Goal: Task Accomplishment & Management: Manage account settings

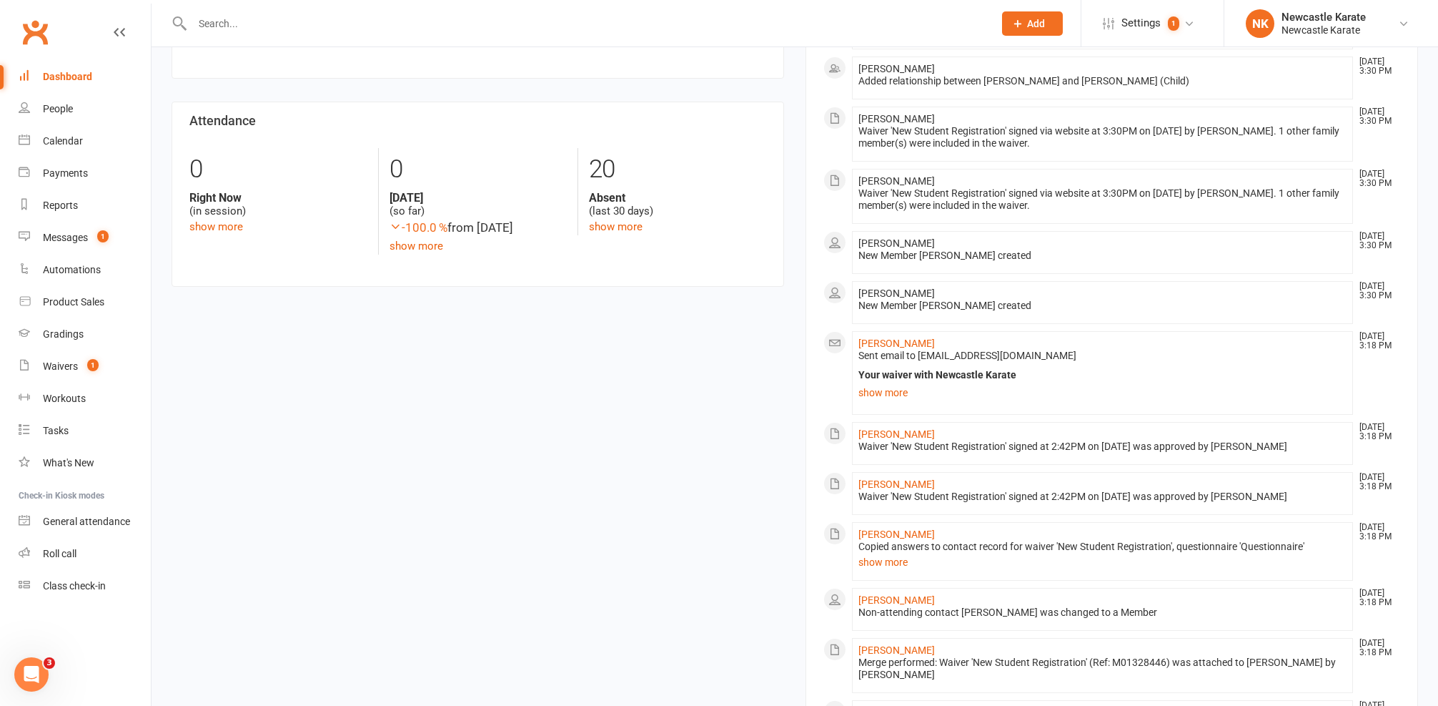
scroll to position [700, 0]
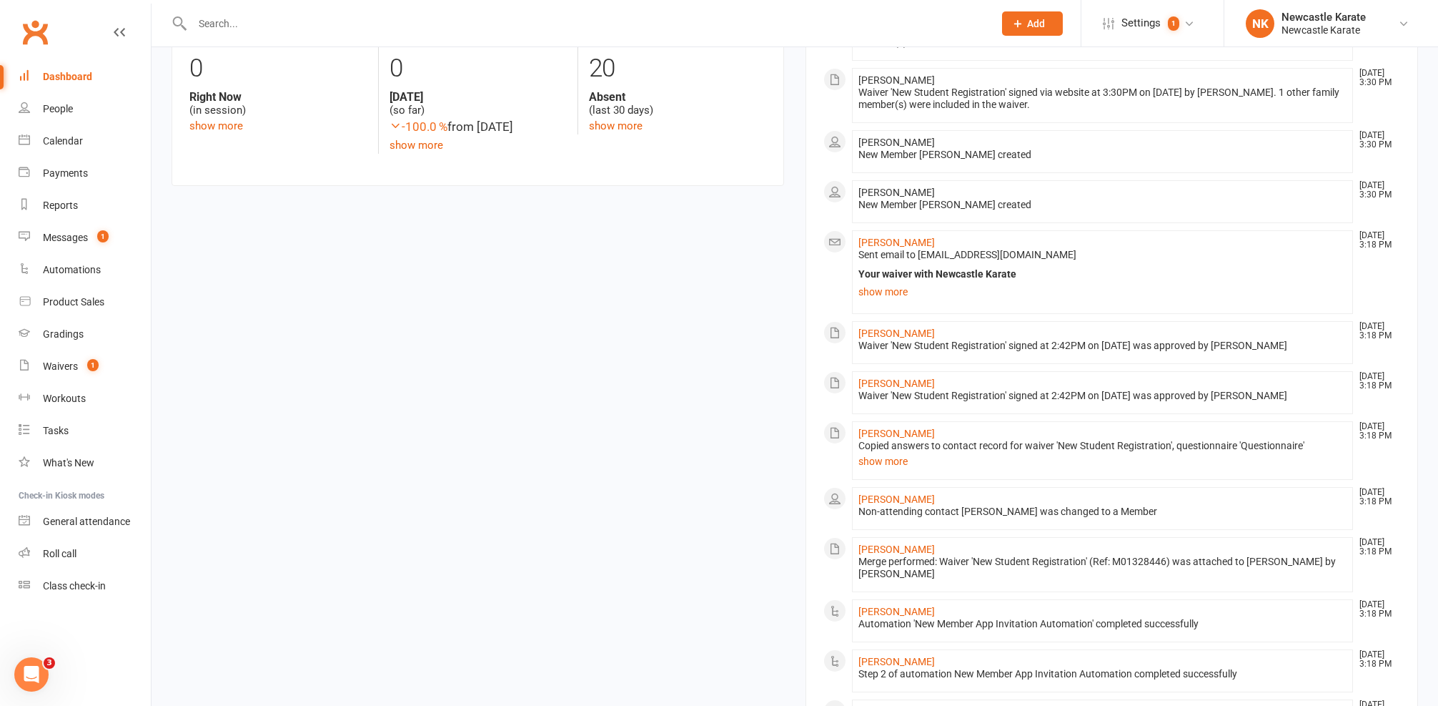
drag, startPoint x: 82, startPoint y: 247, endPoint x: 219, endPoint y: 175, distance: 154.4
click at [83, 247] on link "Messages 1" at bounding box center [85, 238] width 132 height 32
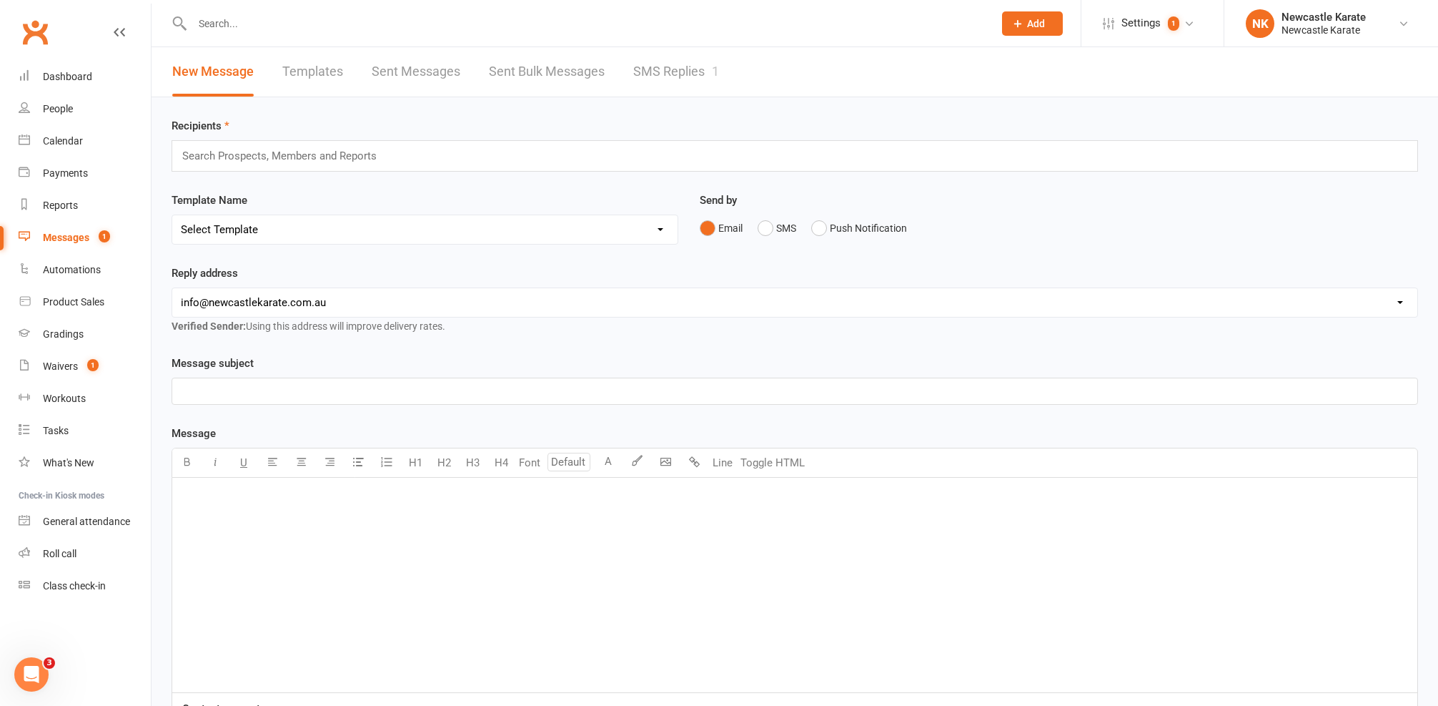
click at [668, 65] on link "SMS Replies 1" at bounding box center [676, 71] width 86 height 49
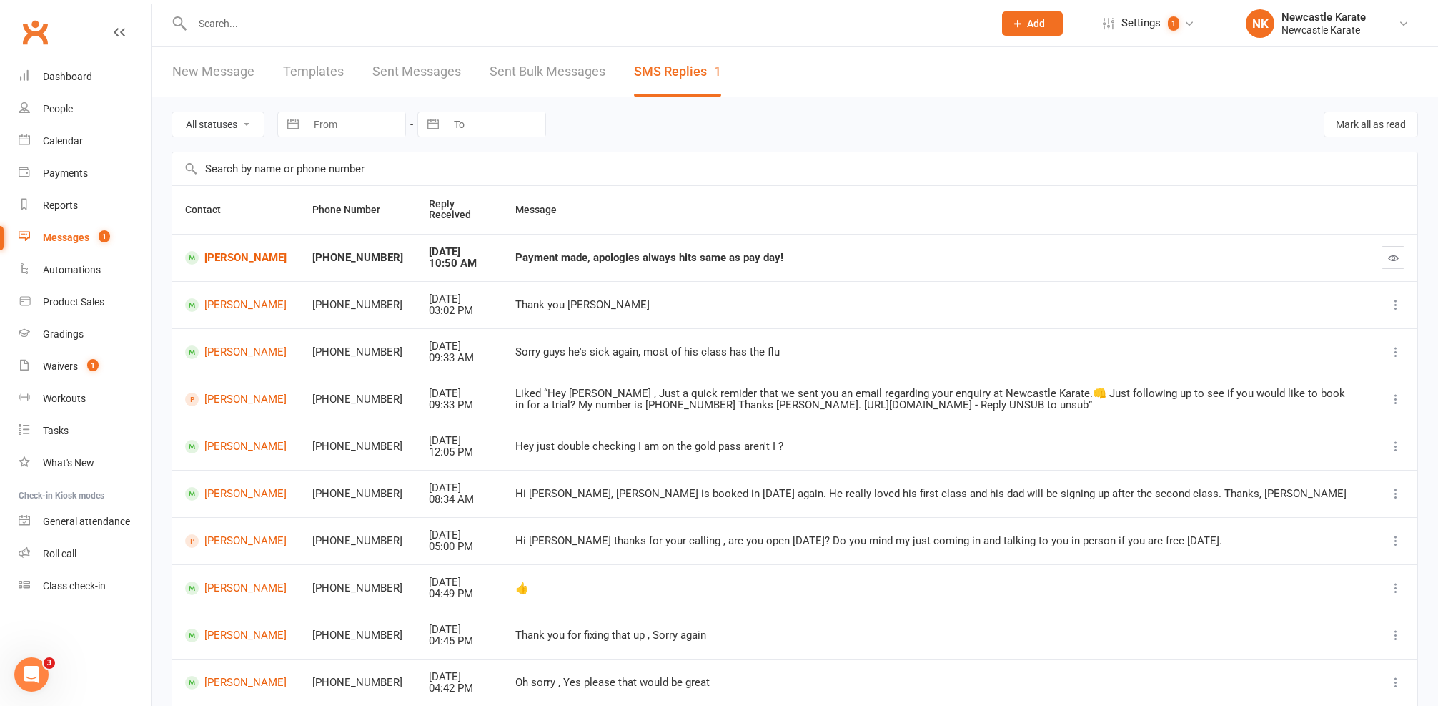
click at [237, 239] on td "[PERSON_NAME]" at bounding box center [235, 257] width 127 height 47
click at [233, 252] on link "[PERSON_NAME]" at bounding box center [236, 258] width 102 height 14
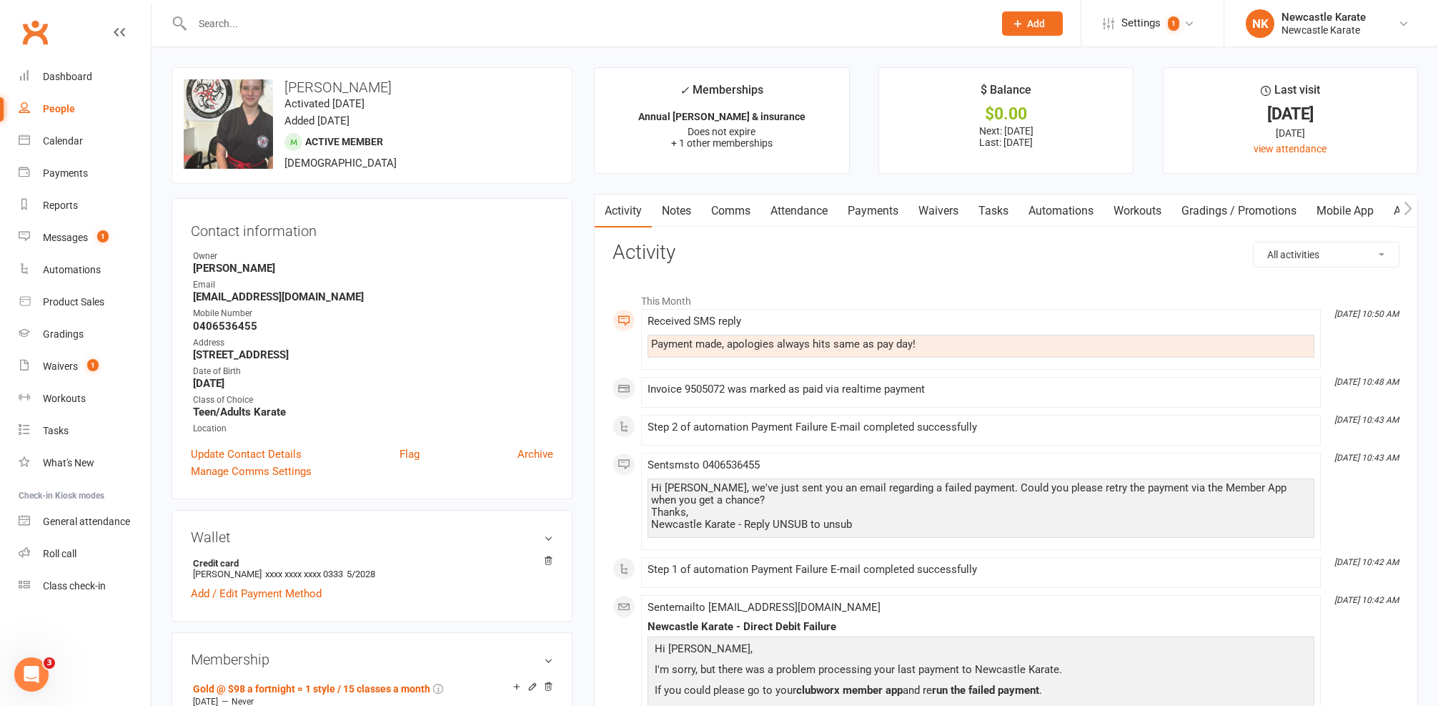
click at [729, 206] on link "Comms" at bounding box center [730, 210] width 59 height 33
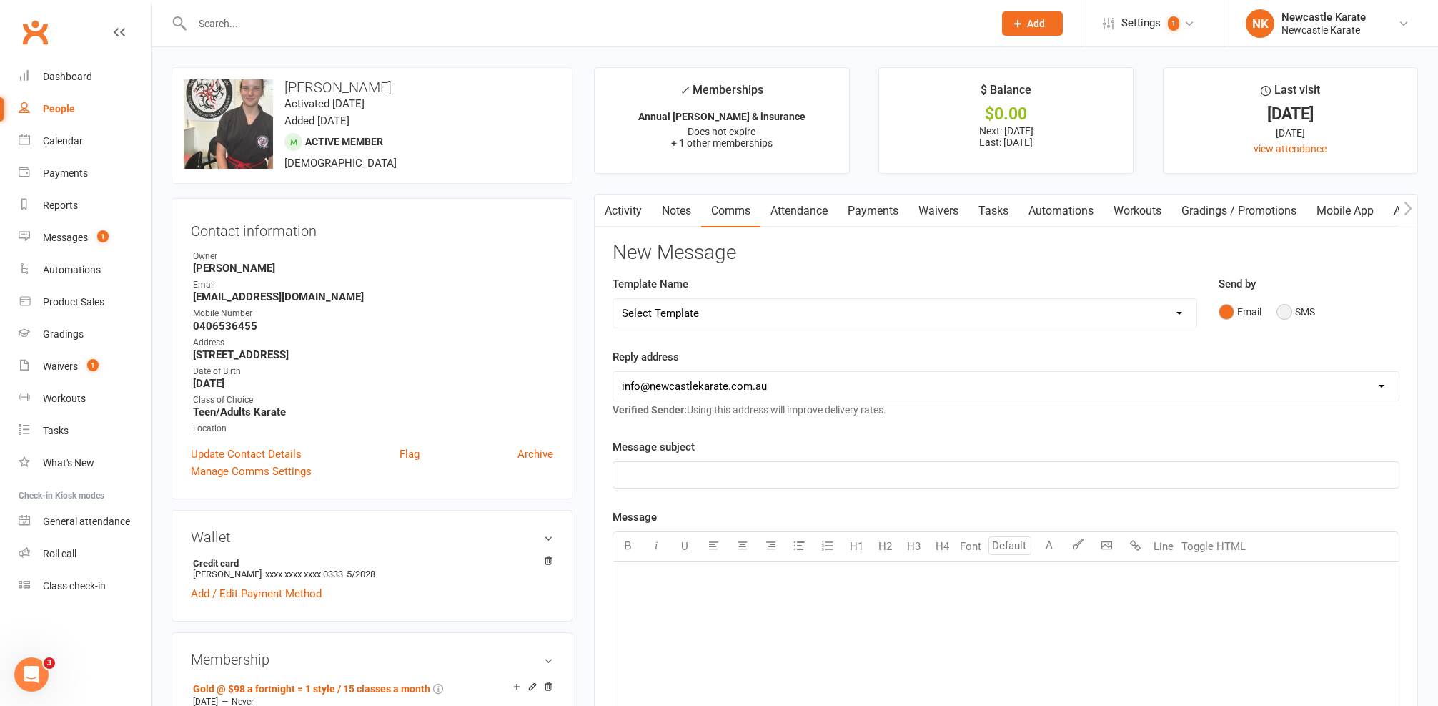
click at [1290, 314] on button "SMS" at bounding box center [1296, 311] width 39 height 27
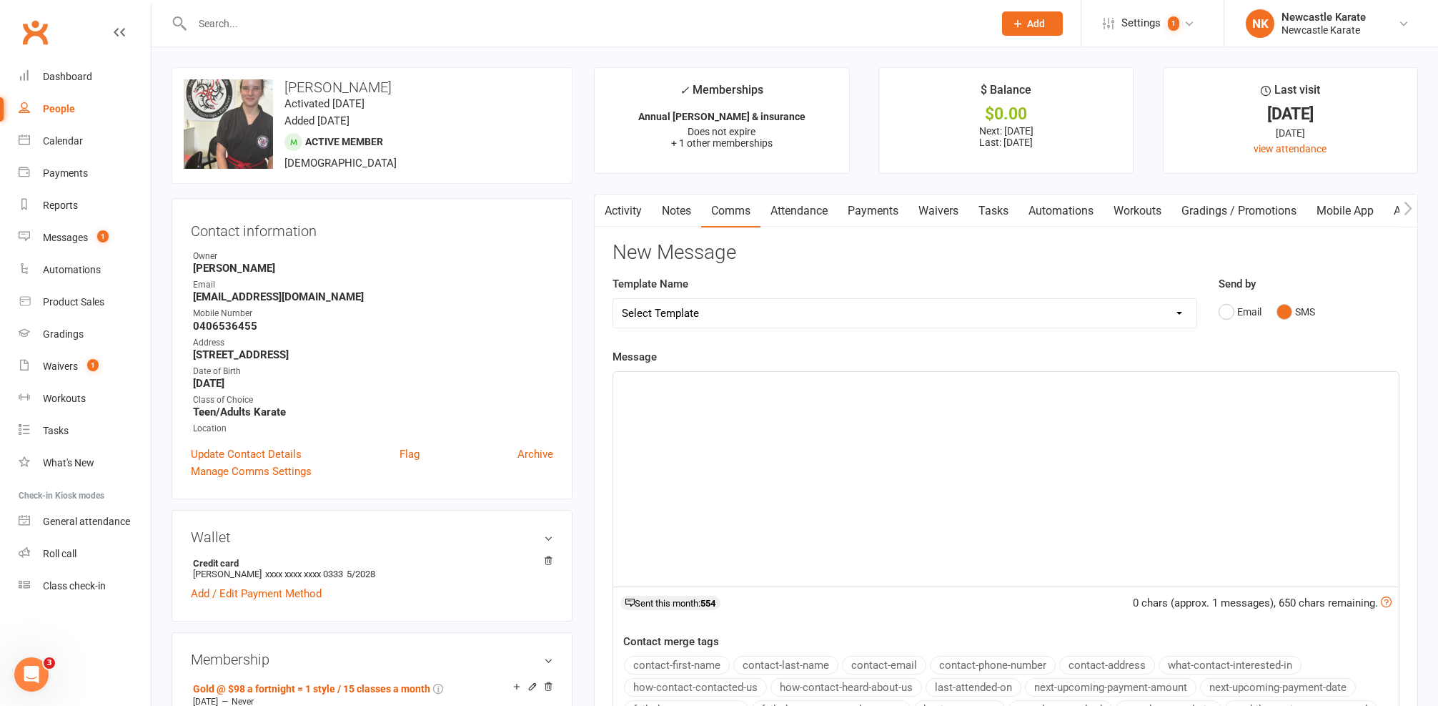
click at [1044, 452] on div "﻿" at bounding box center [1006, 479] width 786 height 214
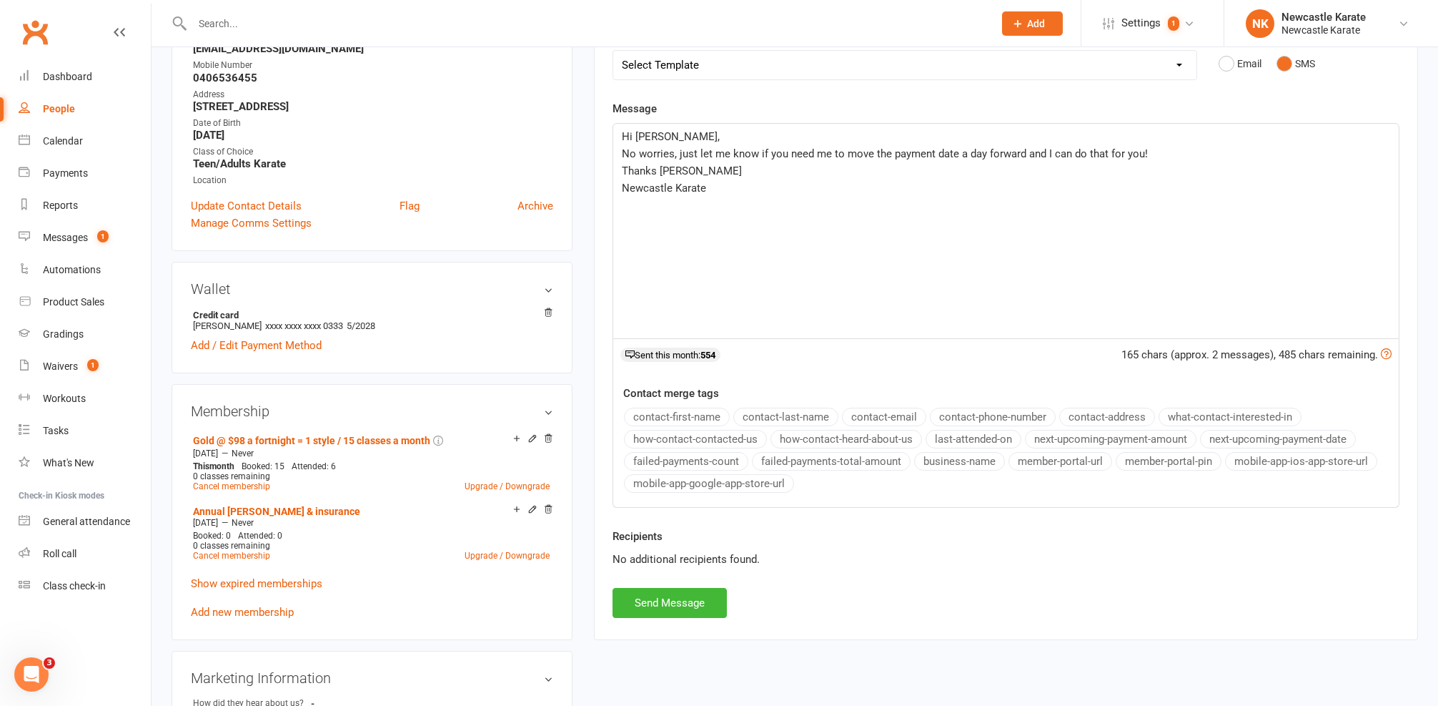
scroll to position [354, 0]
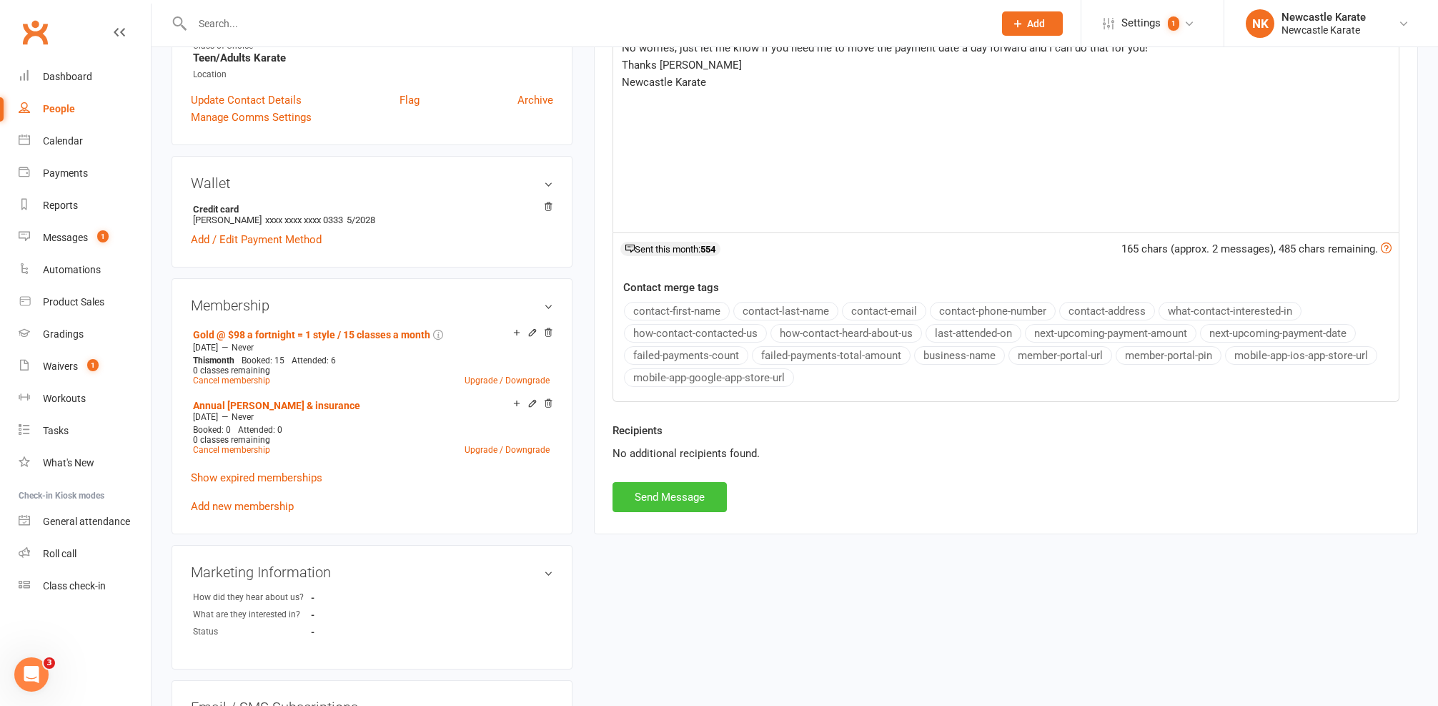
click at [654, 496] on button "Send Message" at bounding box center [670, 497] width 114 height 30
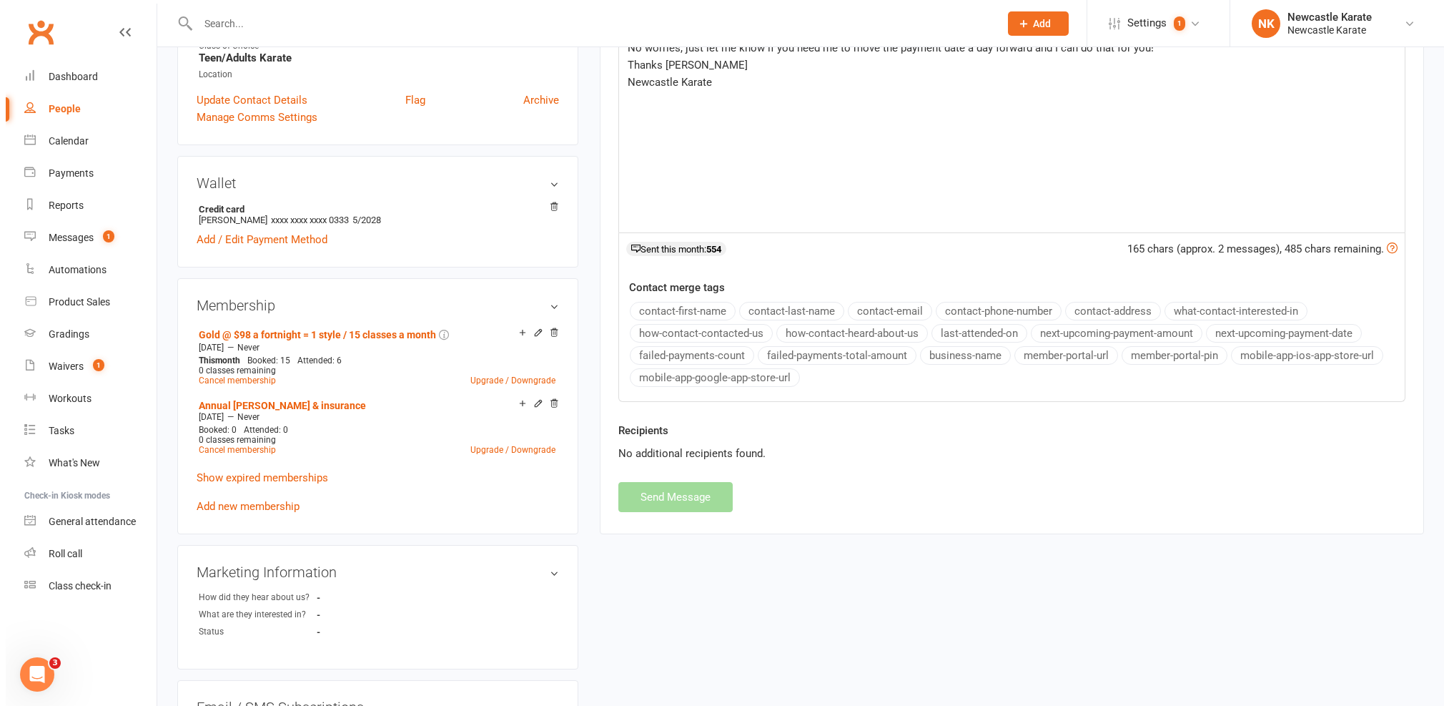
scroll to position [0, 0]
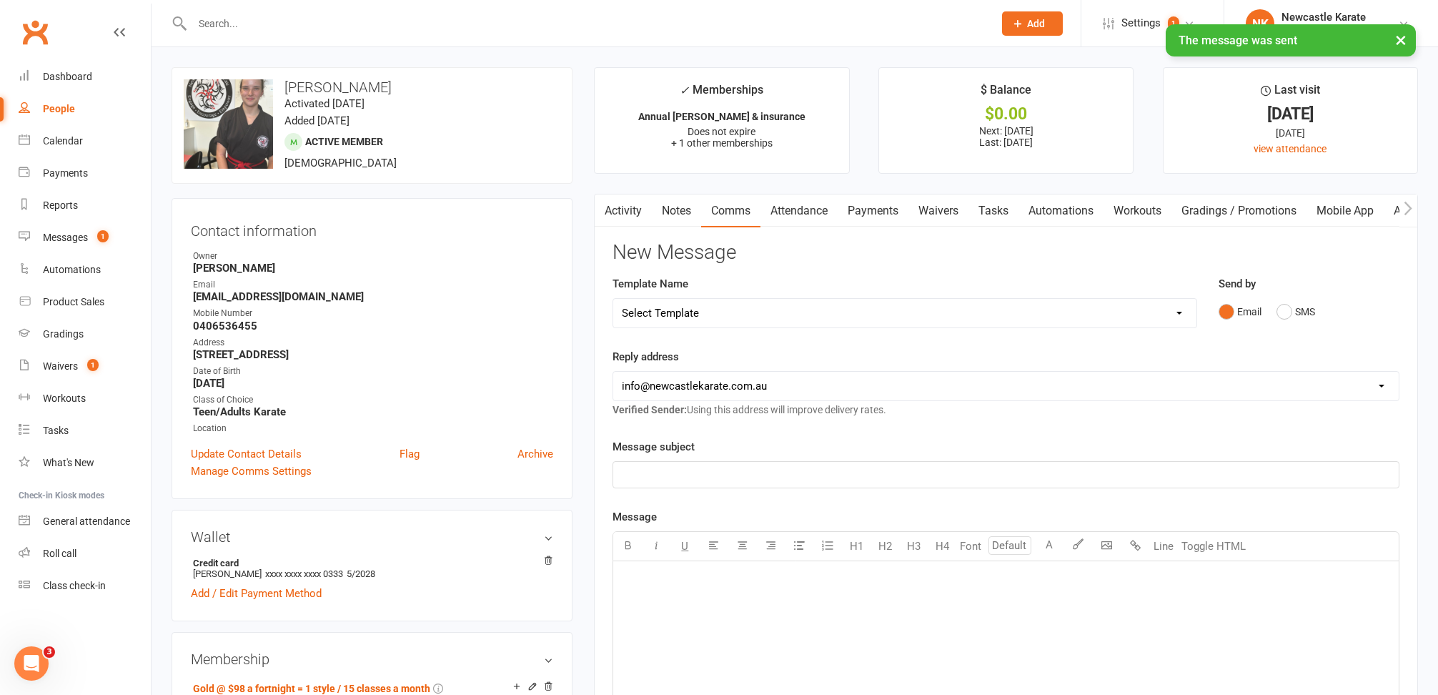
click at [621, 214] on link "Activity" at bounding box center [623, 210] width 57 height 33
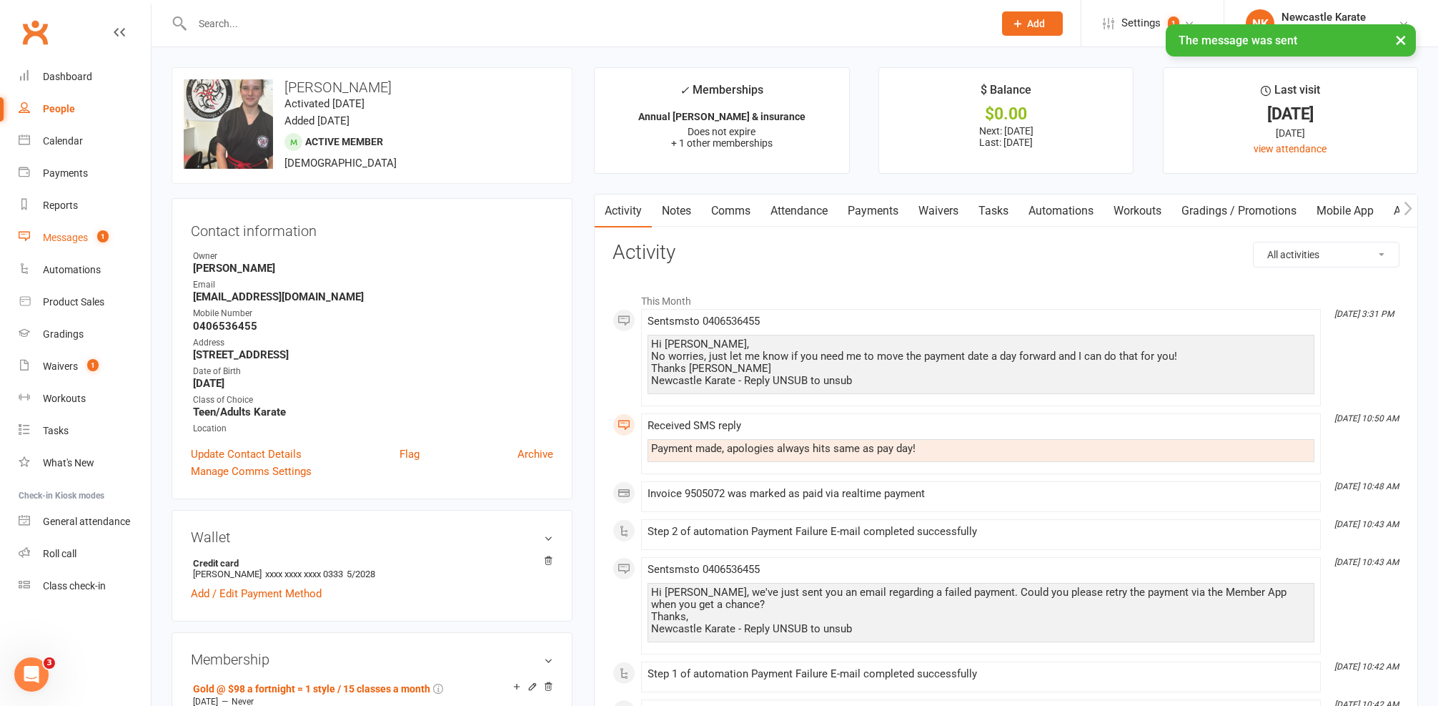
click at [79, 240] on div "Messages" at bounding box center [65, 237] width 45 height 11
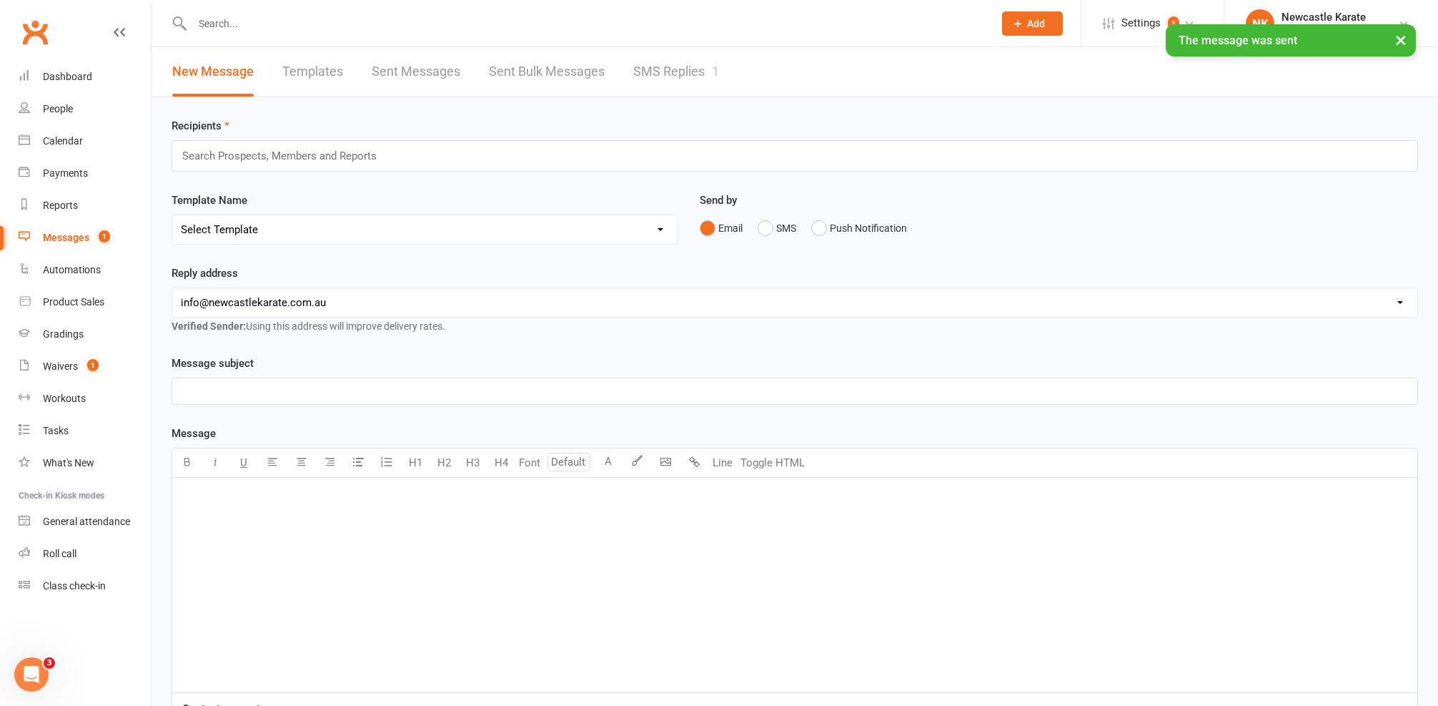
drag, startPoint x: 724, startPoint y: 72, endPoint x: 663, endPoint y: 74, distance: 61.5
click at [724, 72] on div "New Message Templates Sent Messages Sent Bulk Messages SMS Replies 1" at bounding box center [446, 71] width 588 height 49
click at [667, 73] on link "SMS Replies 1" at bounding box center [676, 71] width 86 height 49
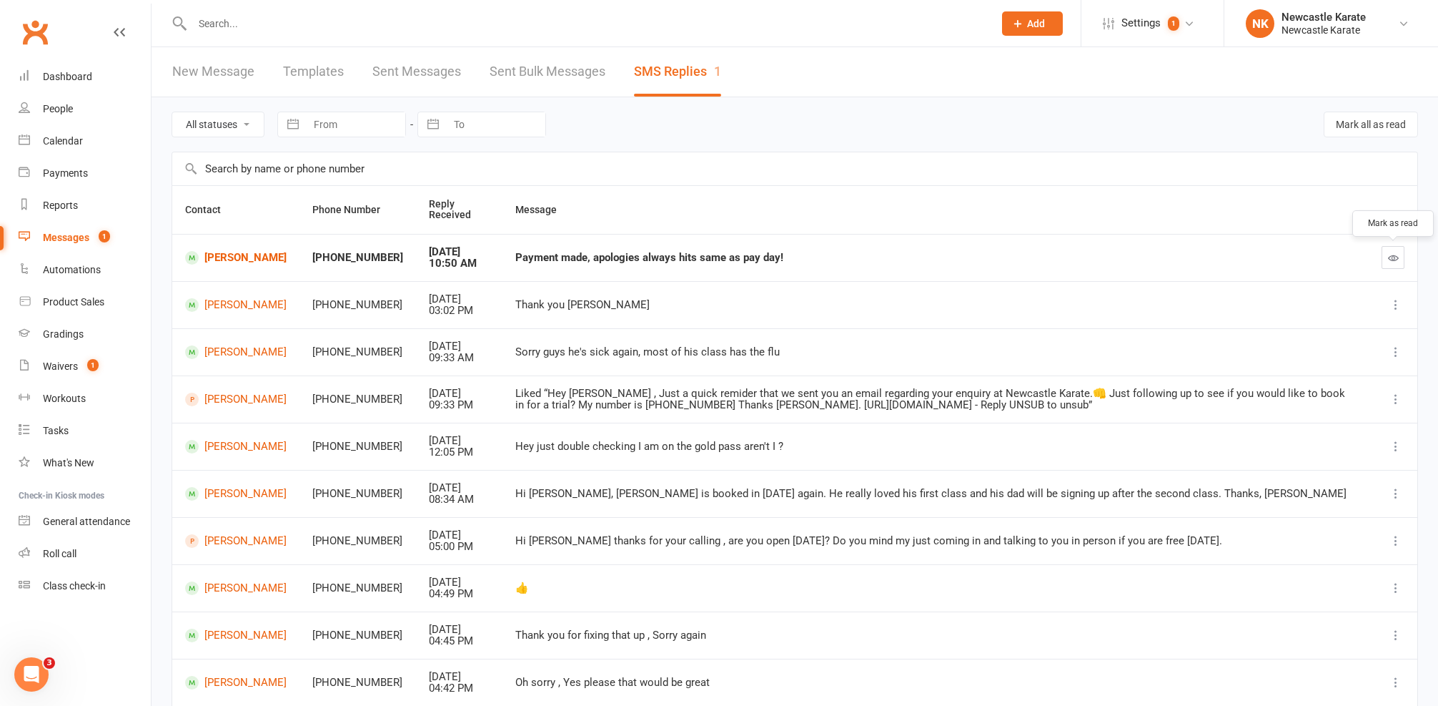
click at [1383, 263] on button "button" at bounding box center [1393, 257] width 23 height 23
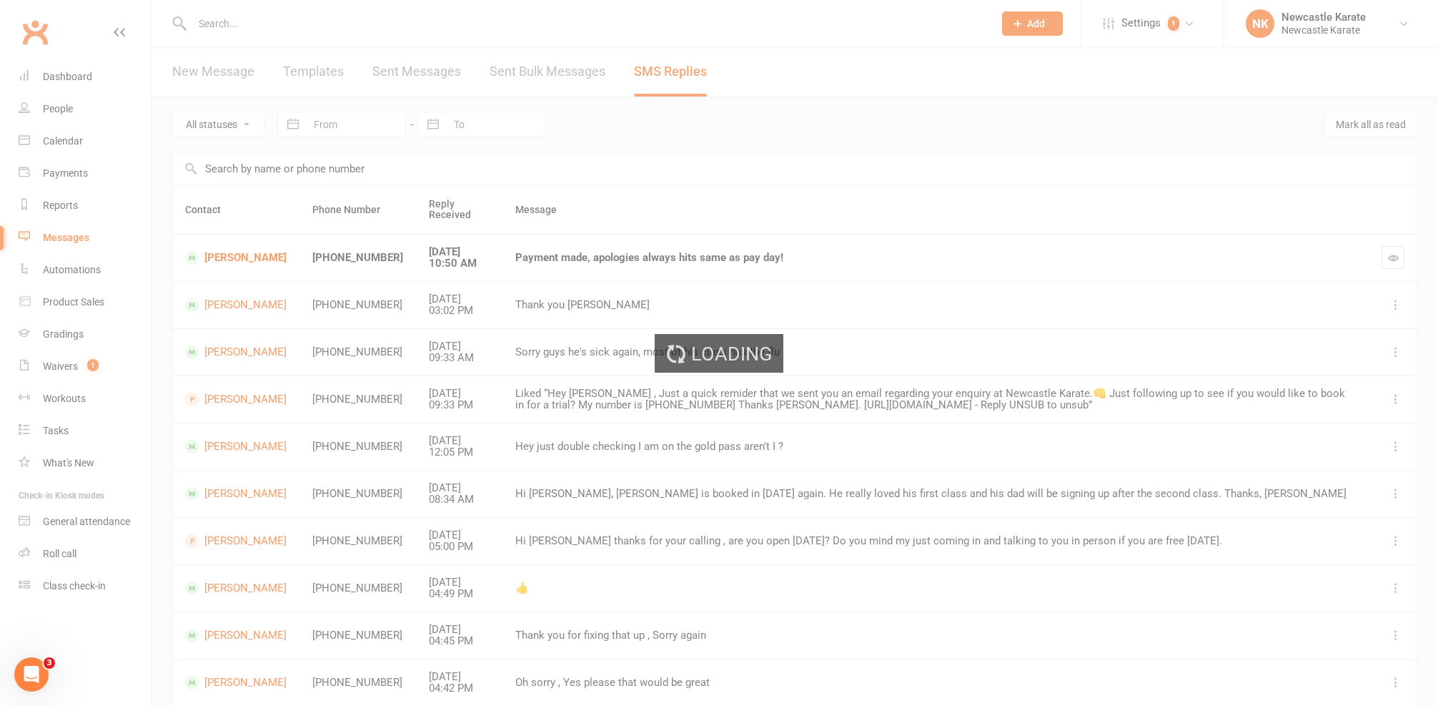
click at [69, 79] on div "Loading" at bounding box center [719, 353] width 1438 height 706
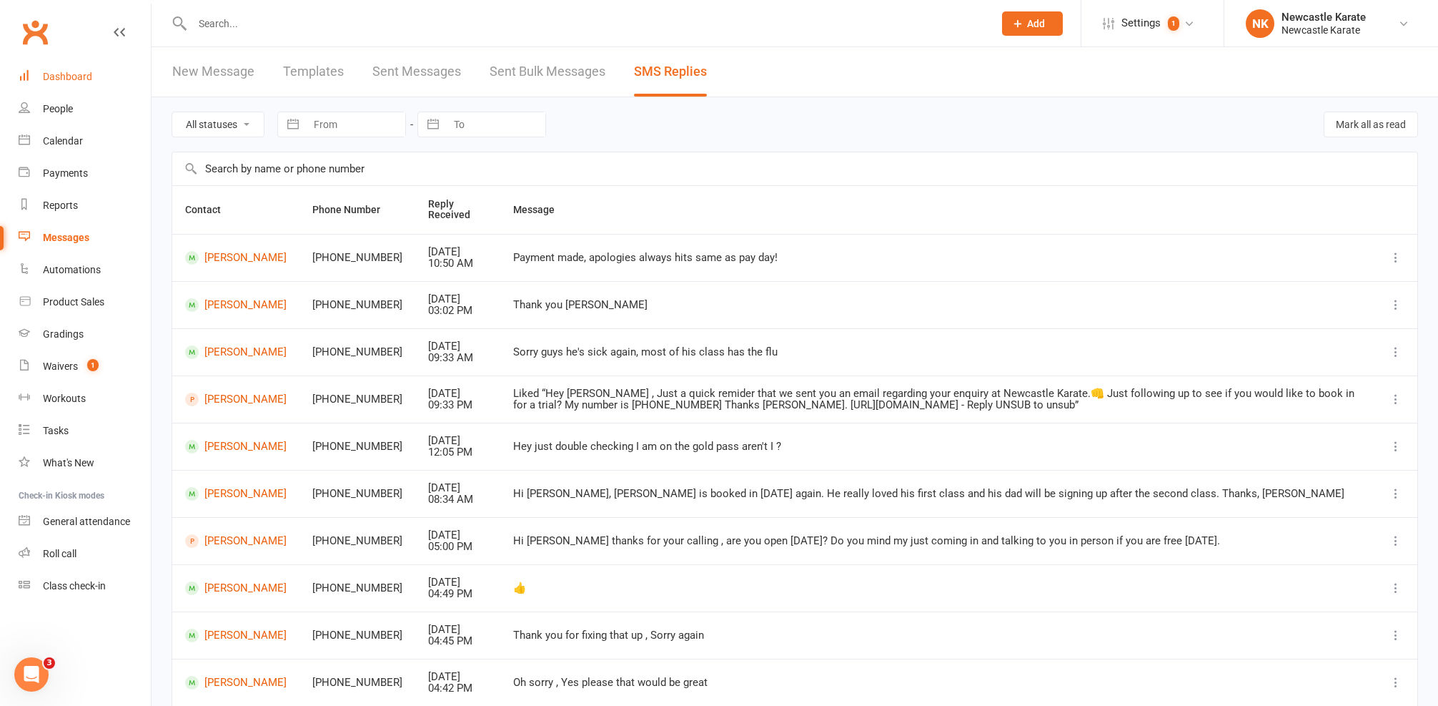
click at [75, 74] on div "Dashboard" at bounding box center [67, 76] width 49 height 11
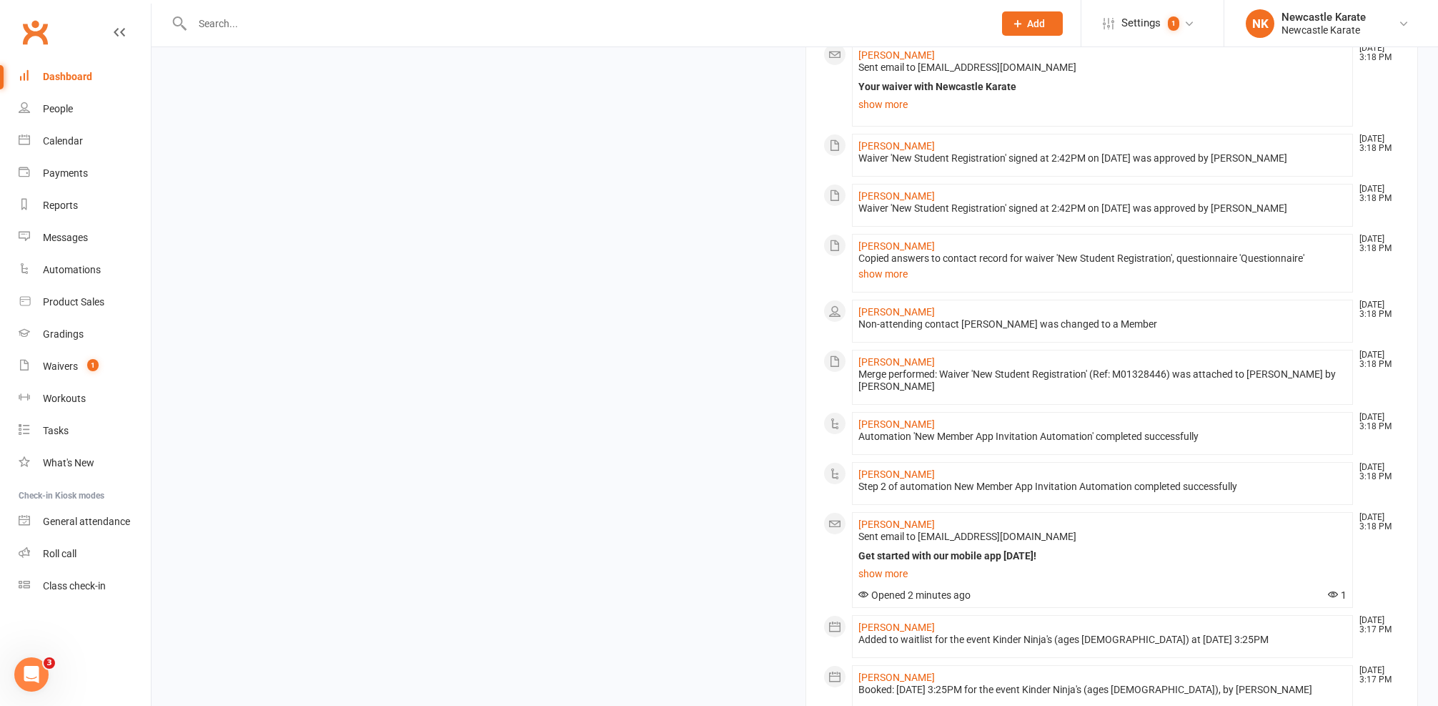
scroll to position [1192, 0]
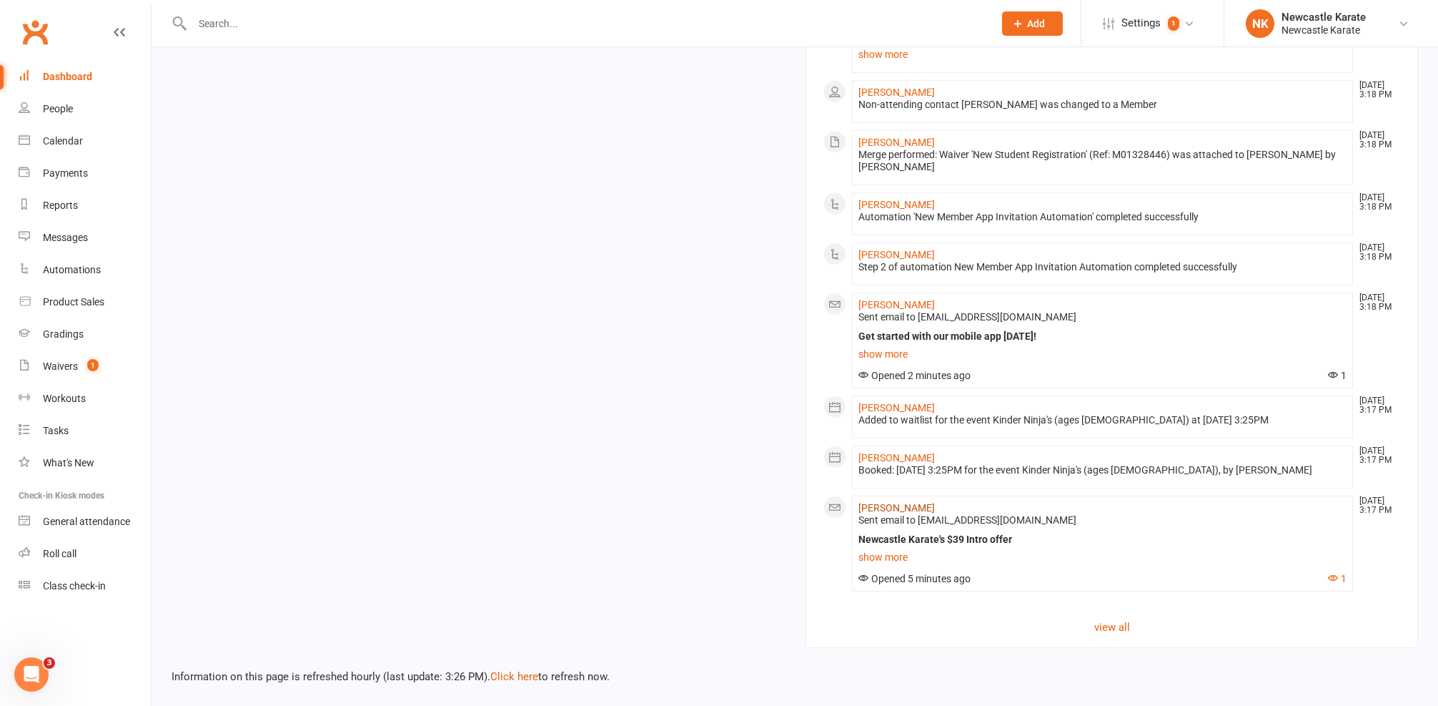
click at [860, 502] on link "[PERSON_NAME]" at bounding box center [897, 507] width 76 height 11
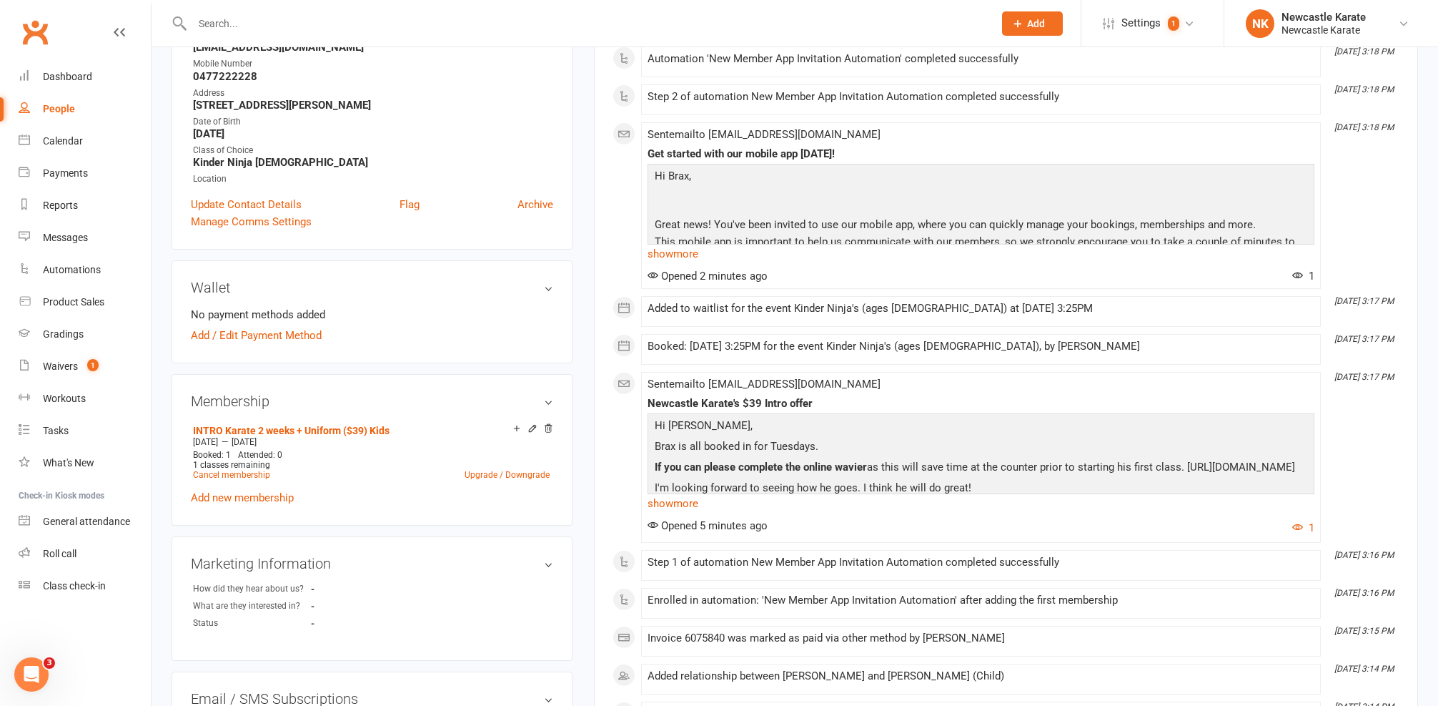
scroll to position [959, 0]
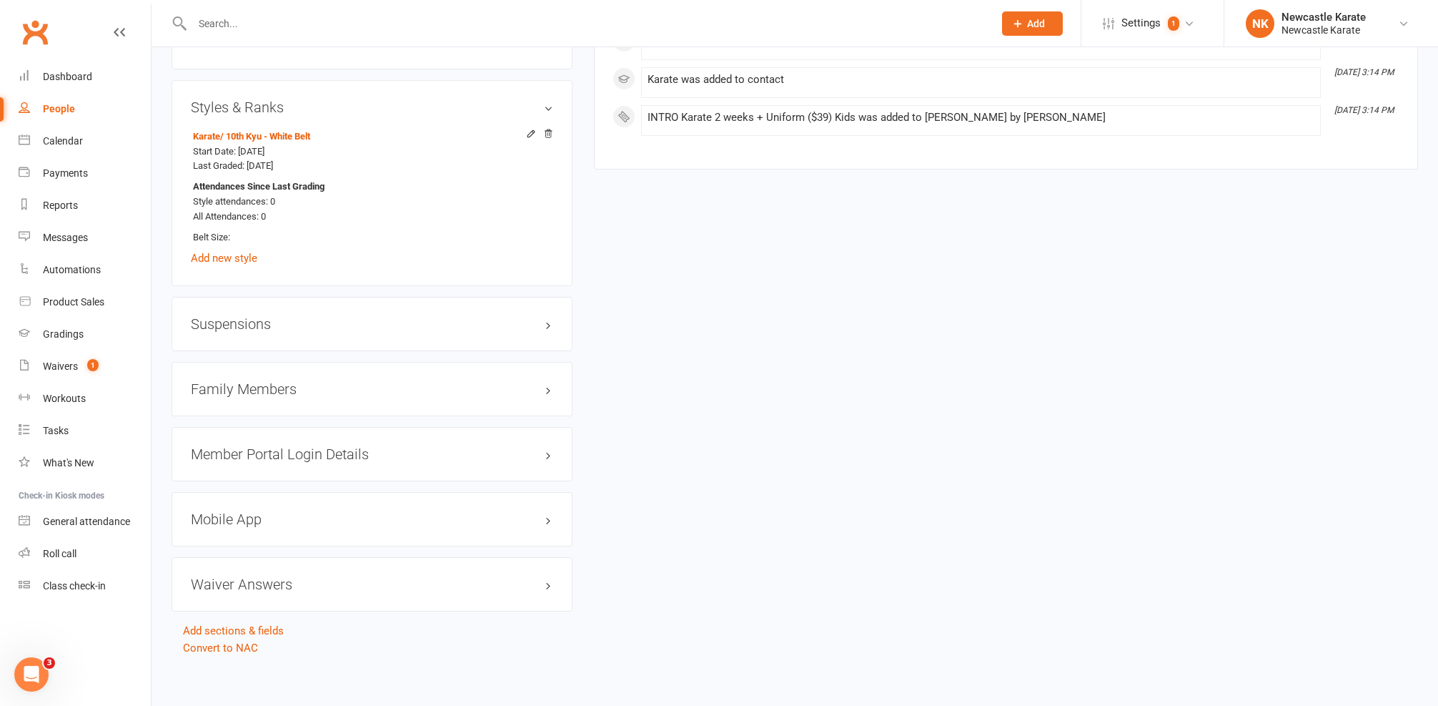
drag, startPoint x: 340, startPoint y: 370, endPoint x: 338, endPoint y: 385, distance: 15.2
click at [340, 375] on div "Family Members" at bounding box center [372, 389] width 401 height 54
click at [338, 385] on h3 "Family Members" at bounding box center [372, 389] width 362 height 16
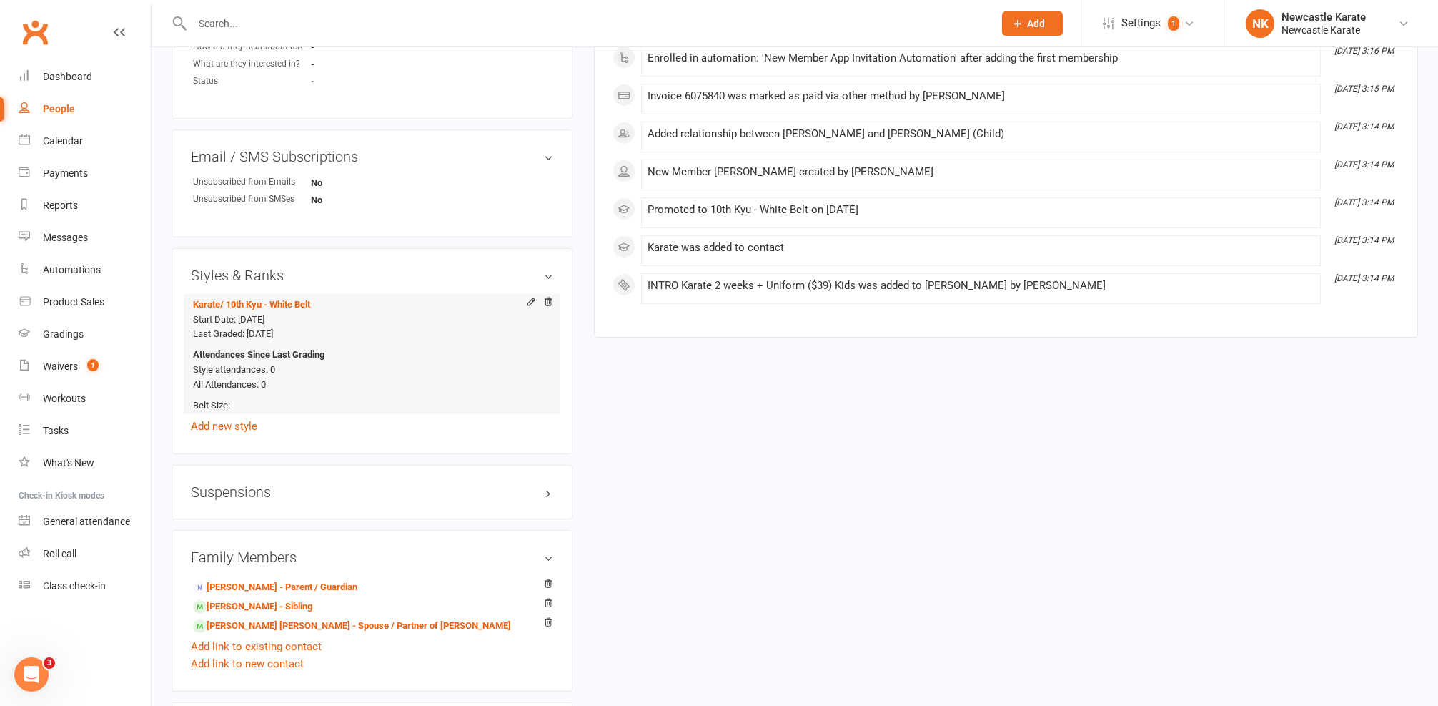
scroll to position [0, 0]
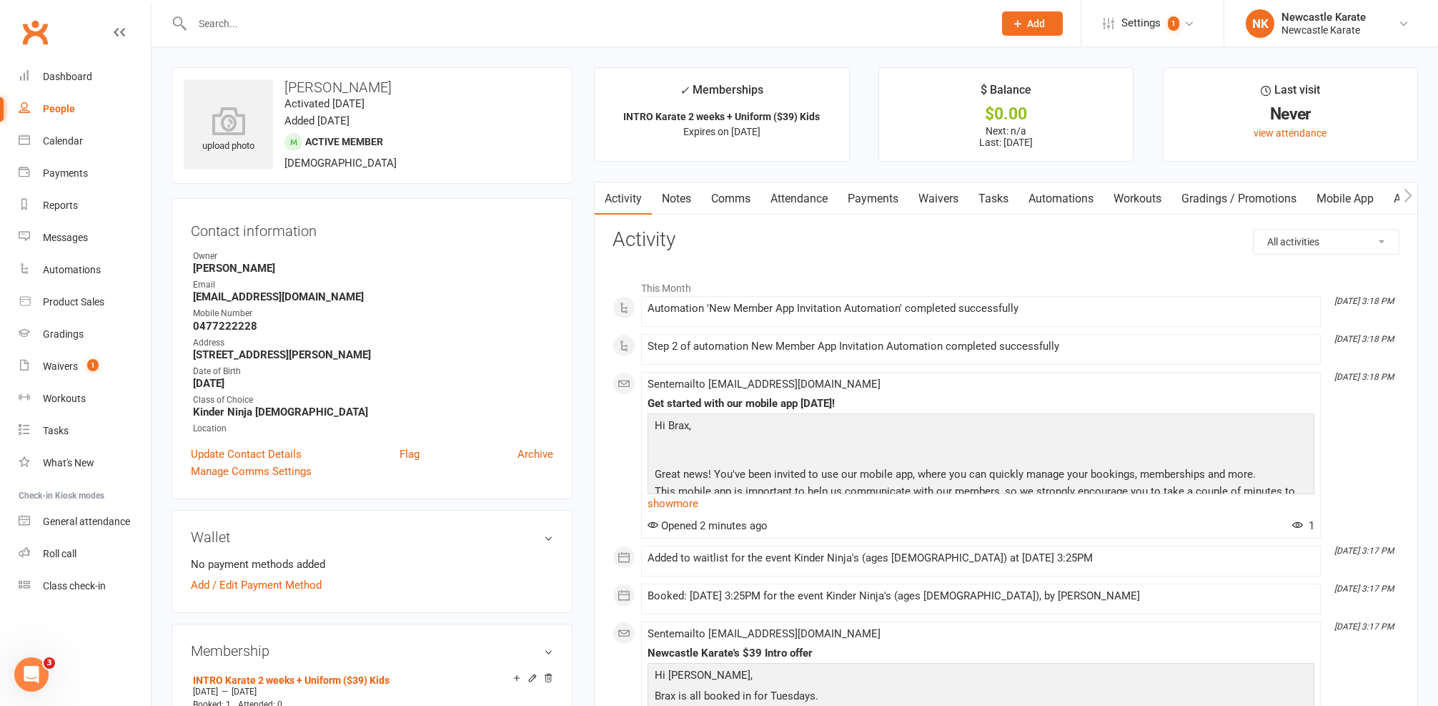
click at [889, 196] on link "Payments" at bounding box center [873, 198] width 71 height 33
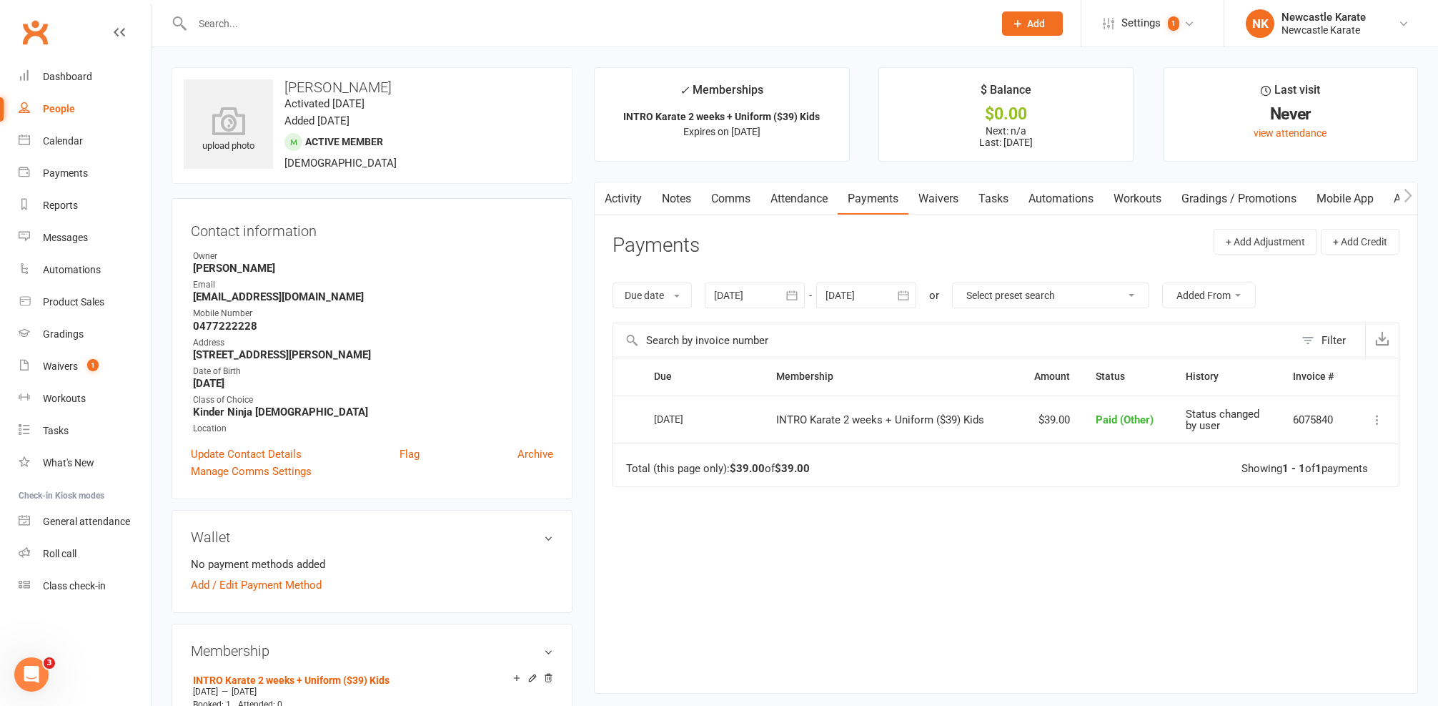
scroll to position [115, 0]
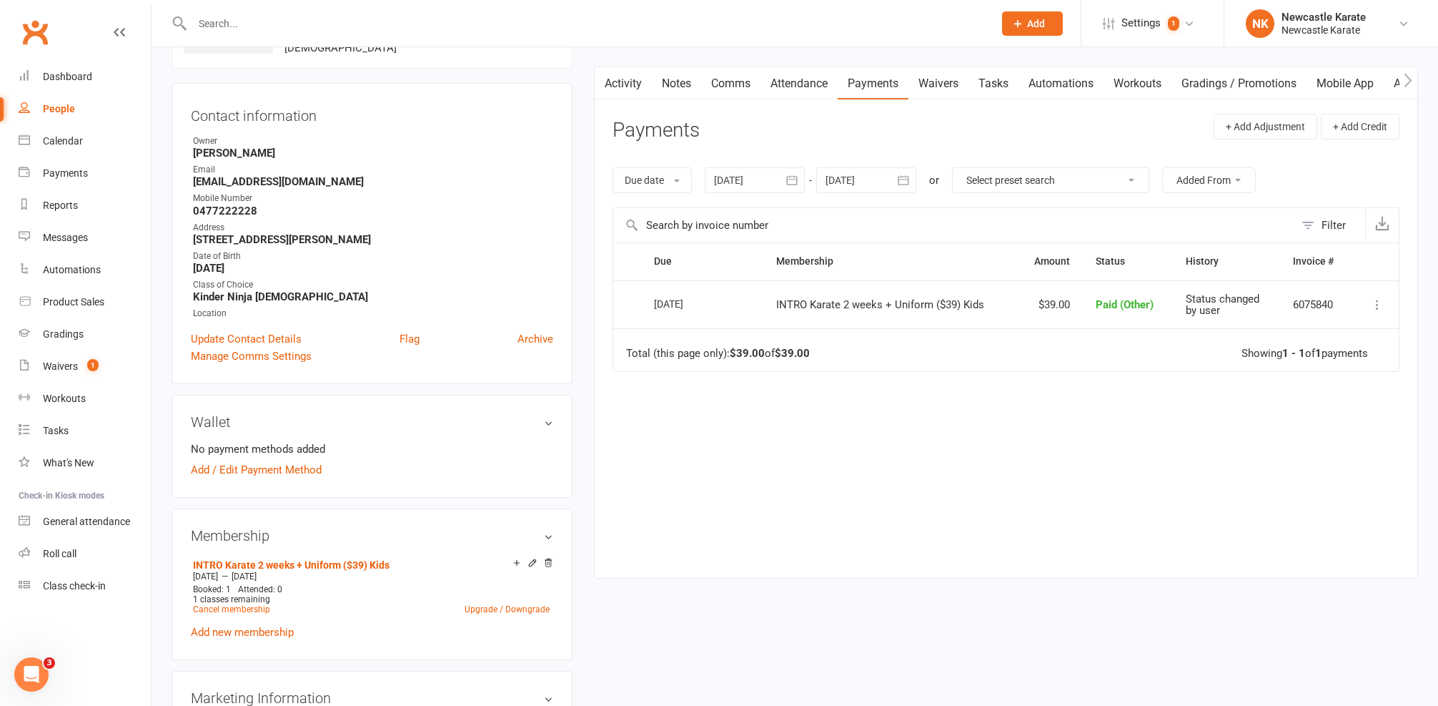
click at [792, 89] on link "Attendance" at bounding box center [799, 83] width 77 height 33
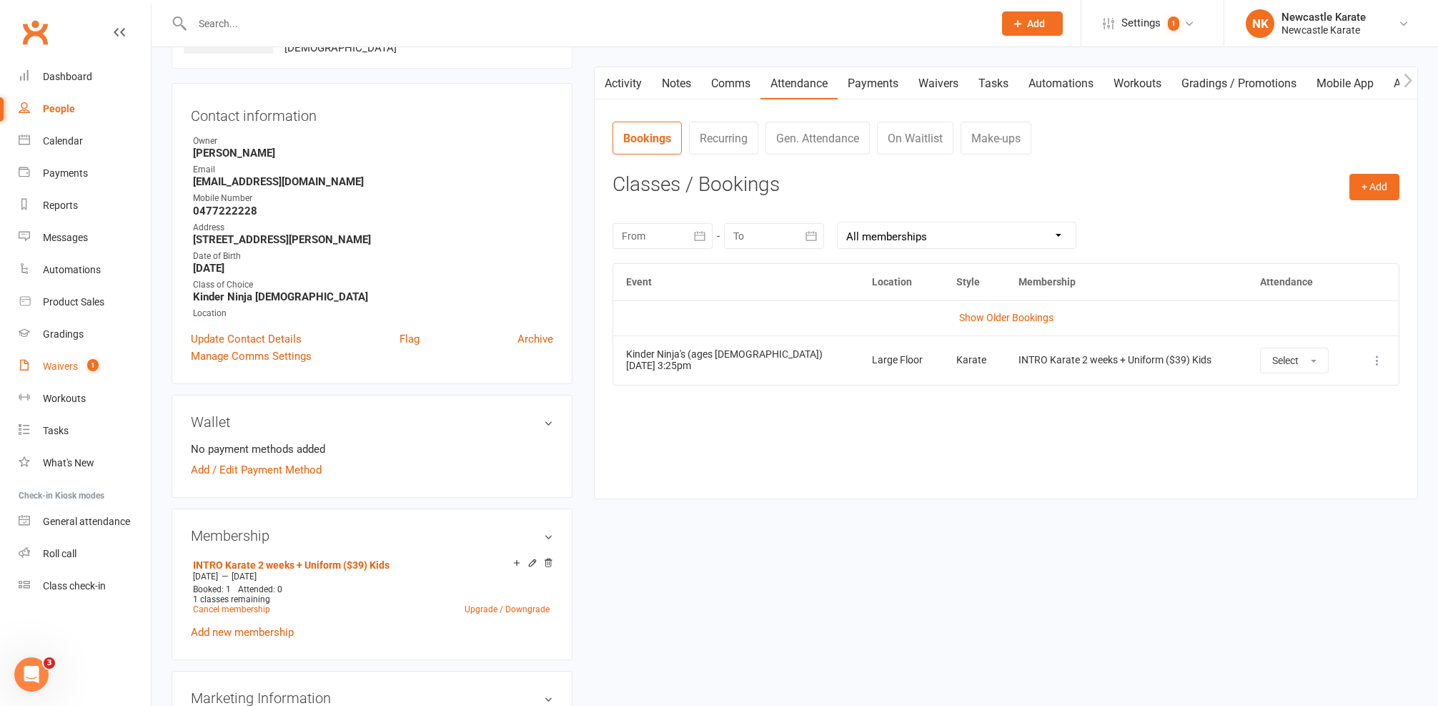
click at [46, 365] on div "Waivers" at bounding box center [60, 365] width 35 height 11
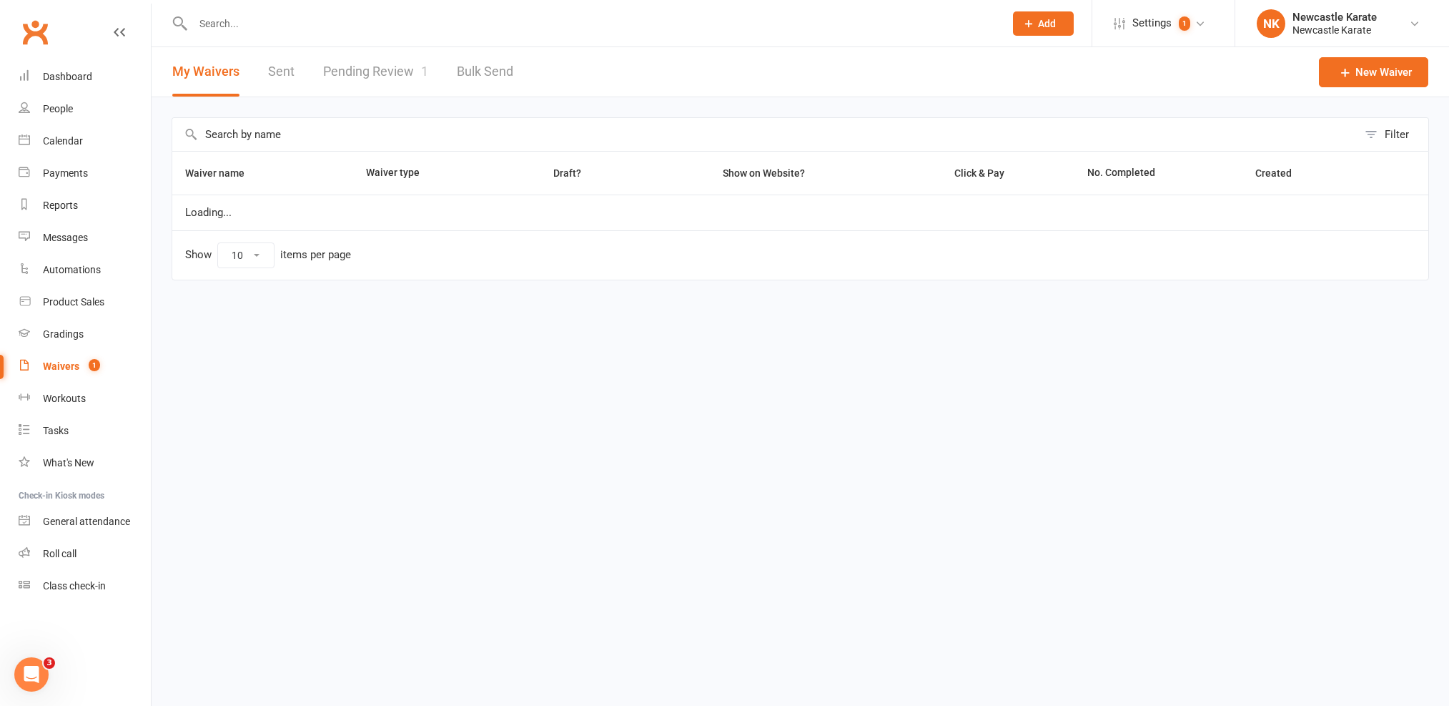
select select "100"
click at [356, 61] on link "Pending Review 1" at bounding box center [375, 71] width 105 height 49
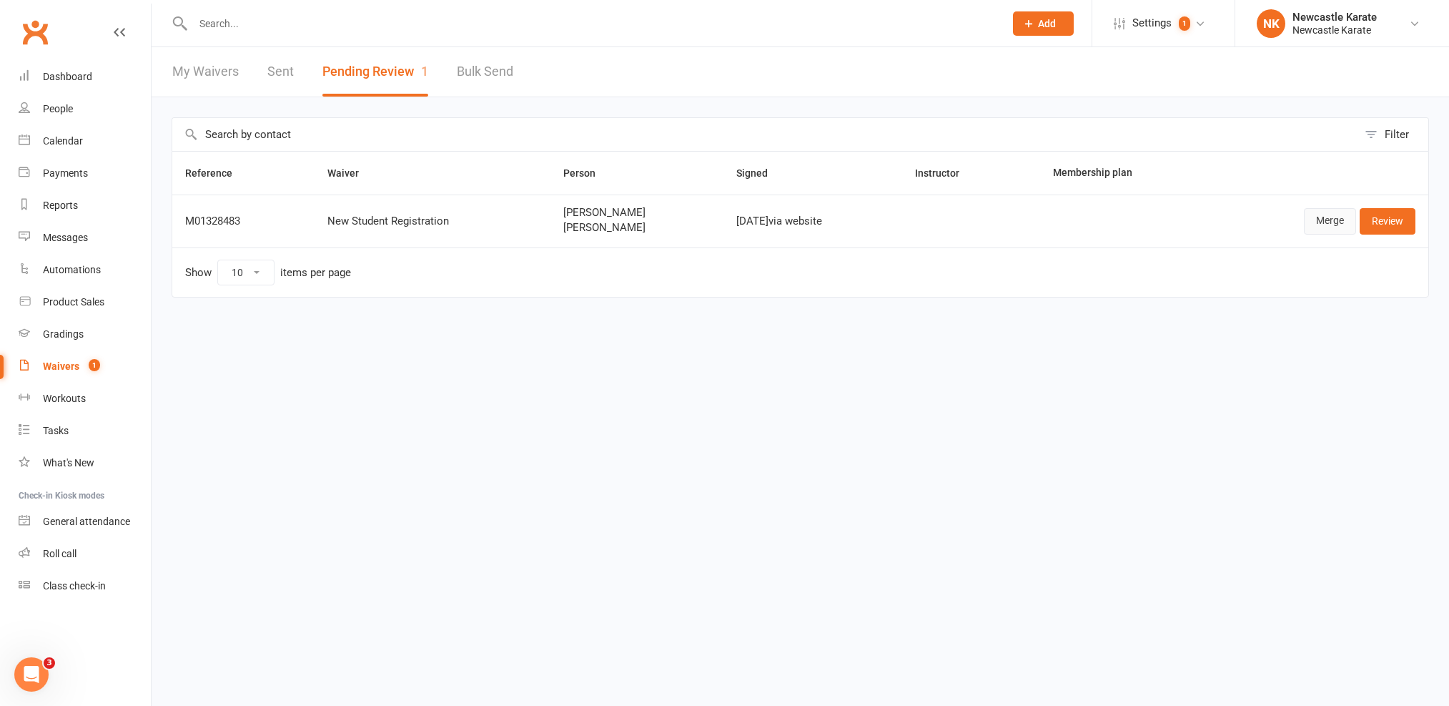
click at [1334, 214] on link "Merge" at bounding box center [1330, 221] width 52 height 26
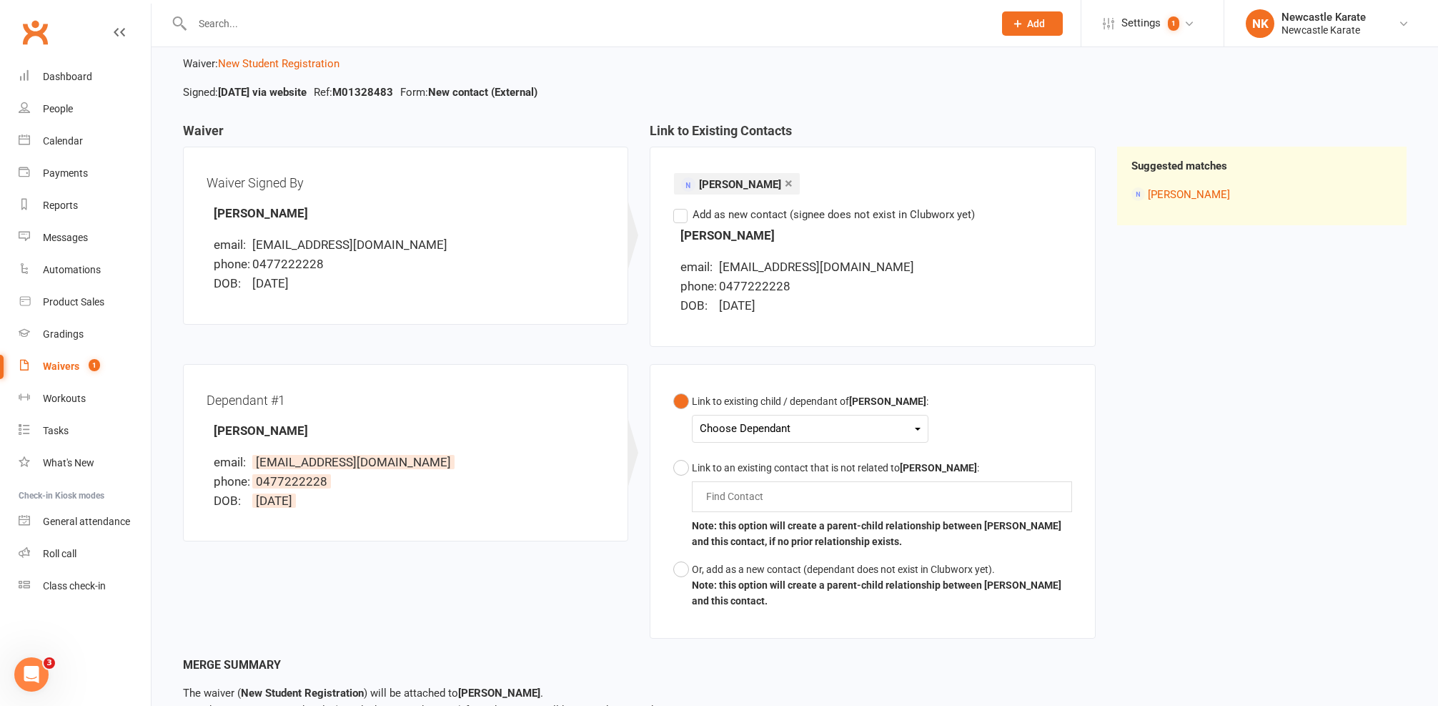
scroll to position [79, 0]
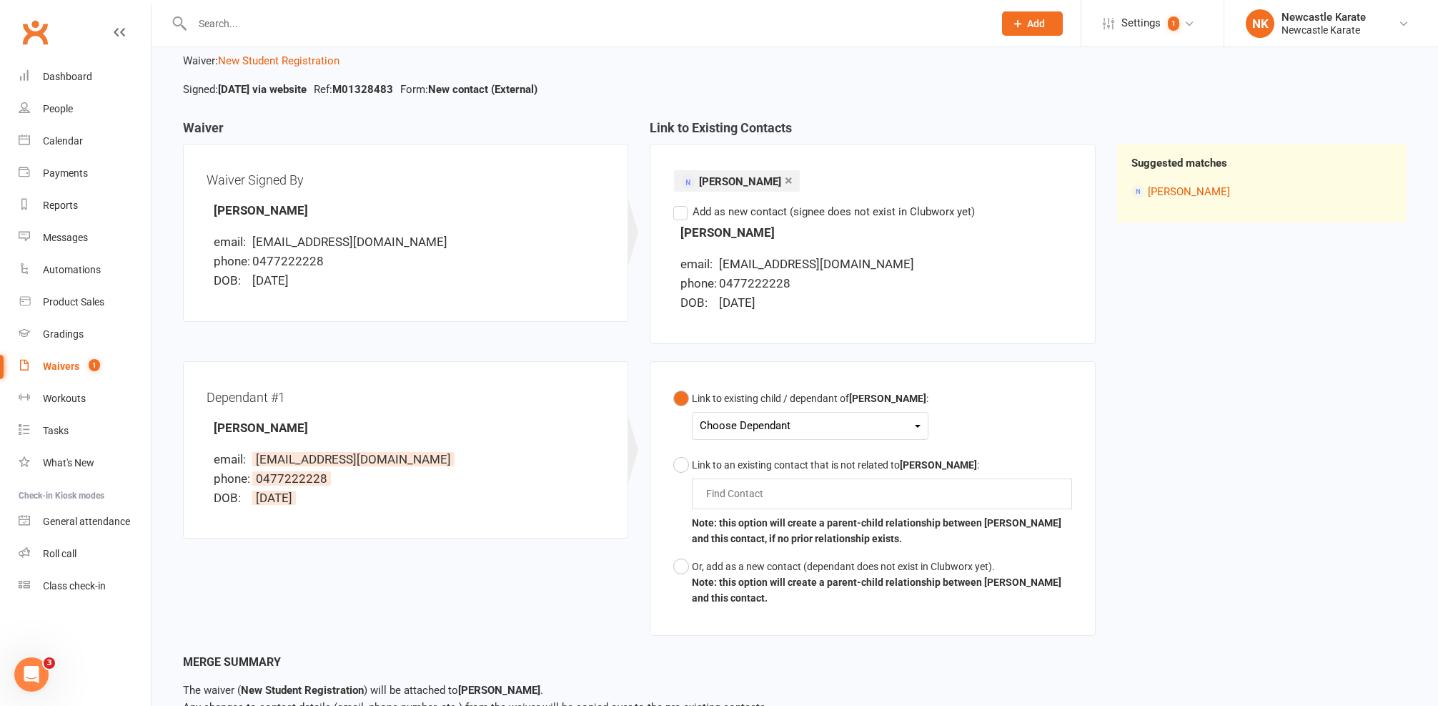
click at [782, 412] on div "Choose Dependant [PERSON_NAME] [PERSON_NAME]" at bounding box center [810, 426] width 237 height 28
click at [786, 423] on div "Choose Dependant" at bounding box center [810, 425] width 221 height 19
click at [763, 488] on link "[PERSON_NAME]" at bounding box center [772, 490] width 142 height 31
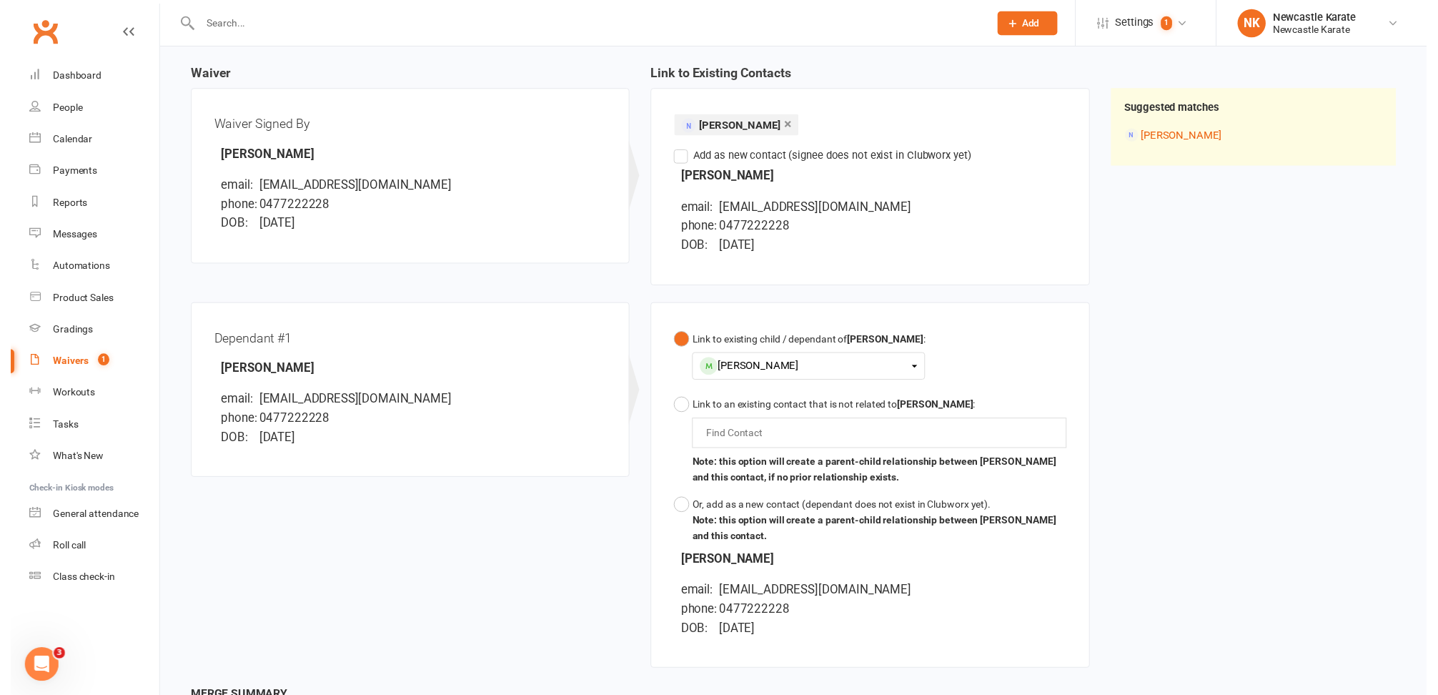
scroll to position [297, 0]
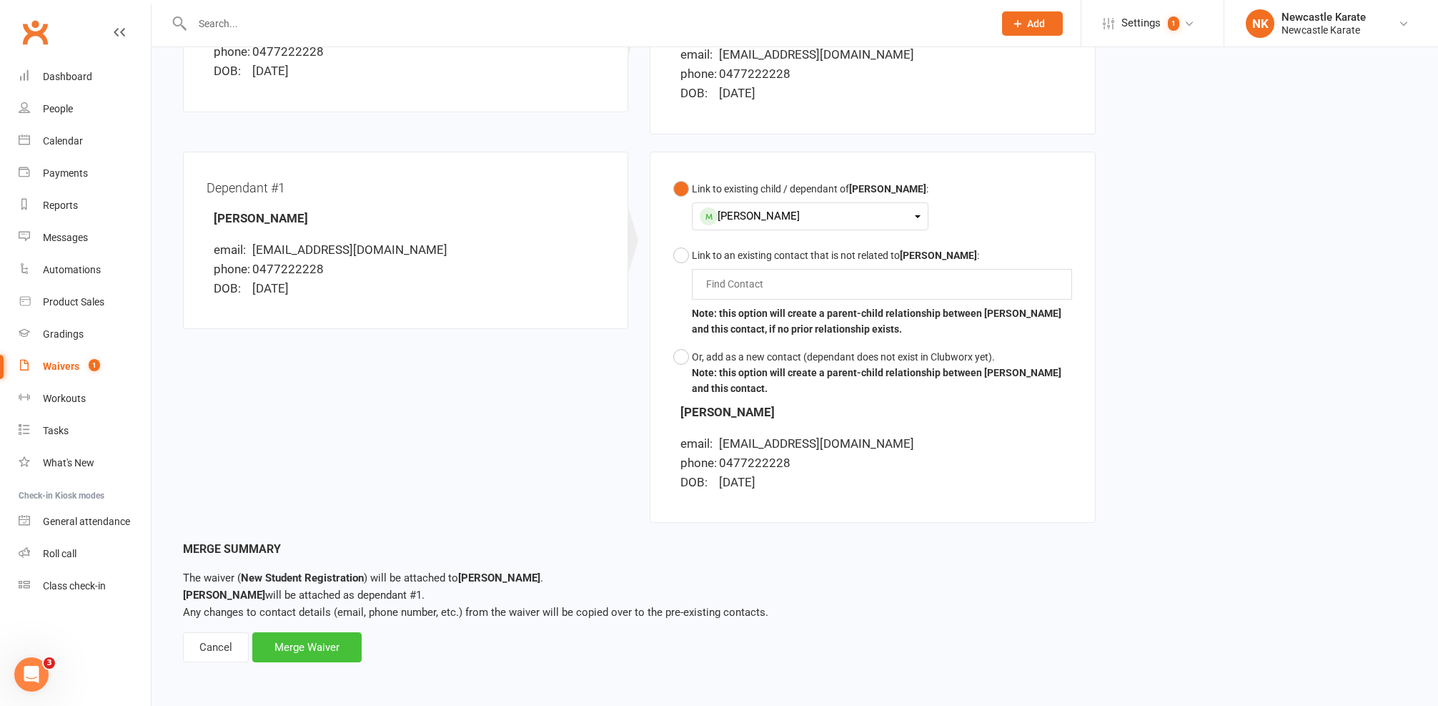
click at [350, 632] on div "Merge Waiver" at bounding box center [306, 647] width 109 height 30
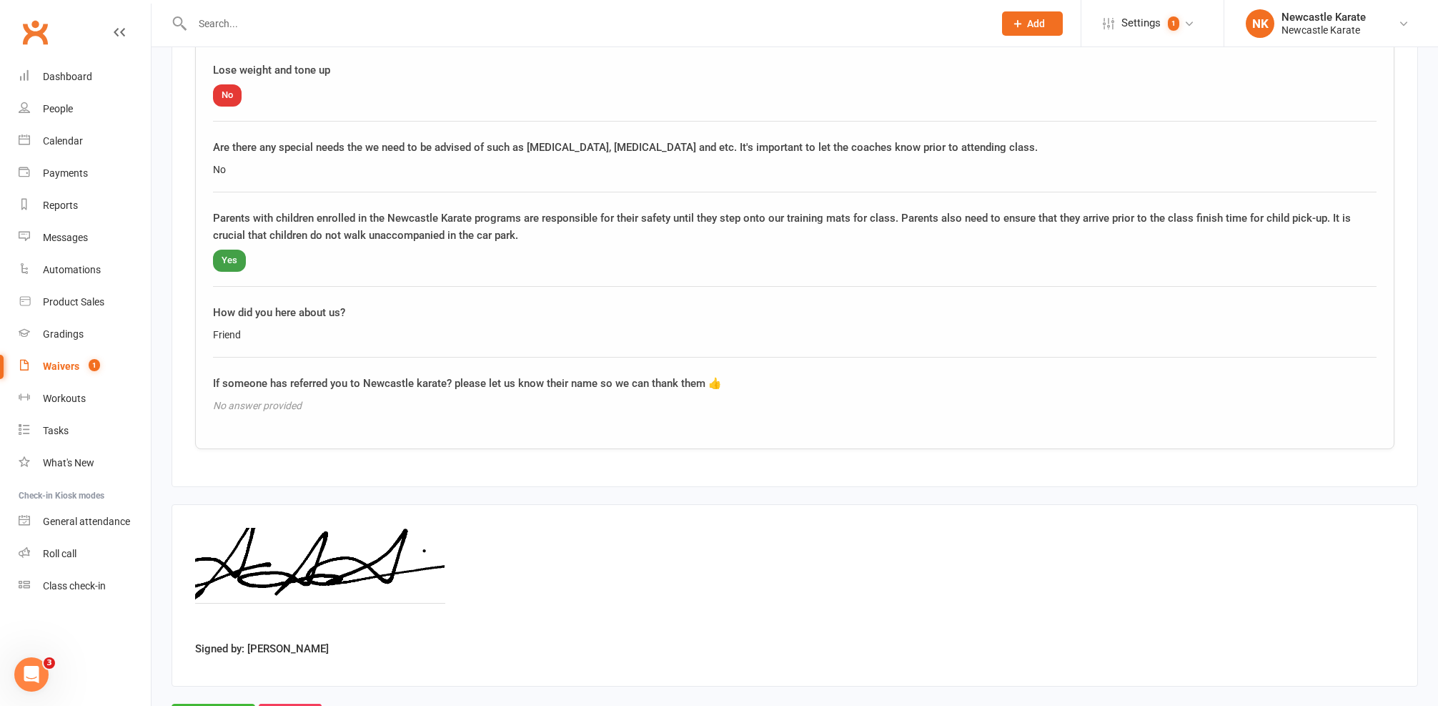
scroll to position [1851, 0]
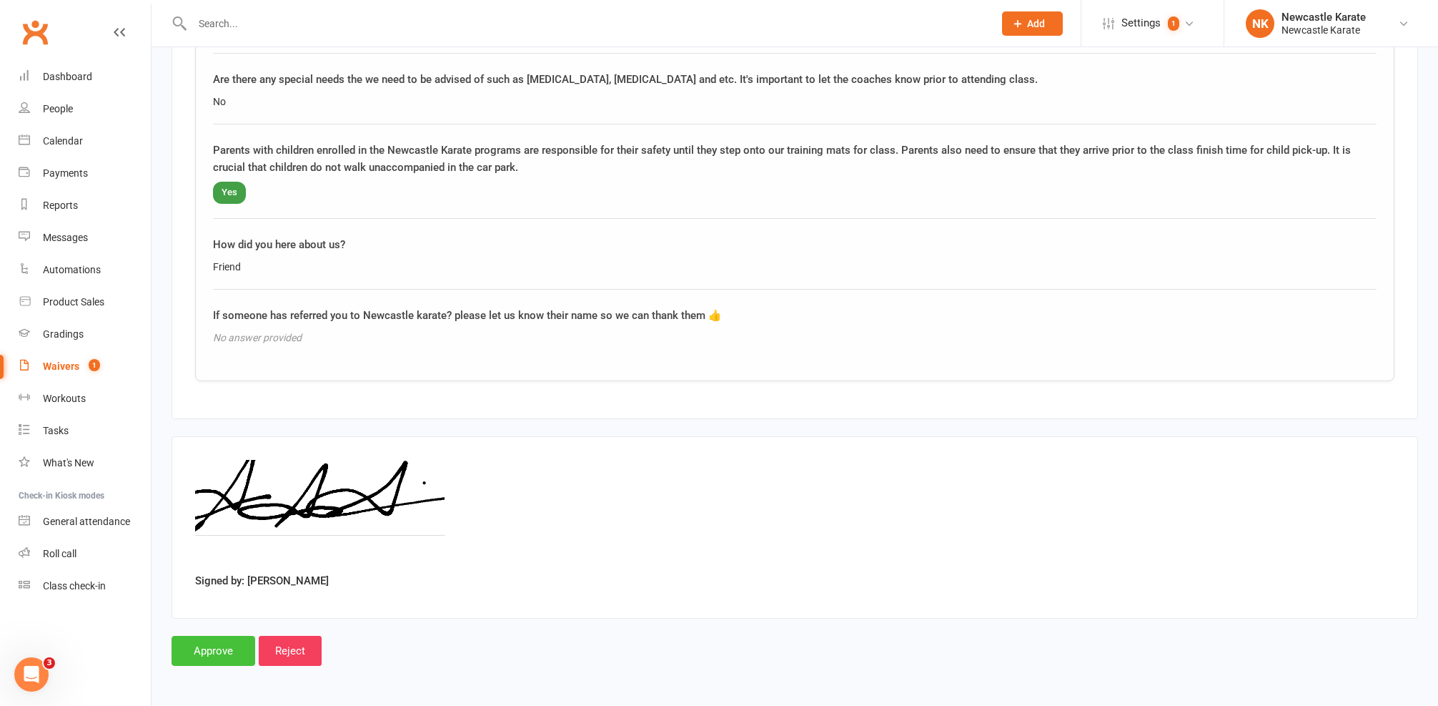
click at [186, 639] on input "Approve" at bounding box center [214, 650] width 84 height 30
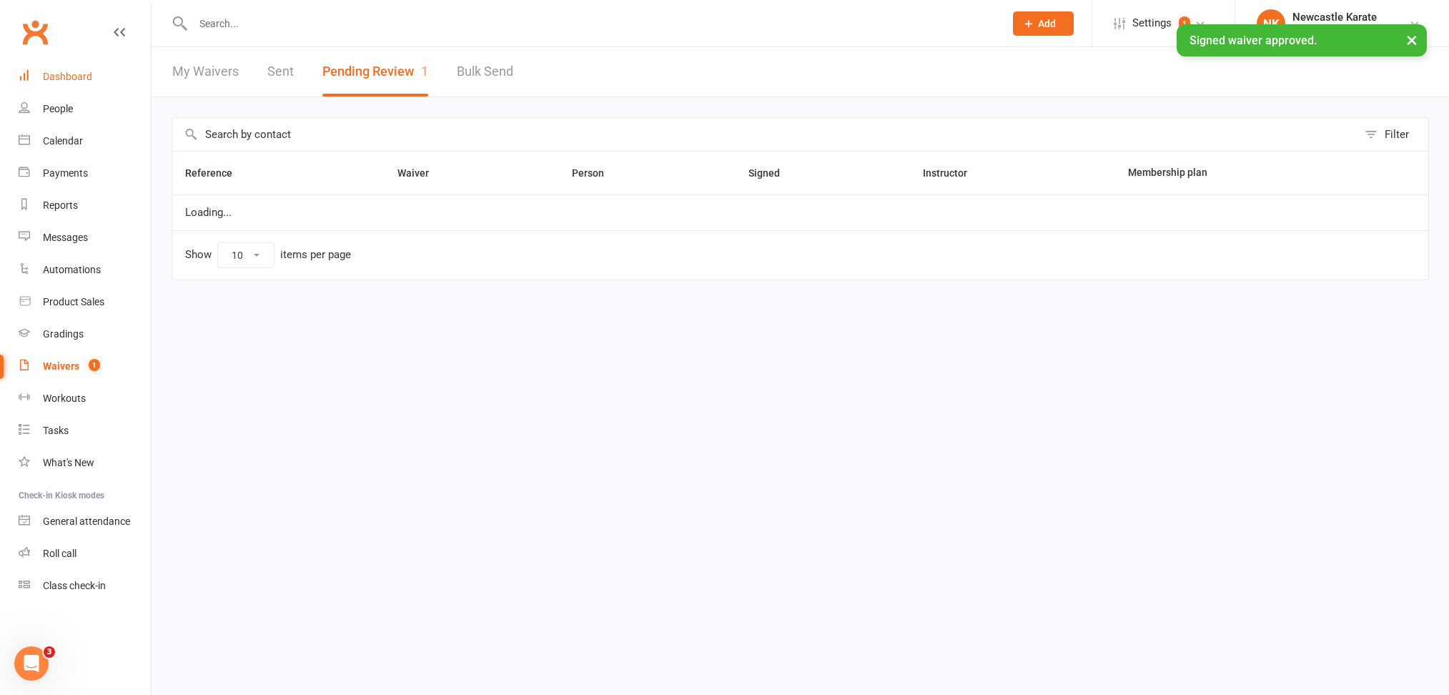
click at [49, 83] on link "Dashboard" at bounding box center [85, 77] width 132 height 32
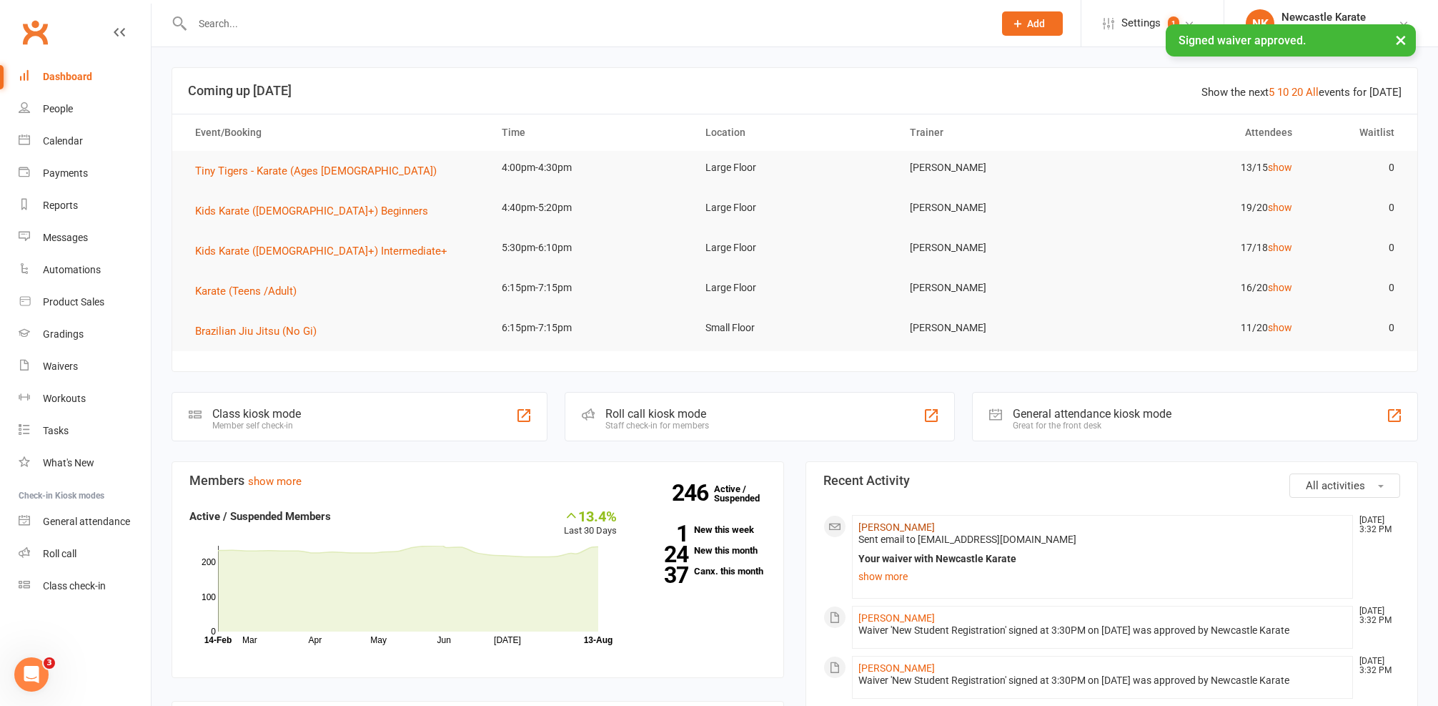
click at [904, 528] on link "[PERSON_NAME]" at bounding box center [897, 526] width 76 height 11
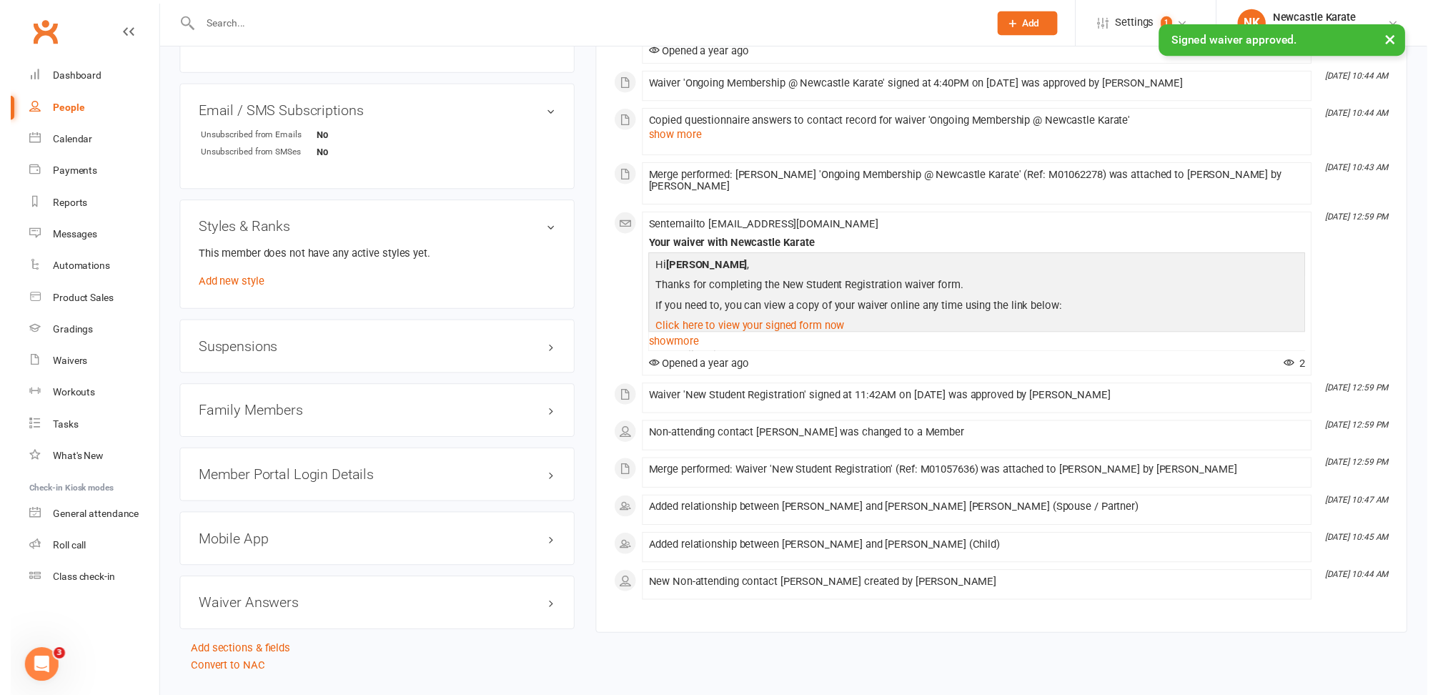
scroll to position [872, 0]
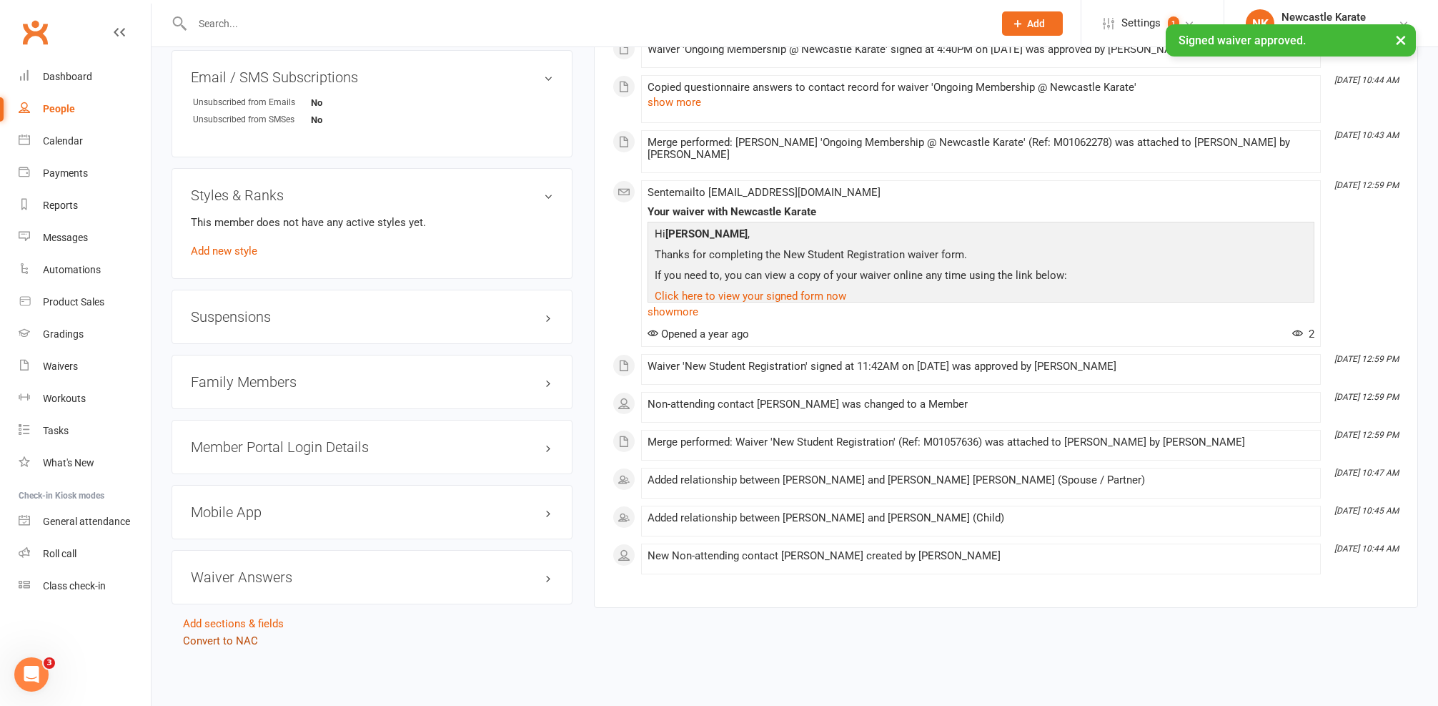
click at [224, 634] on link "Convert to NAC" at bounding box center [220, 640] width 75 height 13
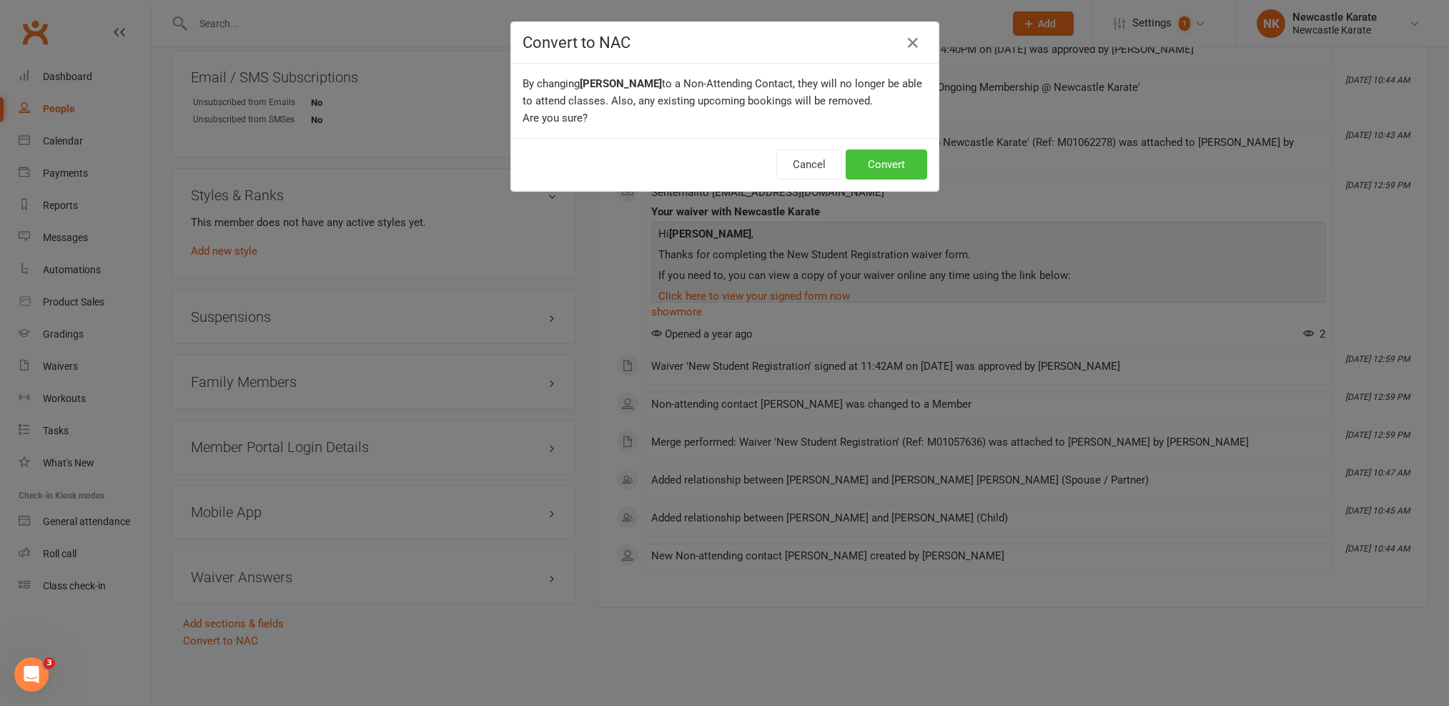
click at [883, 159] on button "Convert" at bounding box center [886, 164] width 81 height 30
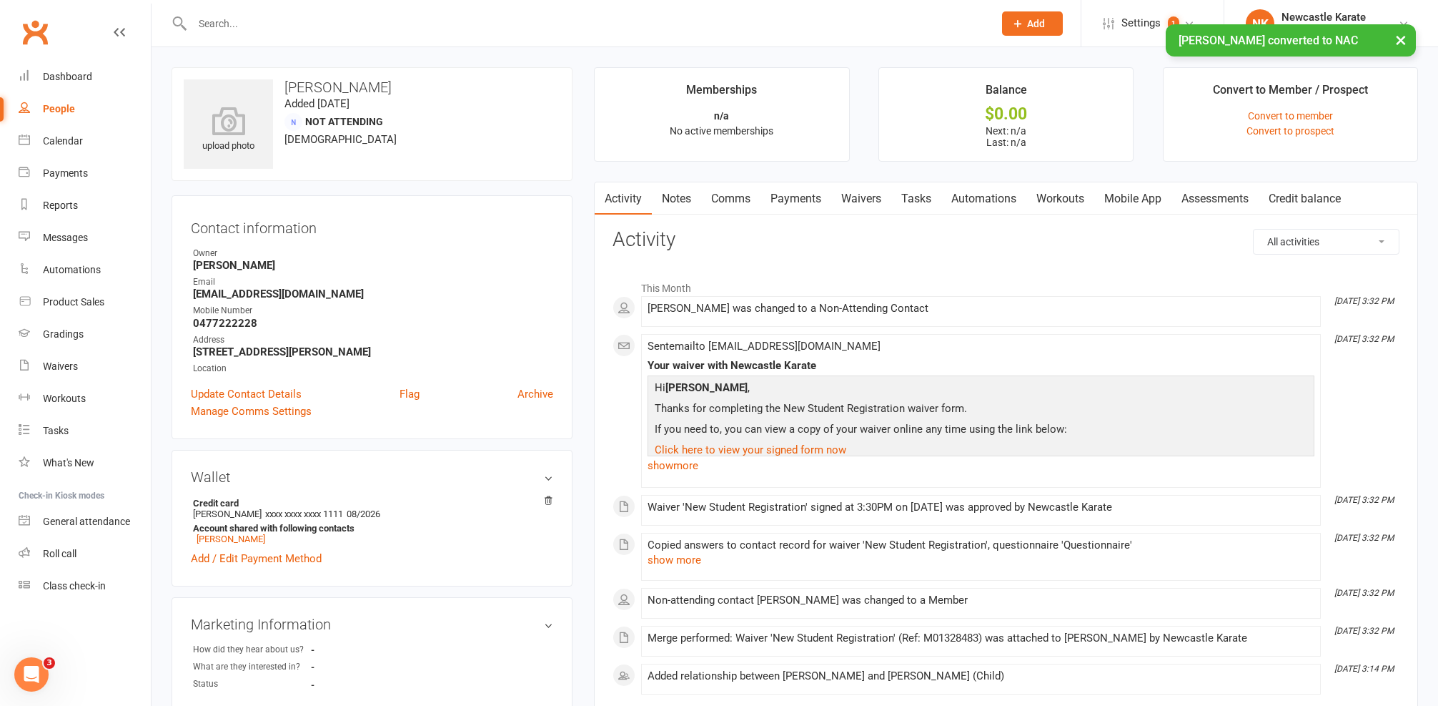
scroll to position [488, 0]
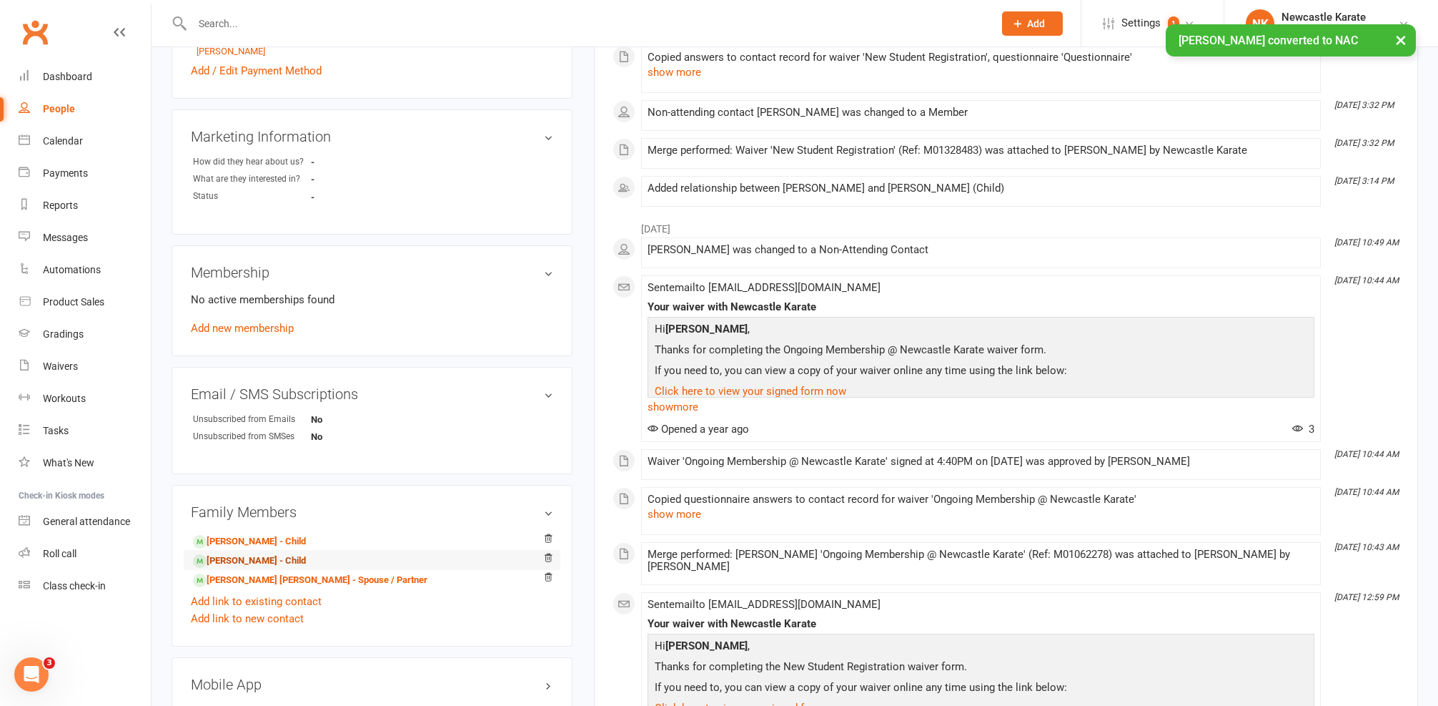
click at [239, 558] on link "[PERSON_NAME] - Child" at bounding box center [249, 560] width 113 height 15
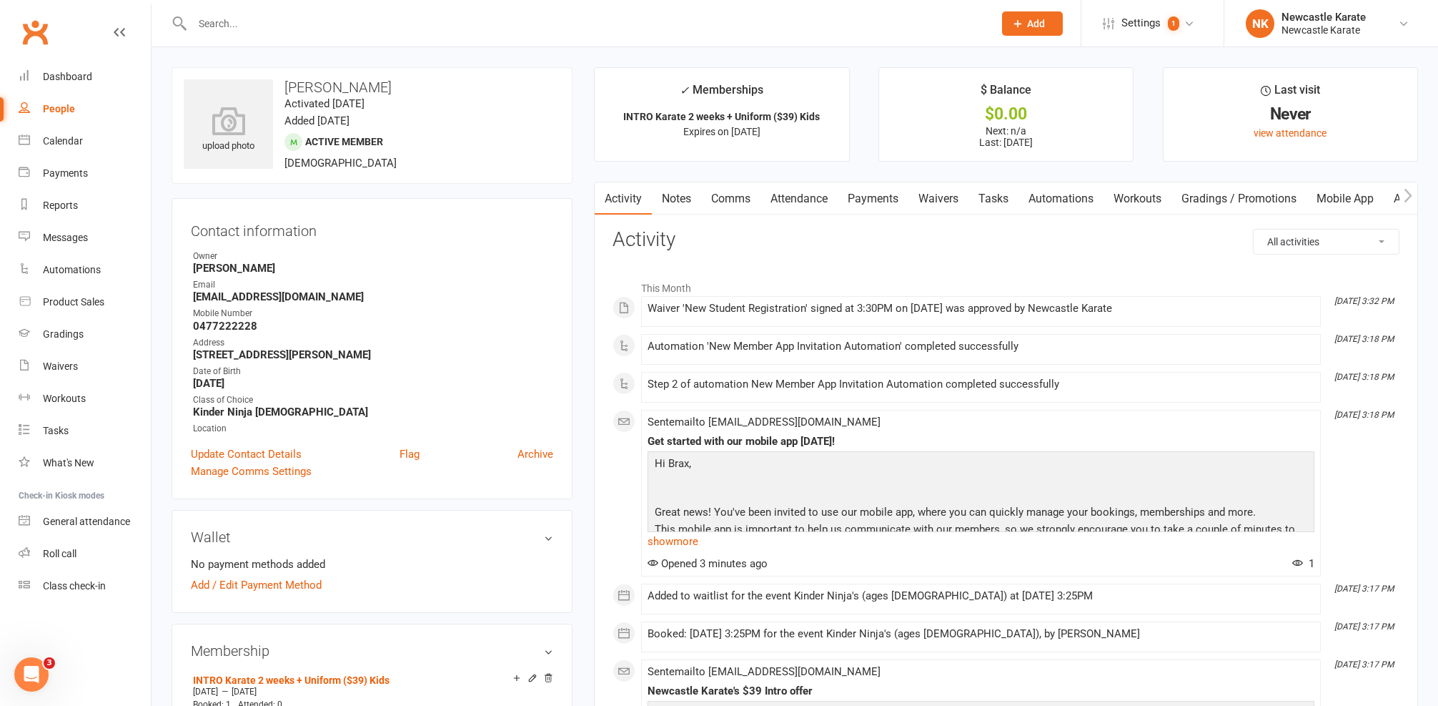
click at [823, 207] on link "Attendance" at bounding box center [799, 198] width 77 height 33
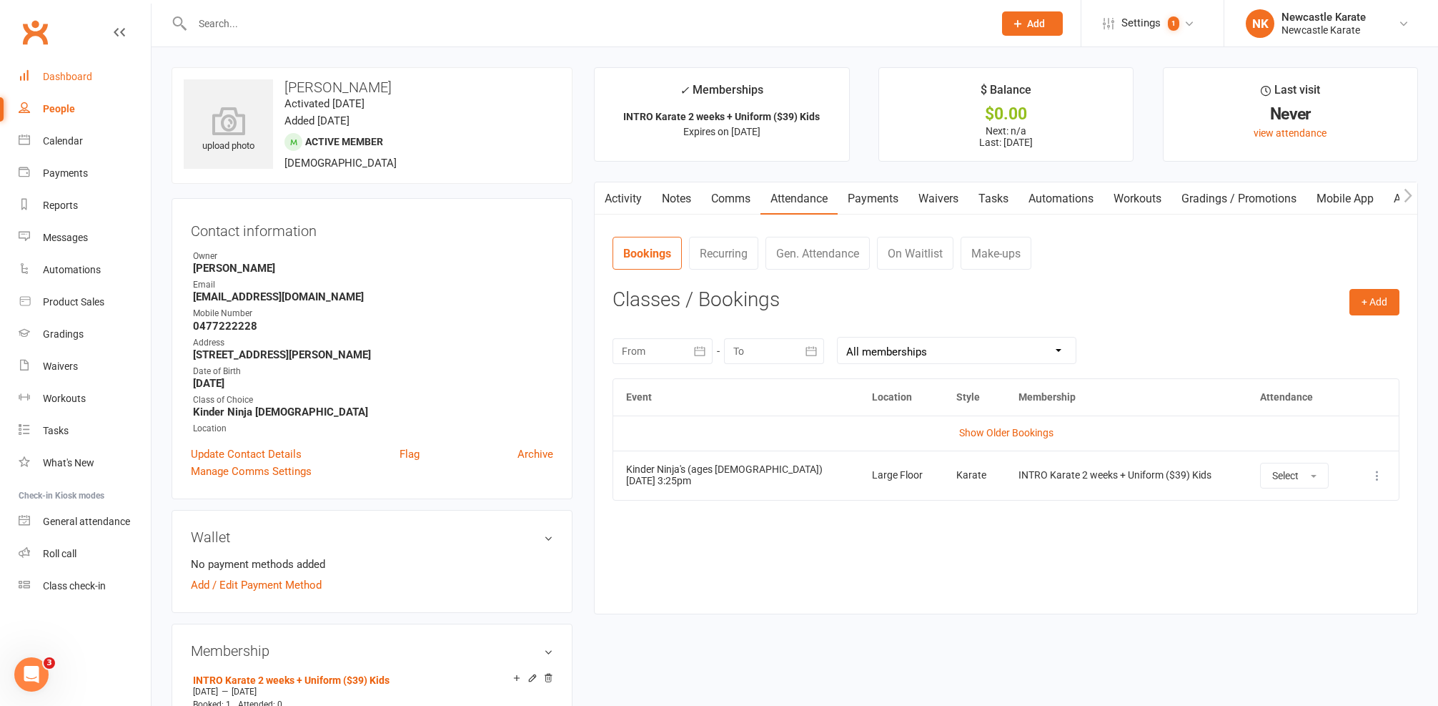
click at [104, 86] on link "Dashboard" at bounding box center [85, 77] width 132 height 32
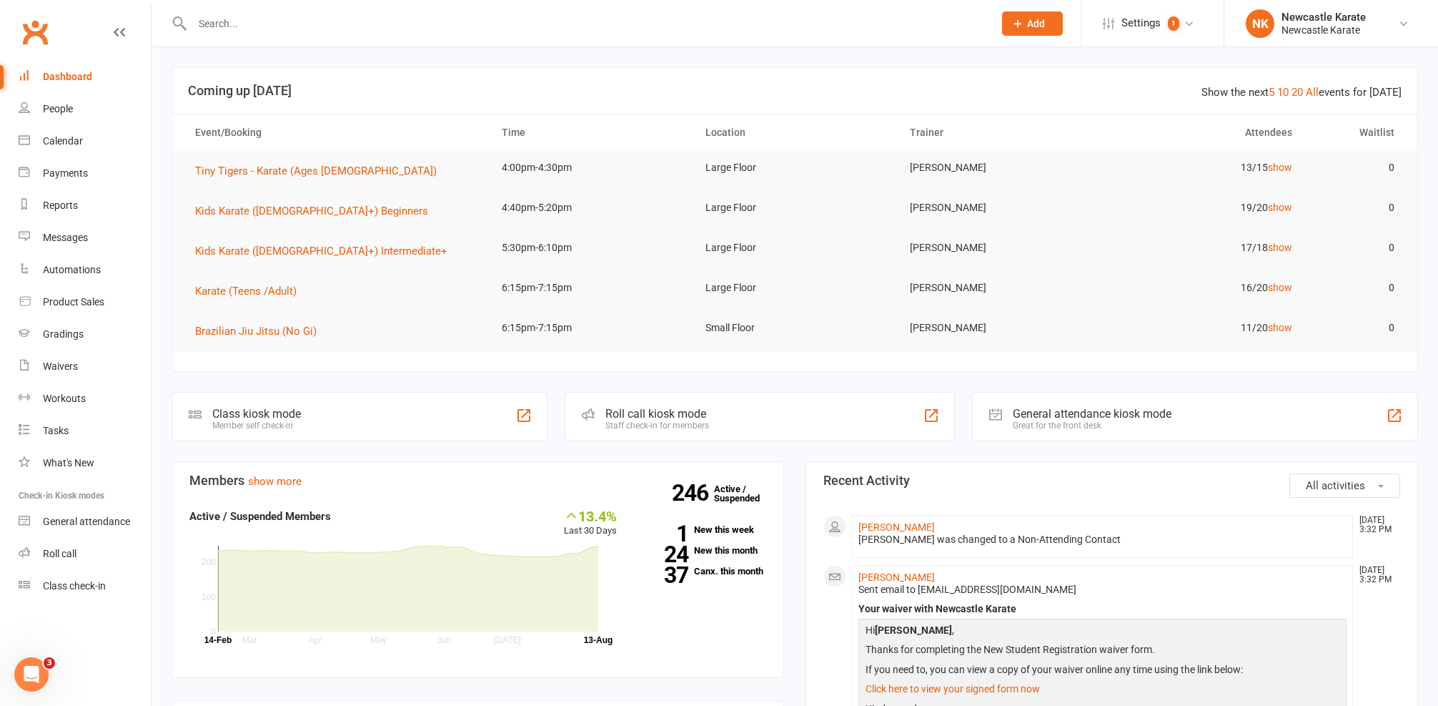
scroll to position [468, 0]
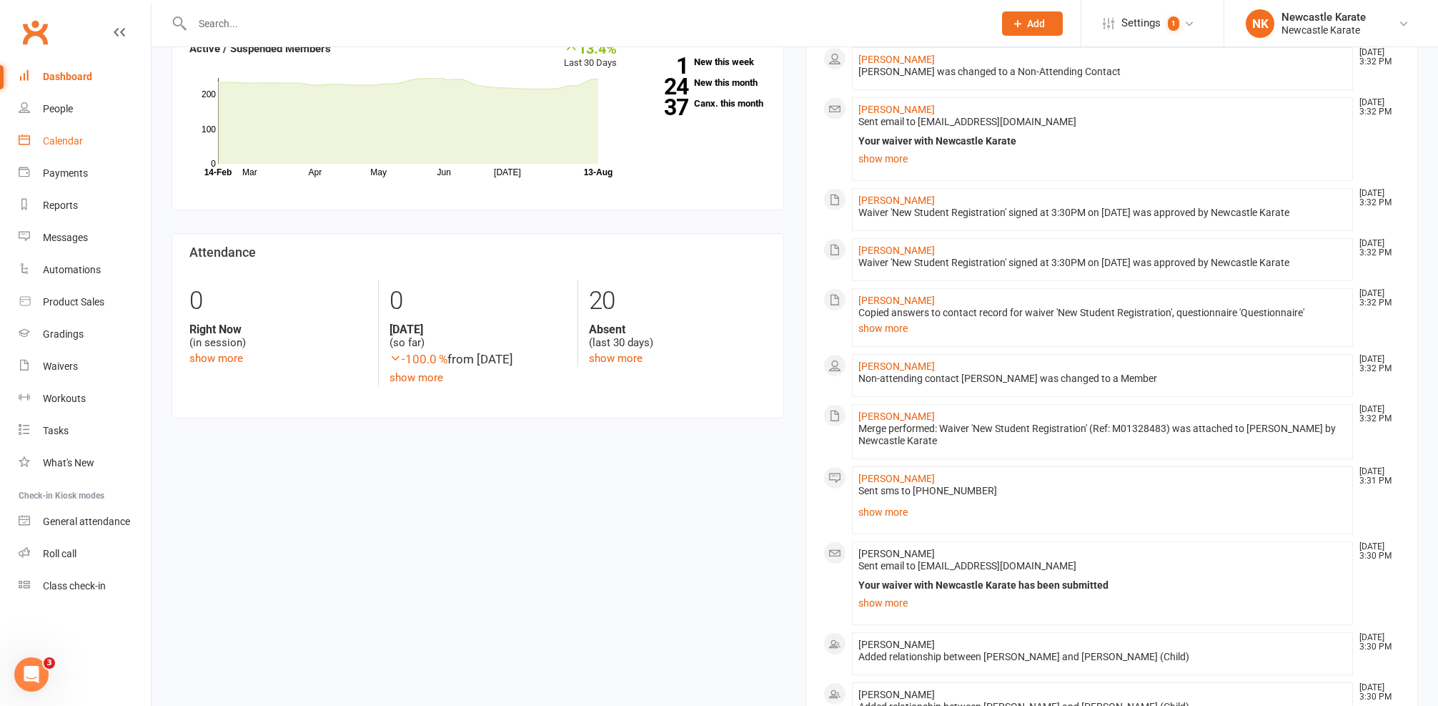
click at [77, 145] on div "Calendar" at bounding box center [63, 140] width 40 height 11
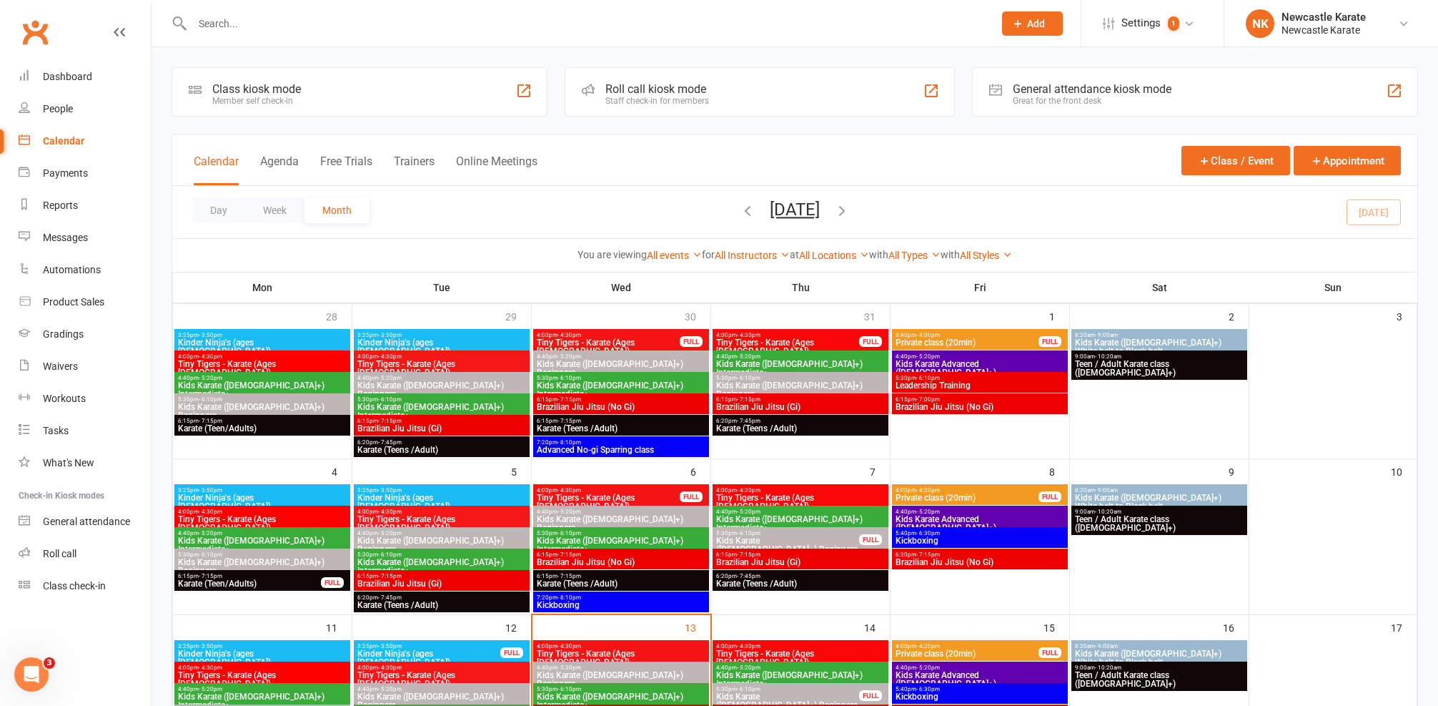
scroll to position [138, 0]
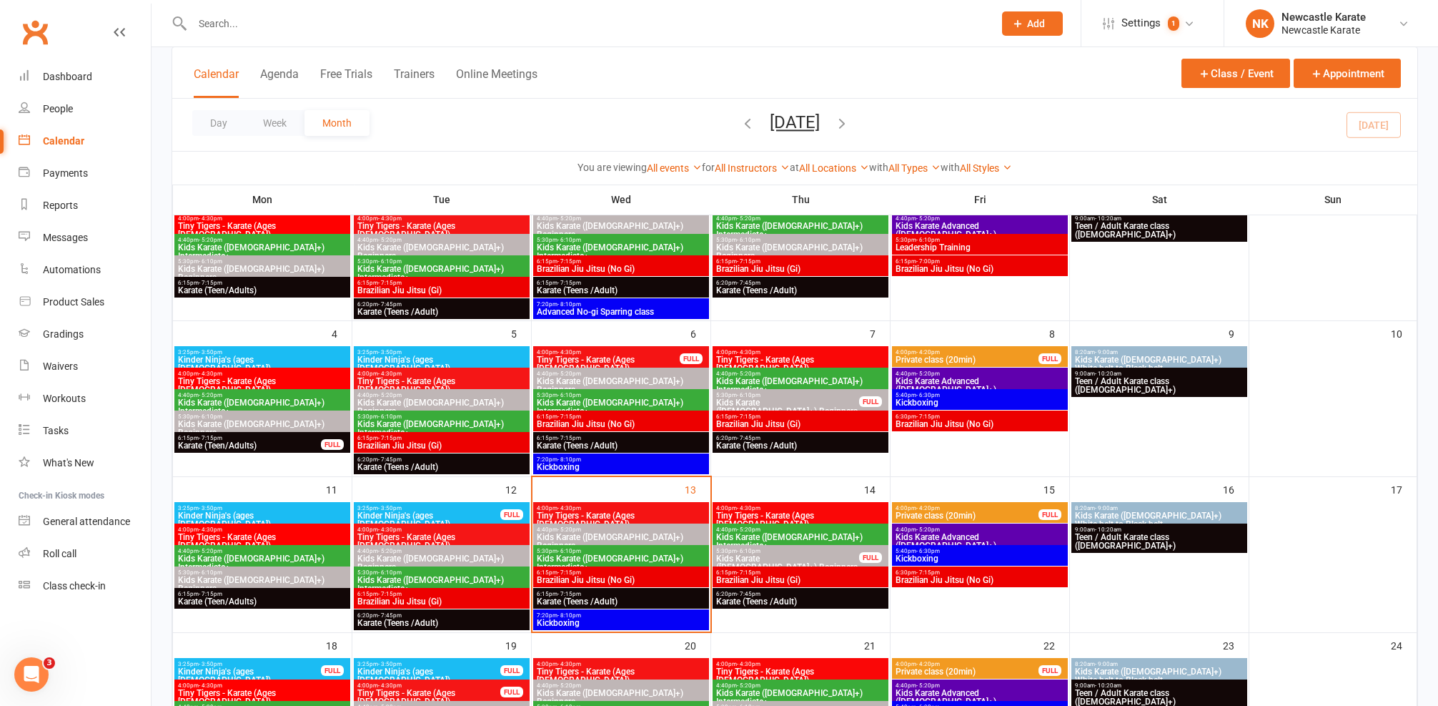
click at [542, 613] on span "7:20pm - 8:10pm" at bounding box center [621, 615] width 170 height 6
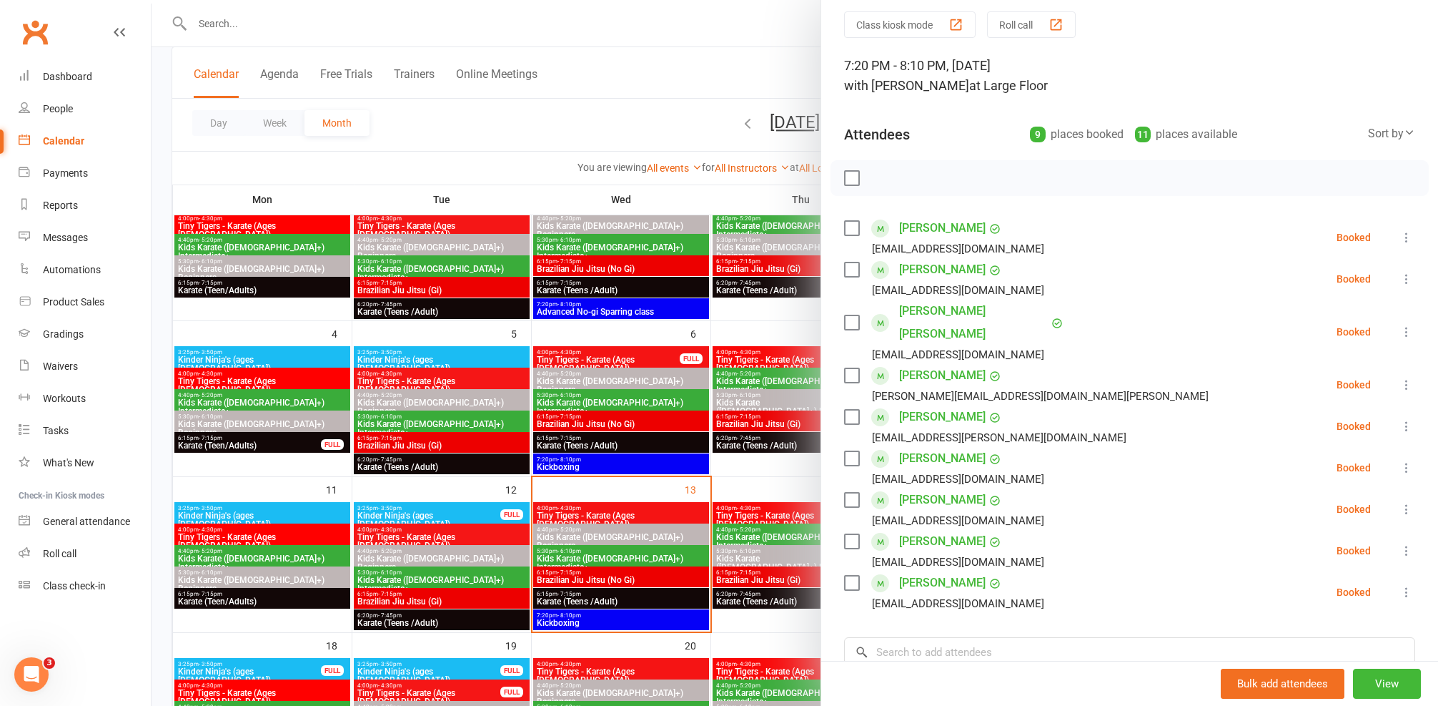
scroll to position [0, 0]
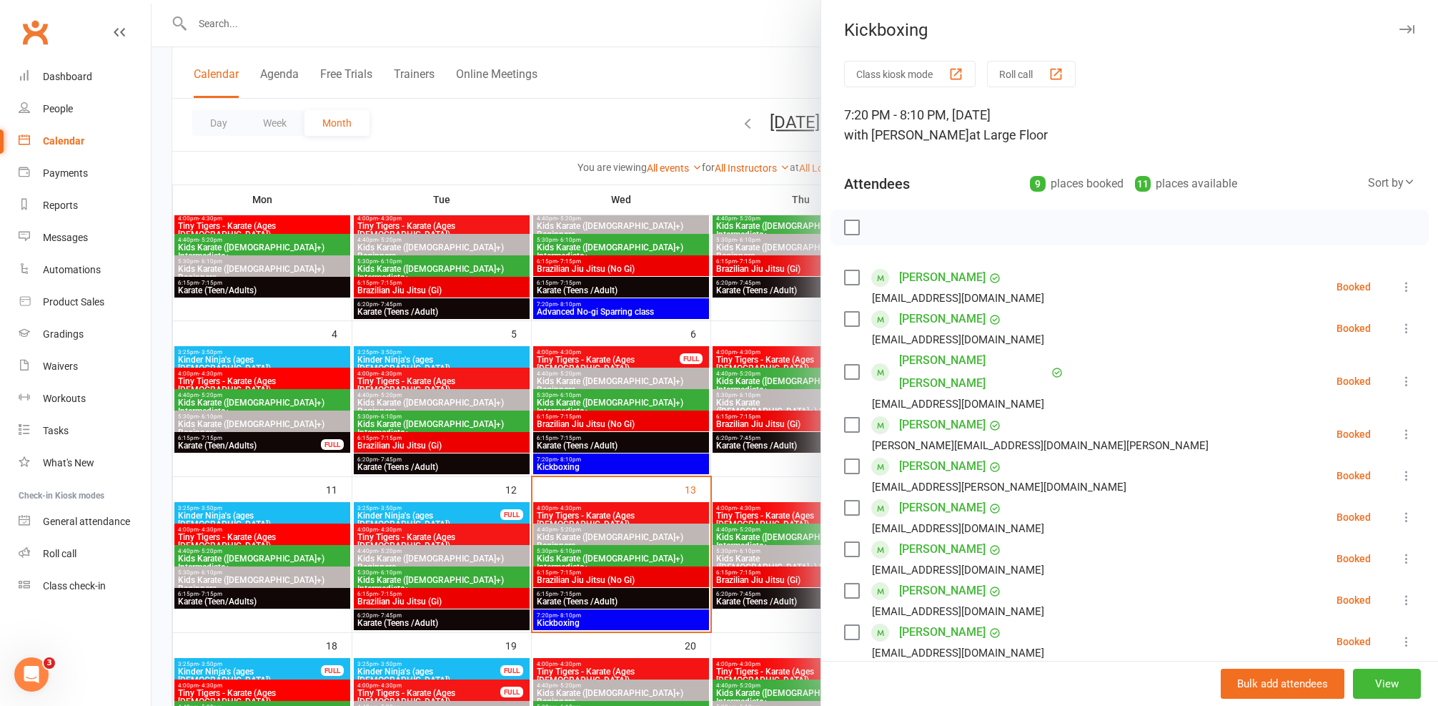
click at [495, 478] on div at bounding box center [795, 353] width 1287 height 706
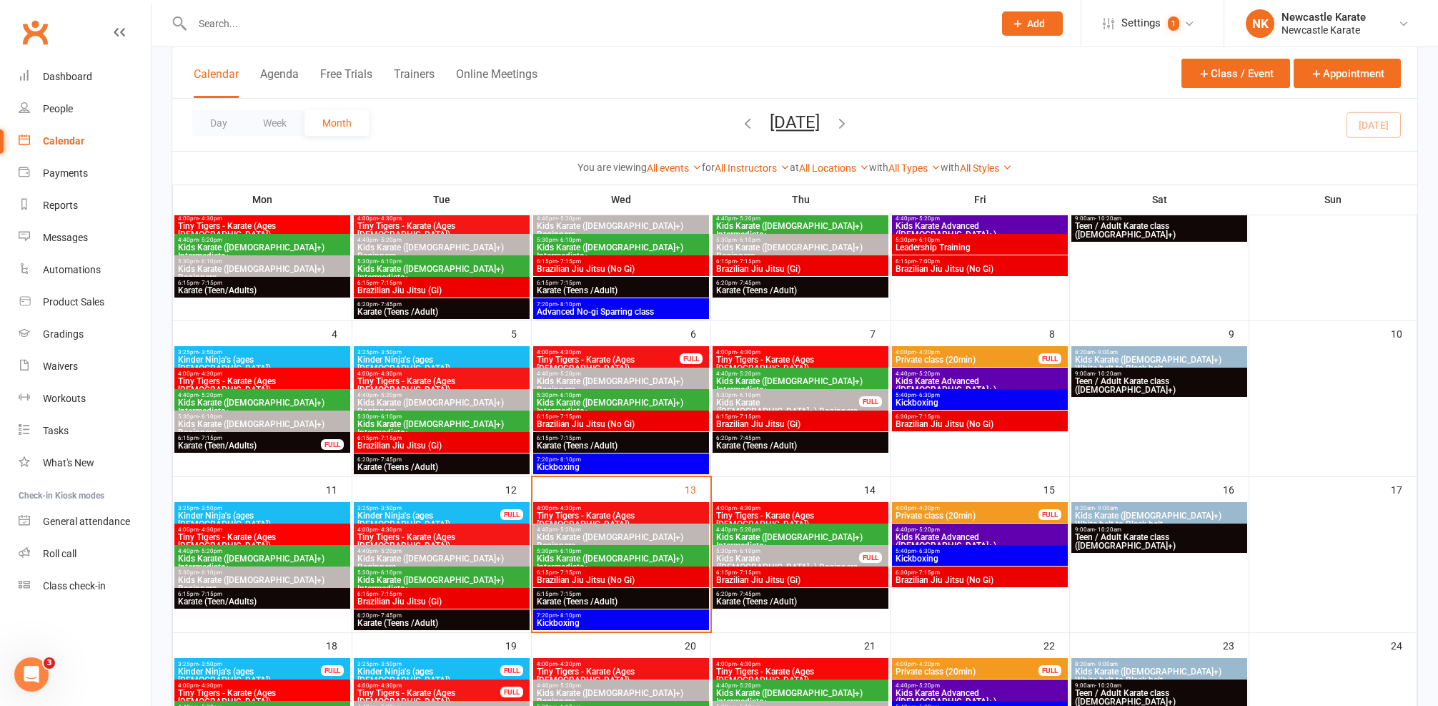
click at [583, 573] on span "6:15pm - 7:15pm" at bounding box center [621, 572] width 170 height 6
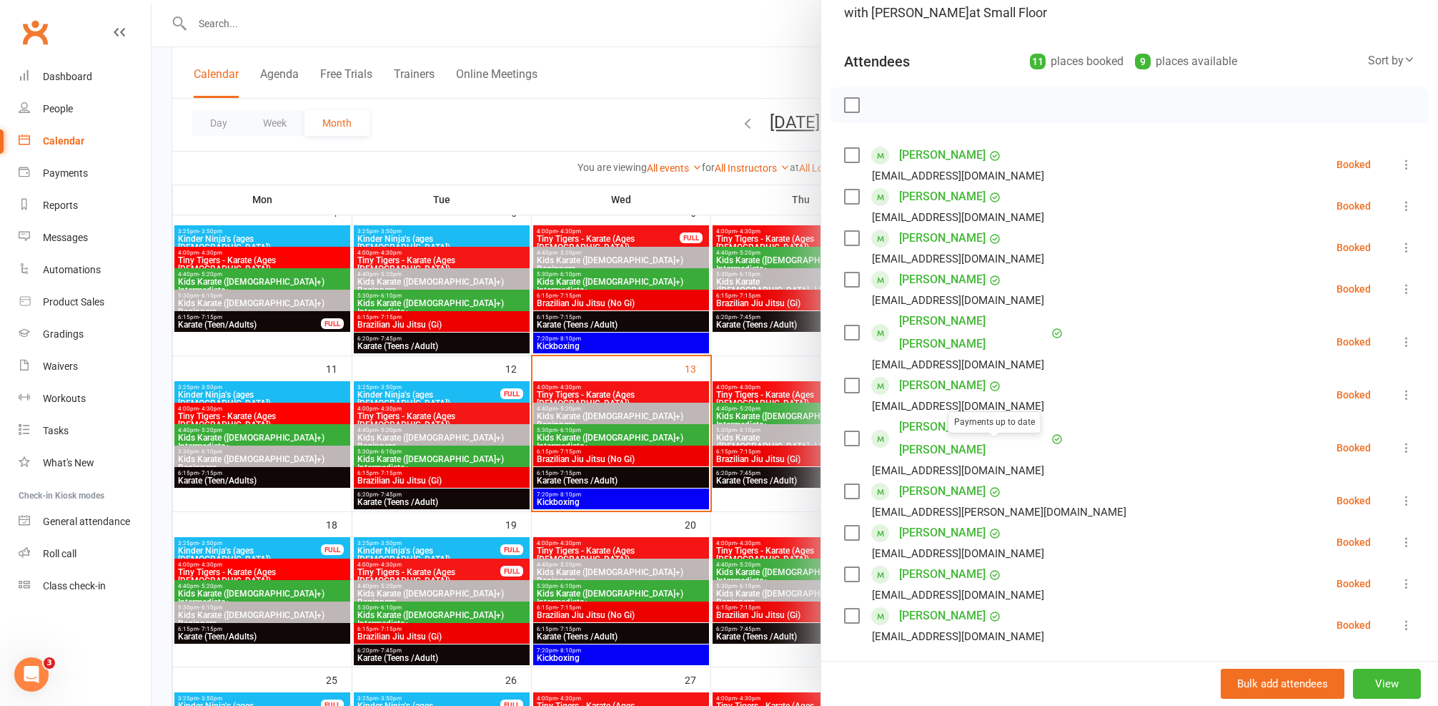
scroll to position [125, 0]
click at [686, 509] on div at bounding box center [795, 353] width 1287 height 706
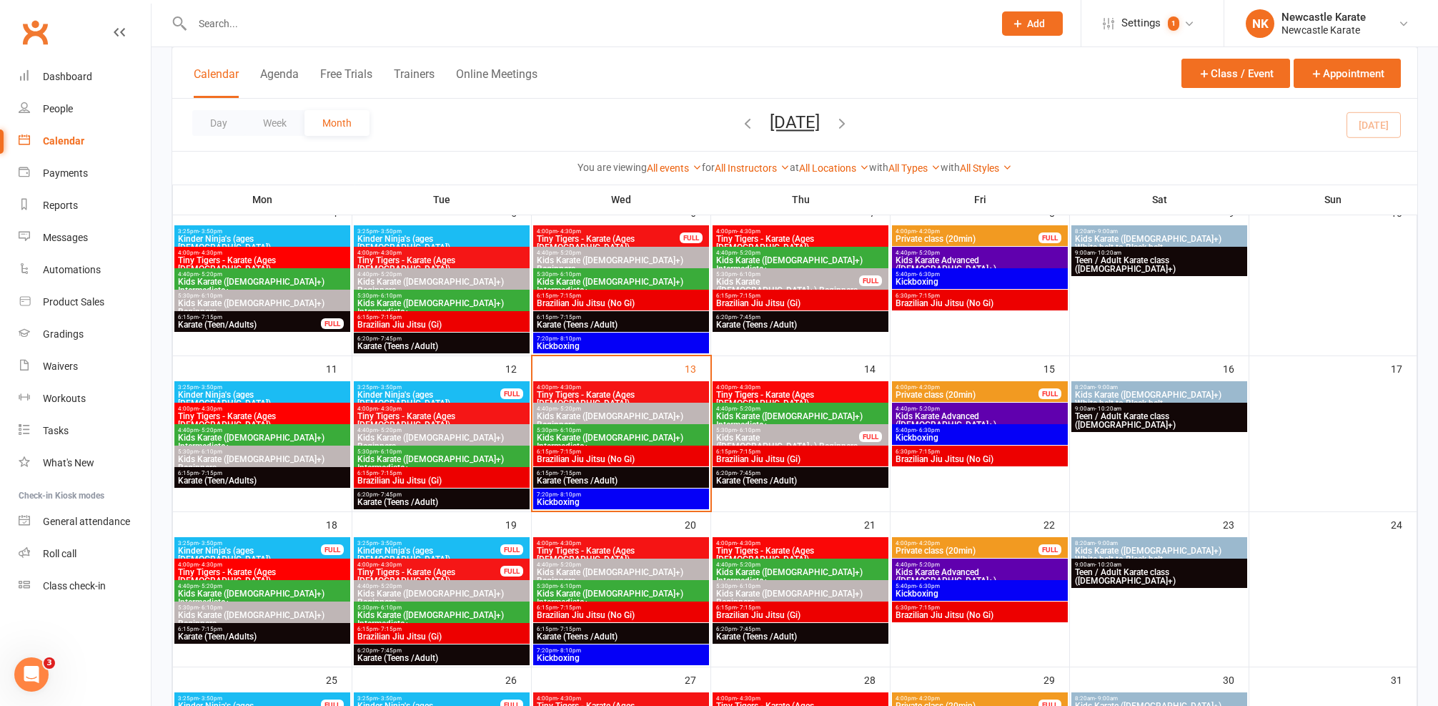
click at [777, 632] on span "Karate (Teens /Adult)" at bounding box center [801, 636] width 170 height 9
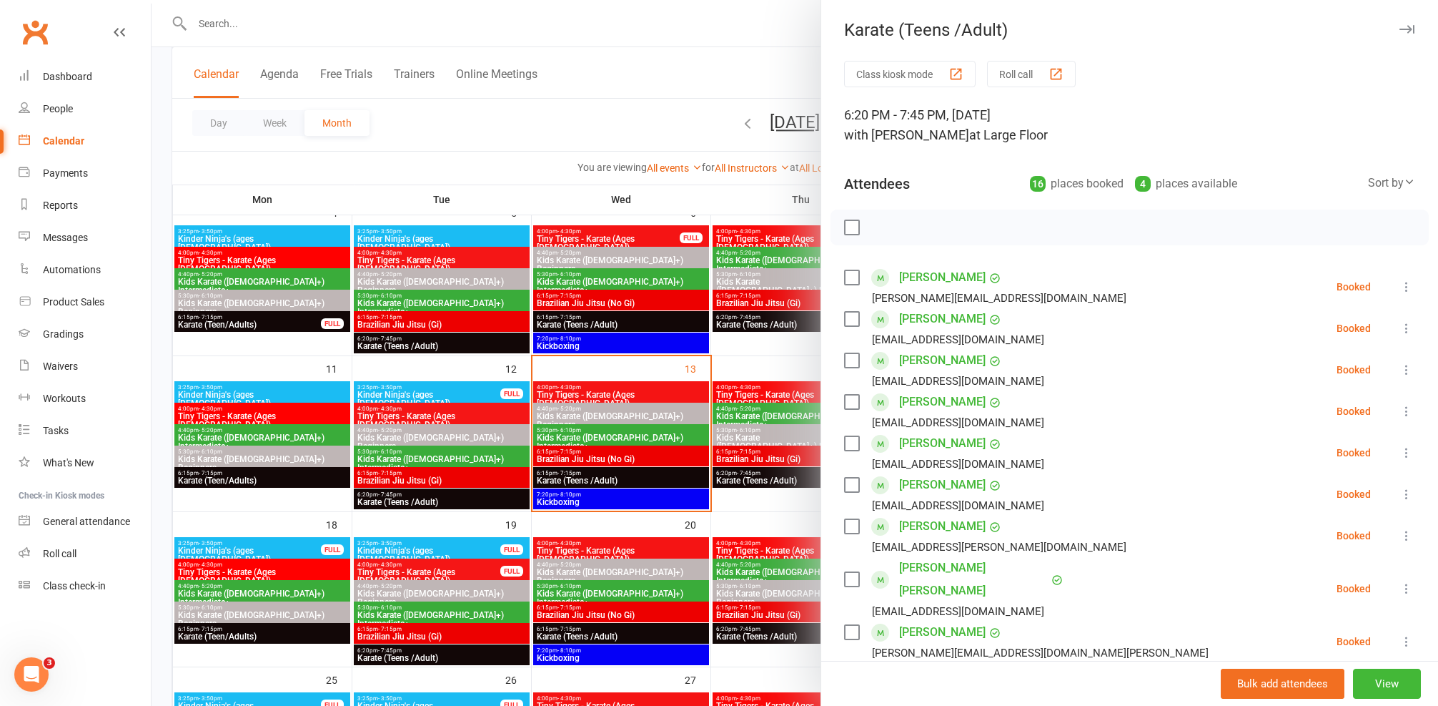
click at [605, 469] on div at bounding box center [795, 353] width 1287 height 706
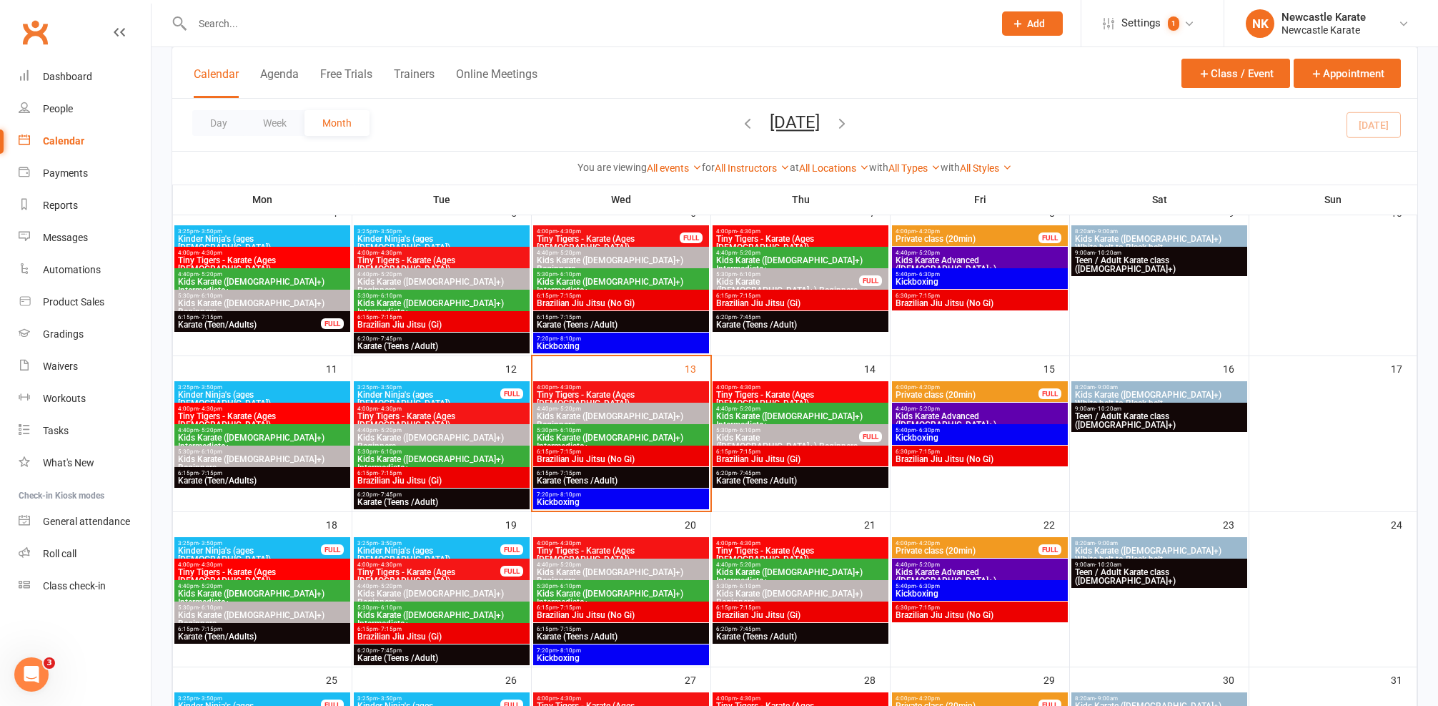
click at [786, 477] on span "Karate (Teens /Adult)" at bounding box center [801, 480] width 170 height 9
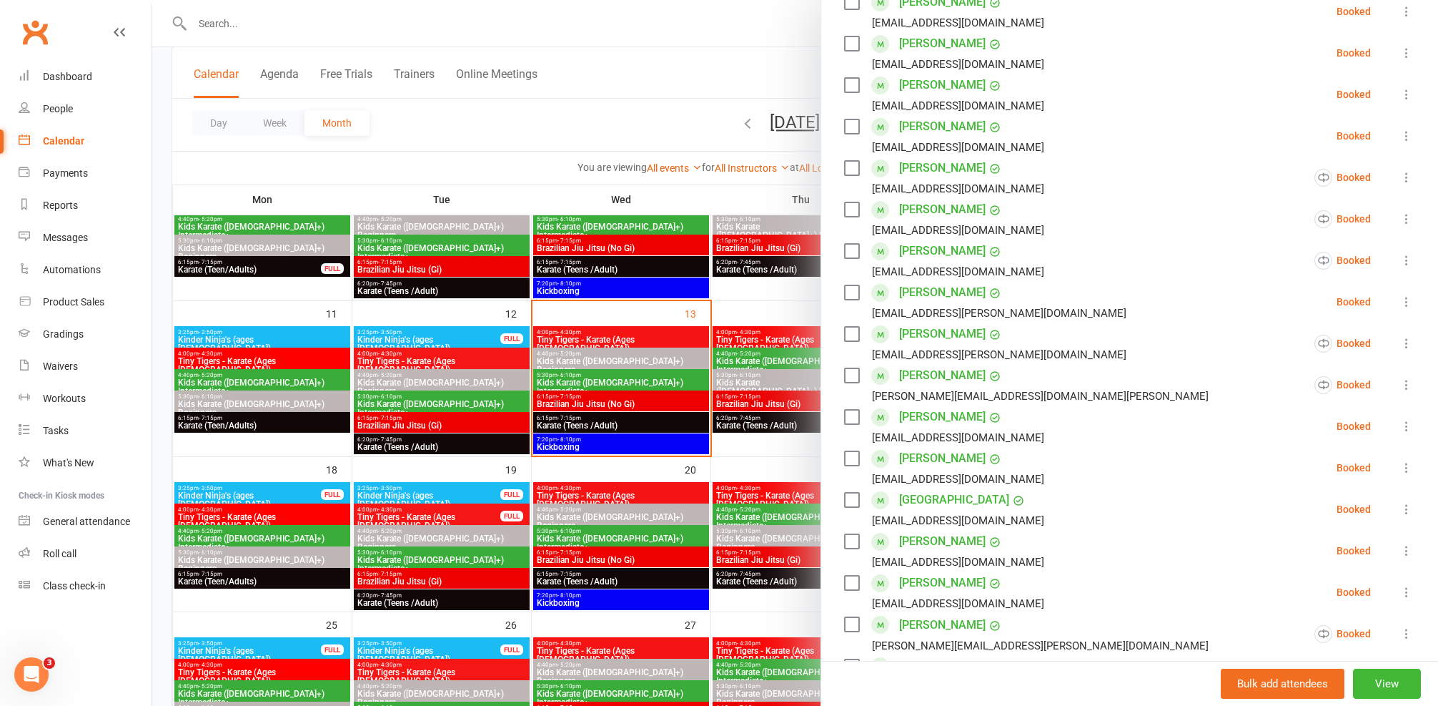
scroll to position [36, 0]
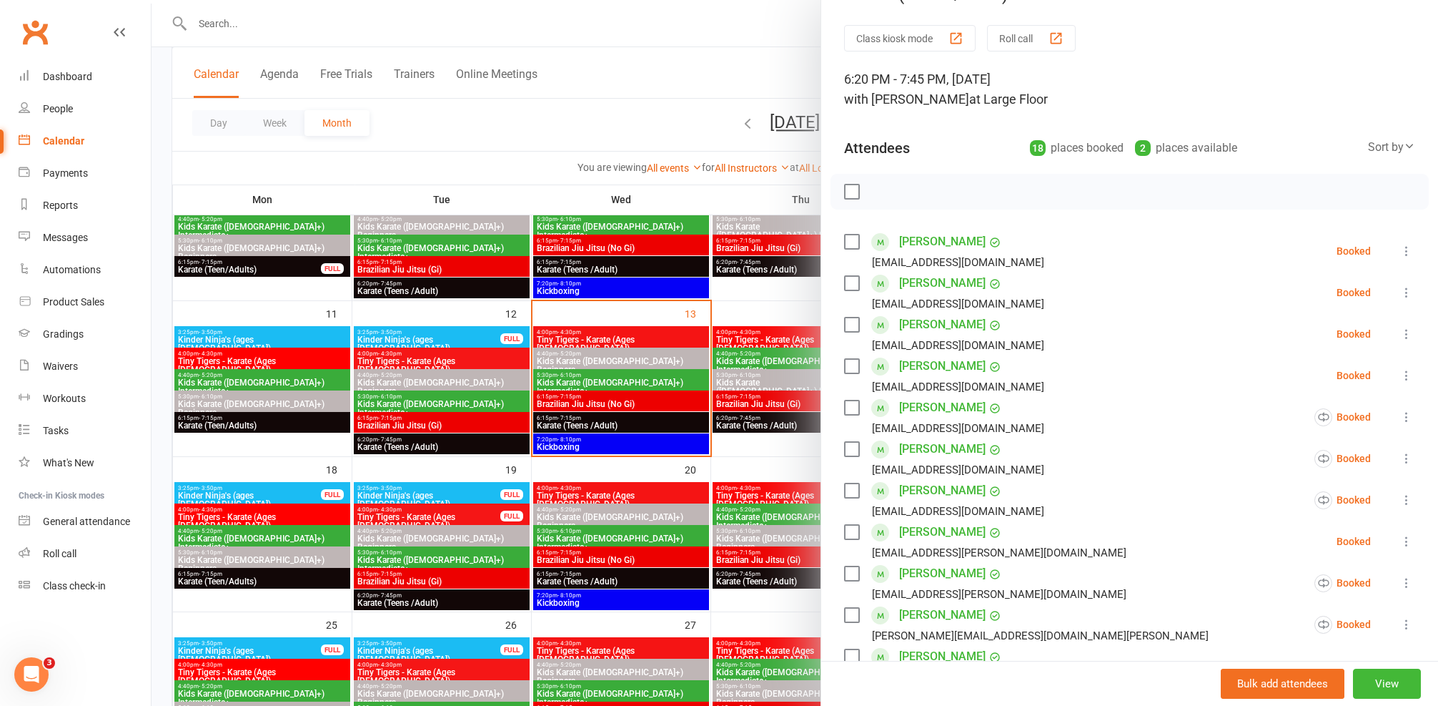
click at [930, 326] on link "[PERSON_NAME]" at bounding box center [942, 324] width 86 height 23
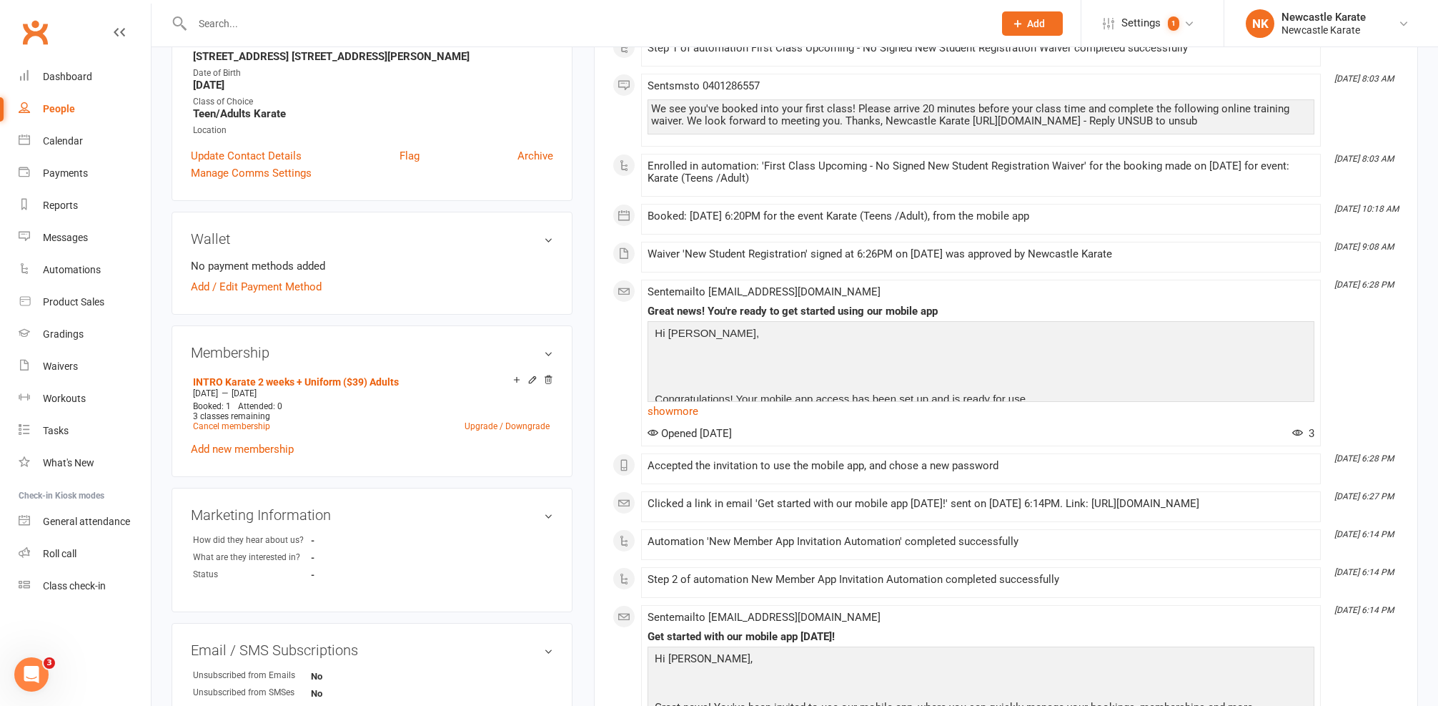
scroll to position [513, 0]
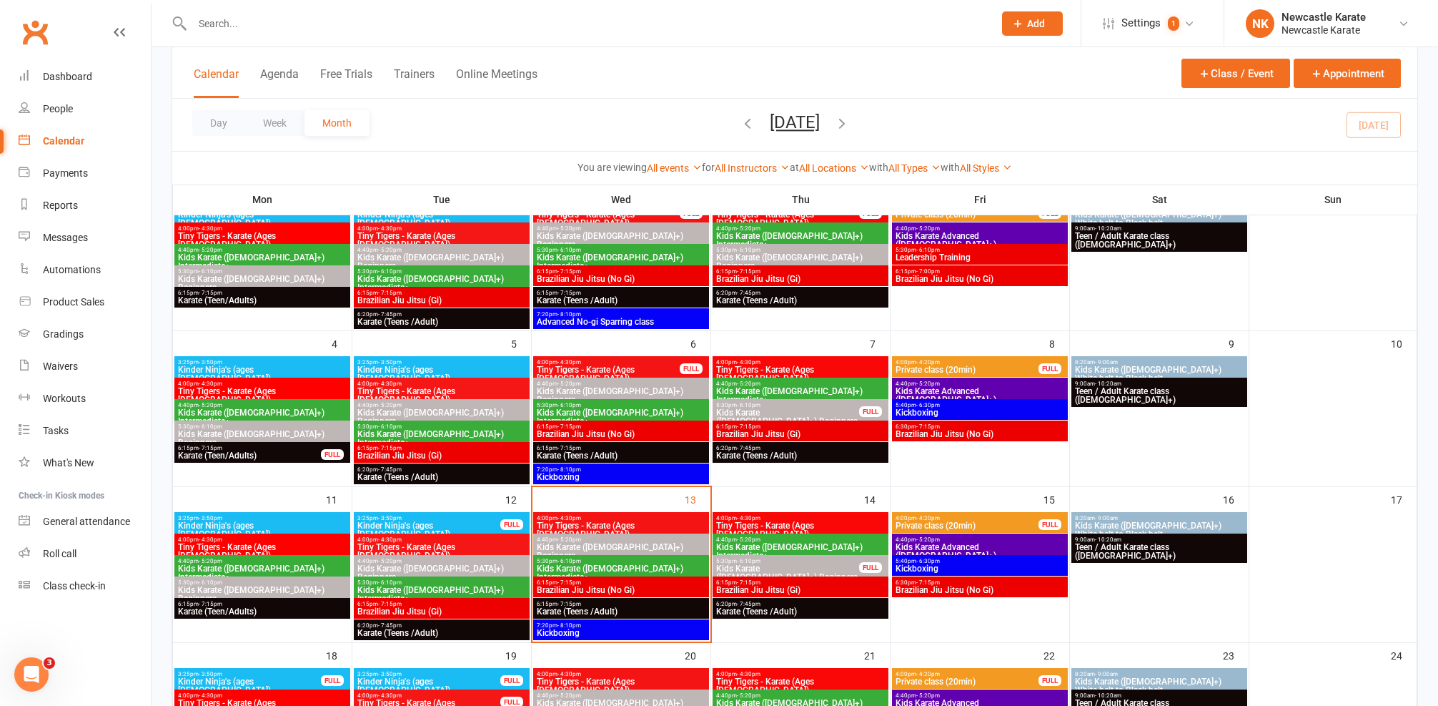
scroll to position [210, 0]
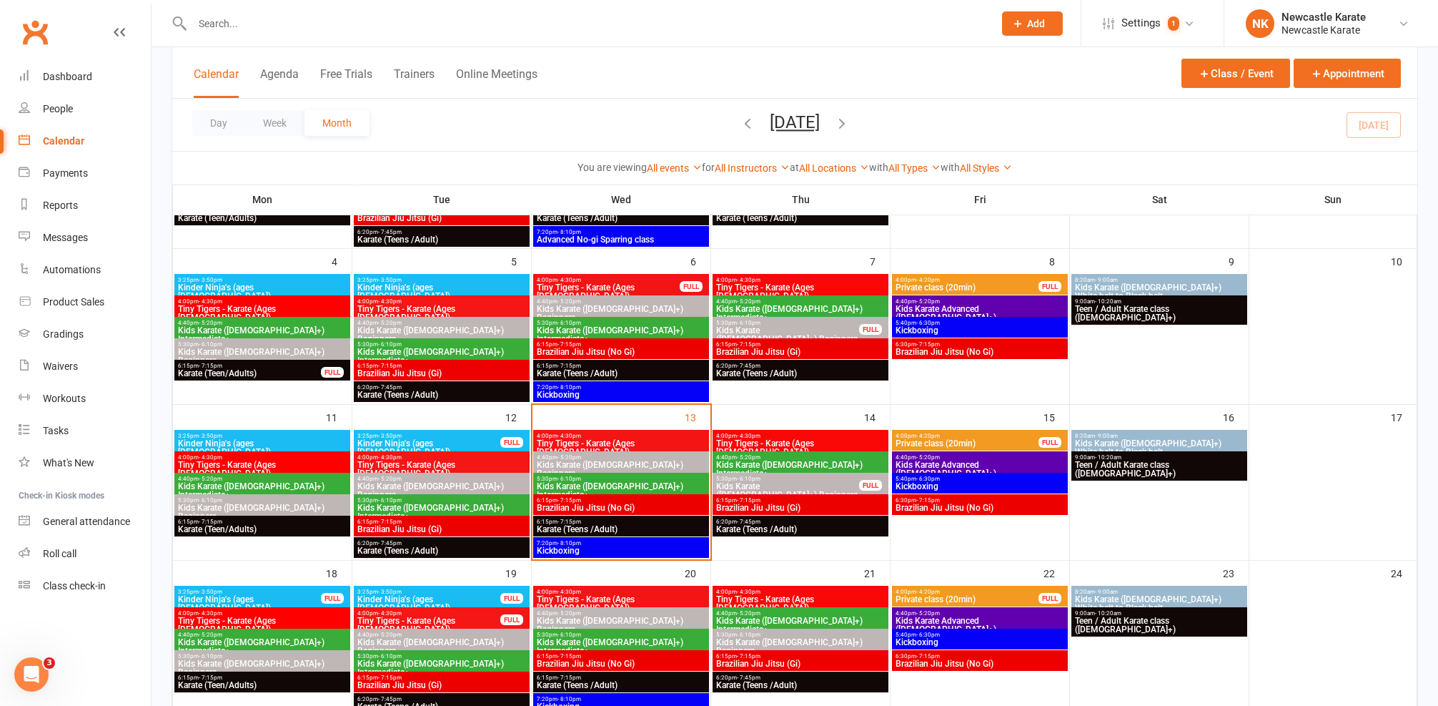
click at [781, 520] on span "6:20pm - 7:45pm" at bounding box center [801, 521] width 170 height 6
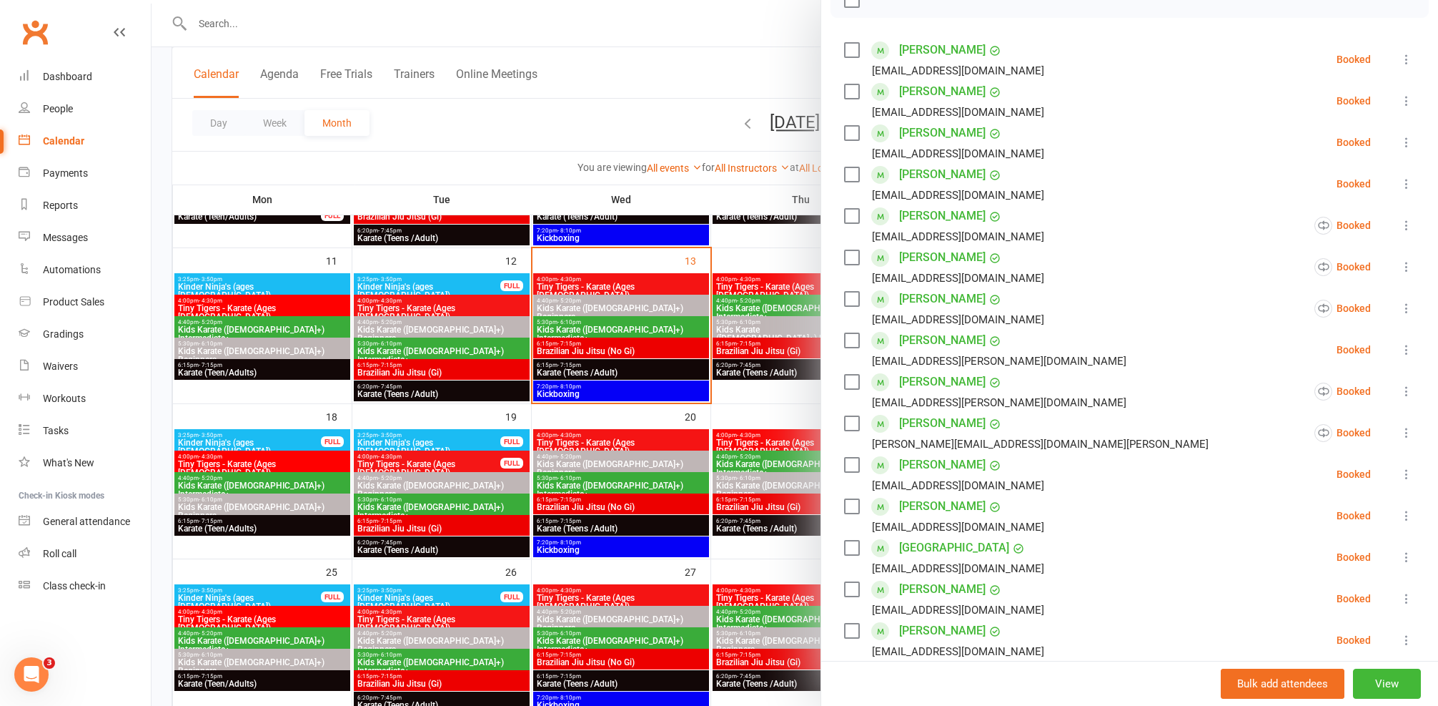
scroll to position [108, 0]
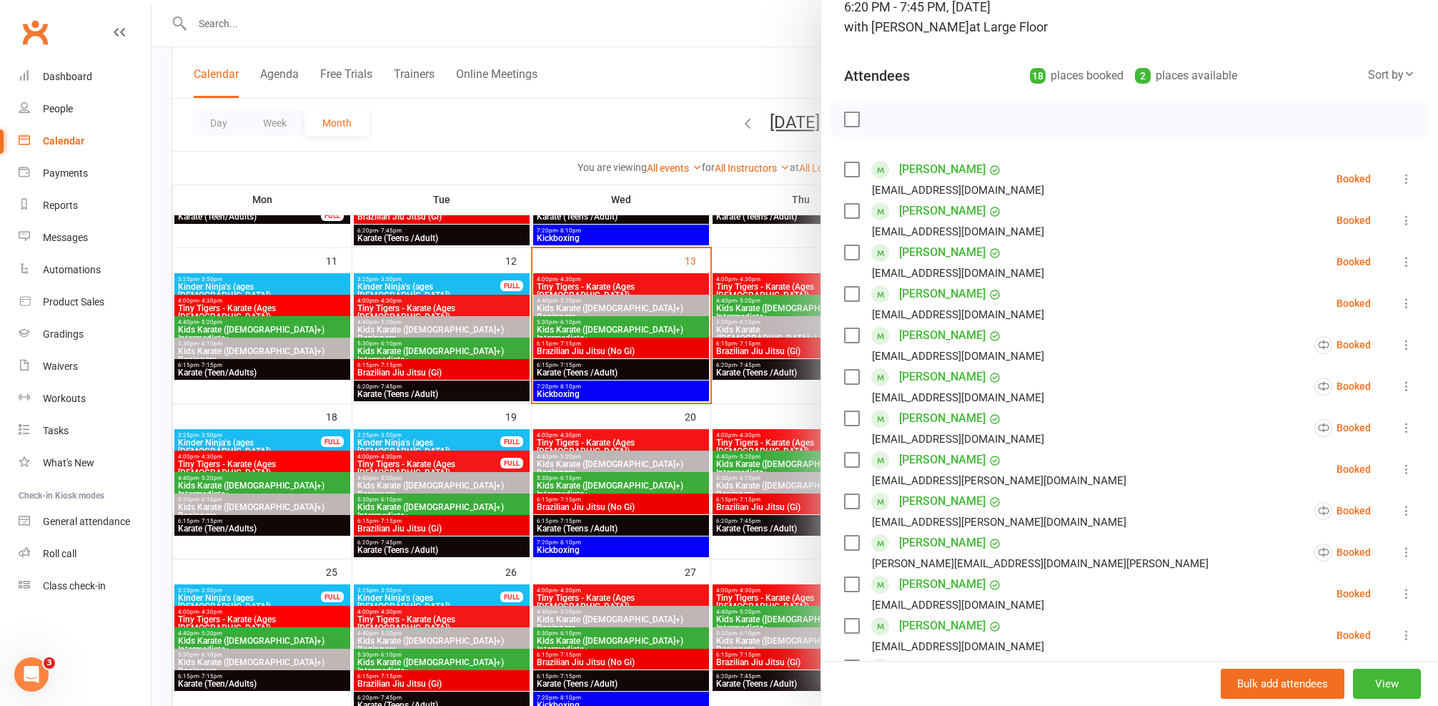
click at [935, 169] on link "[PERSON_NAME]" at bounding box center [942, 169] width 86 height 23
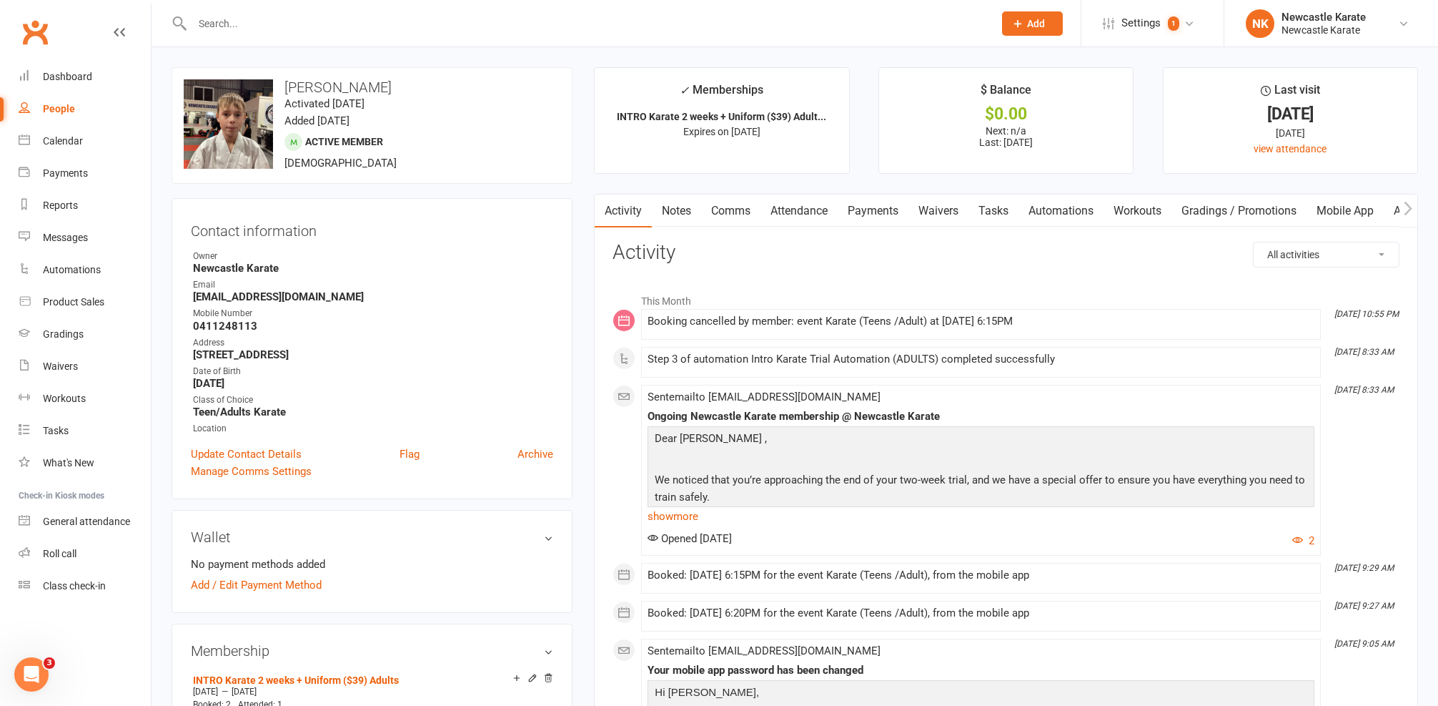
click at [775, 197] on link "Attendance" at bounding box center [799, 210] width 77 height 33
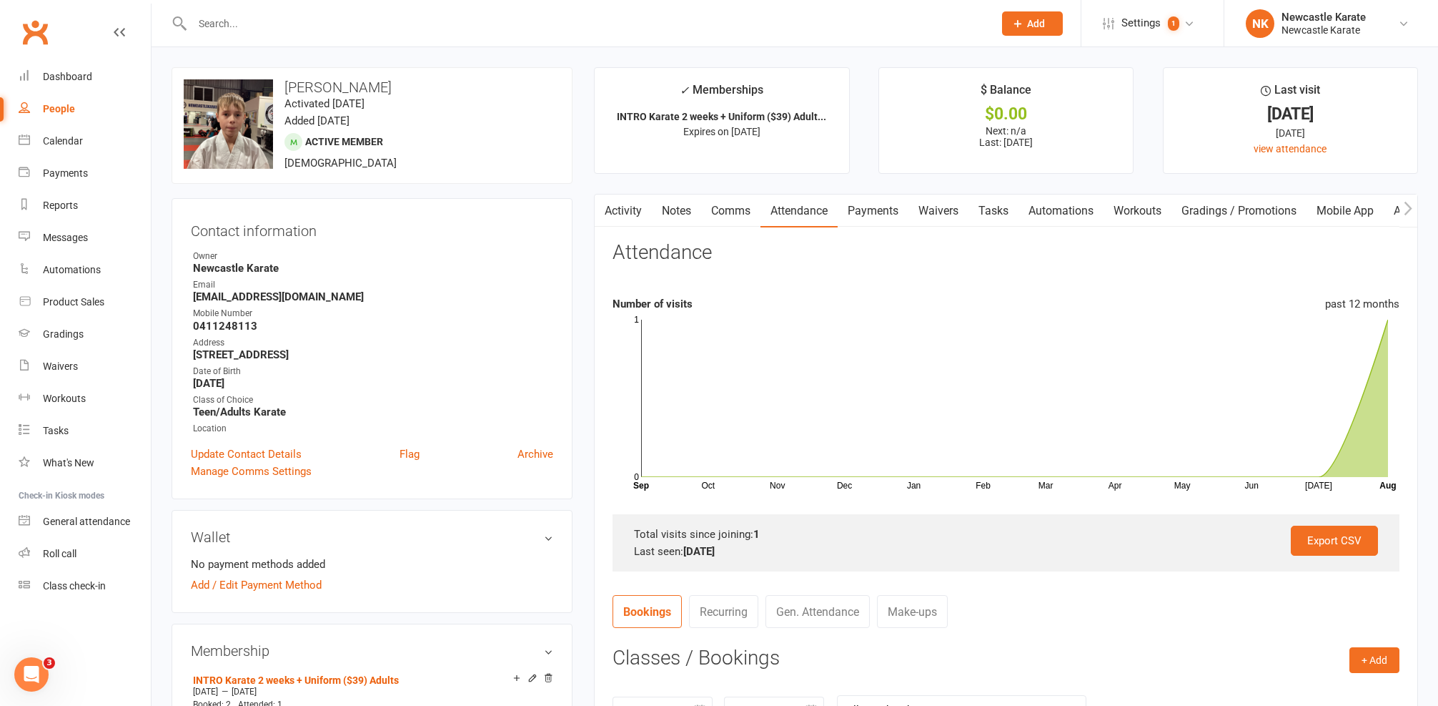
click at [637, 224] on link "Activity" at bounding box center [623, 210] width 57 height 33
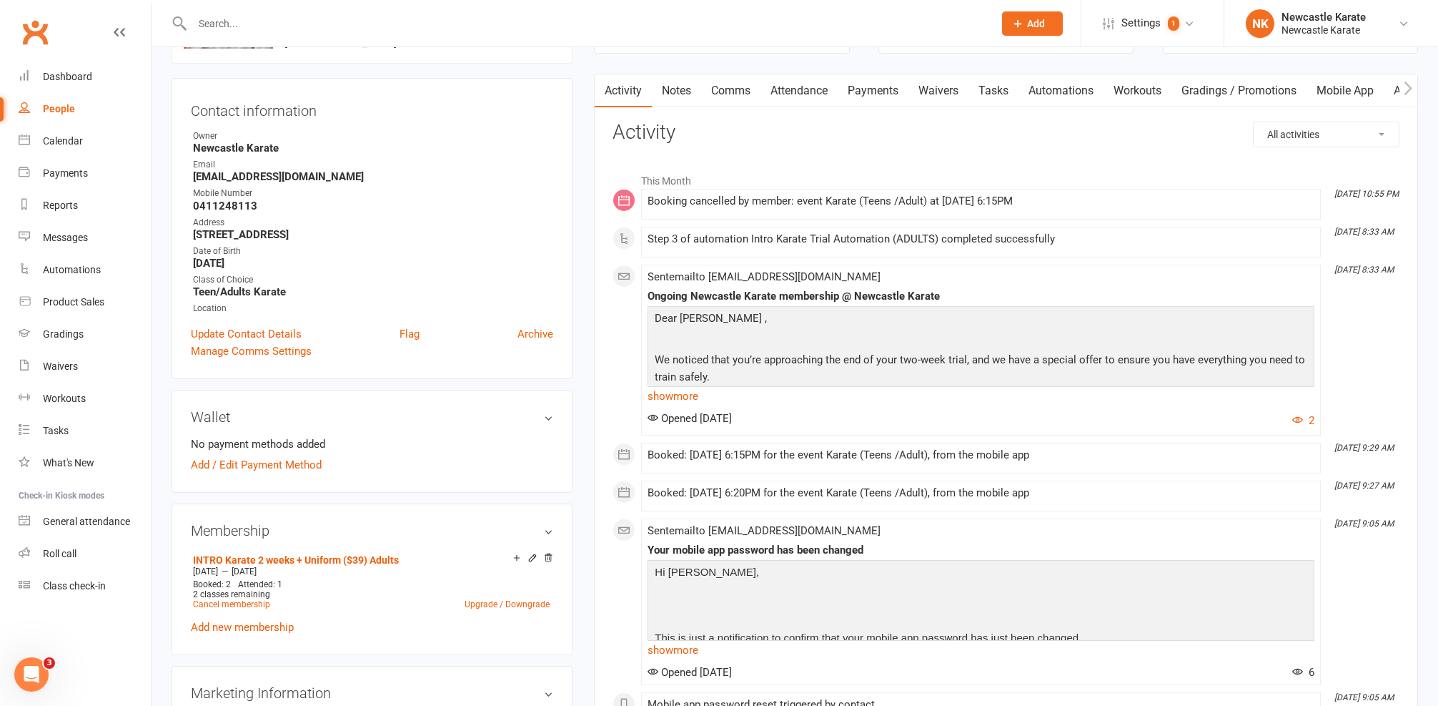
scroll to position [123, 0]
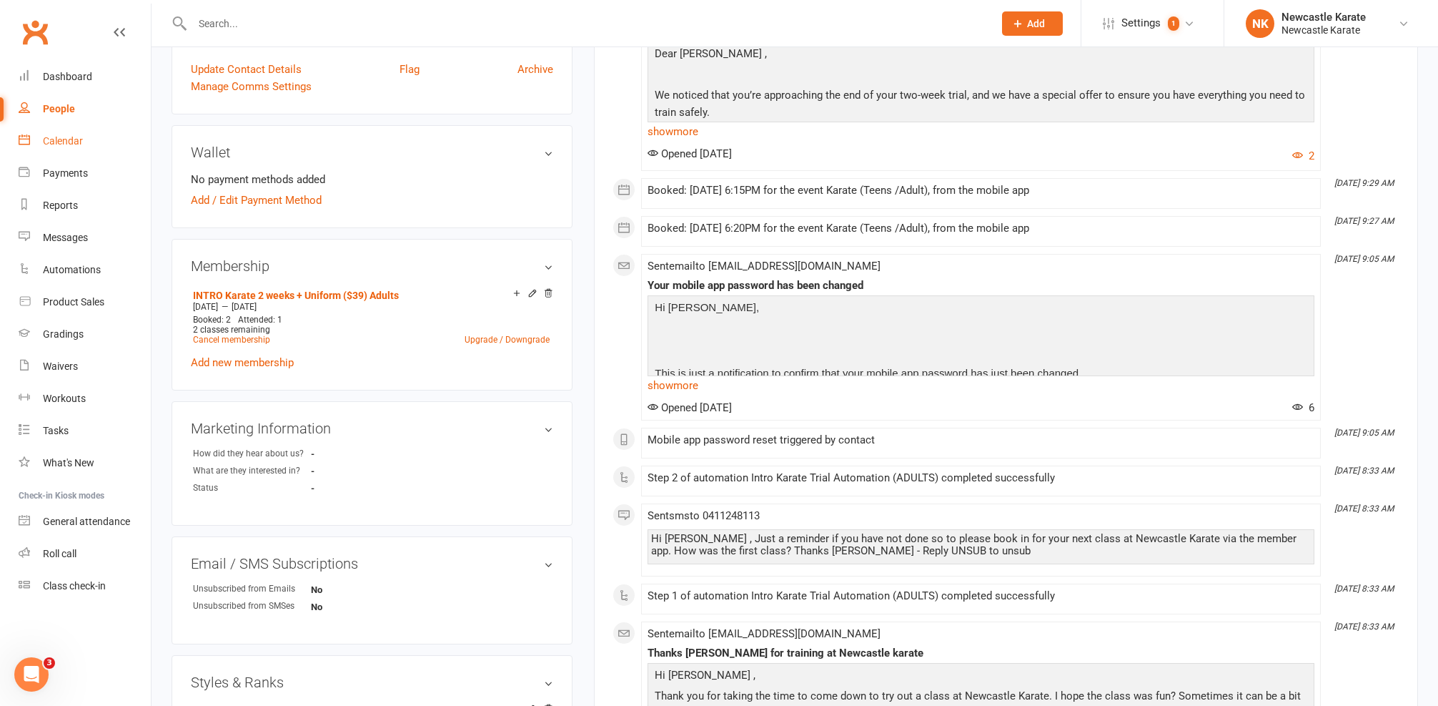
click at [63, 156] on link "Calendar" at bounding box center [85, 141] width 132 height 32
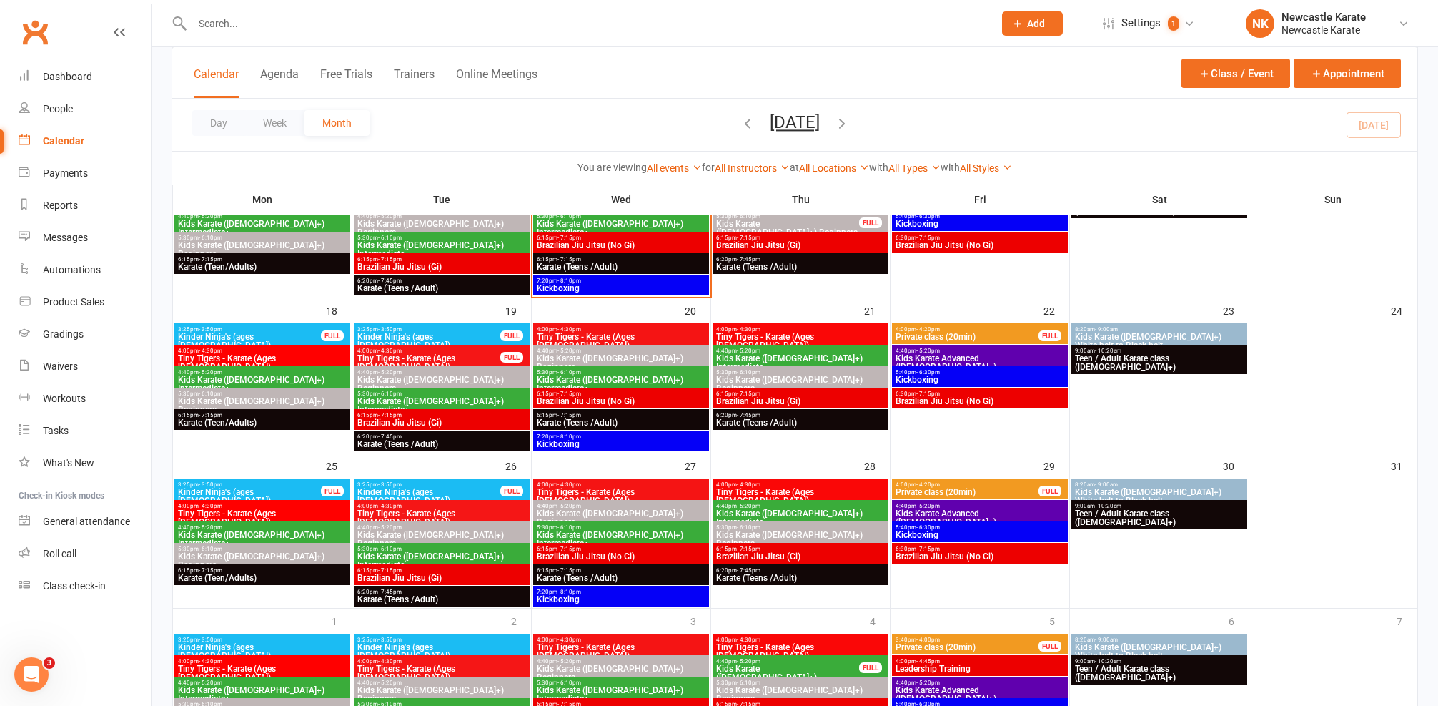
scroll to position [224, 0]
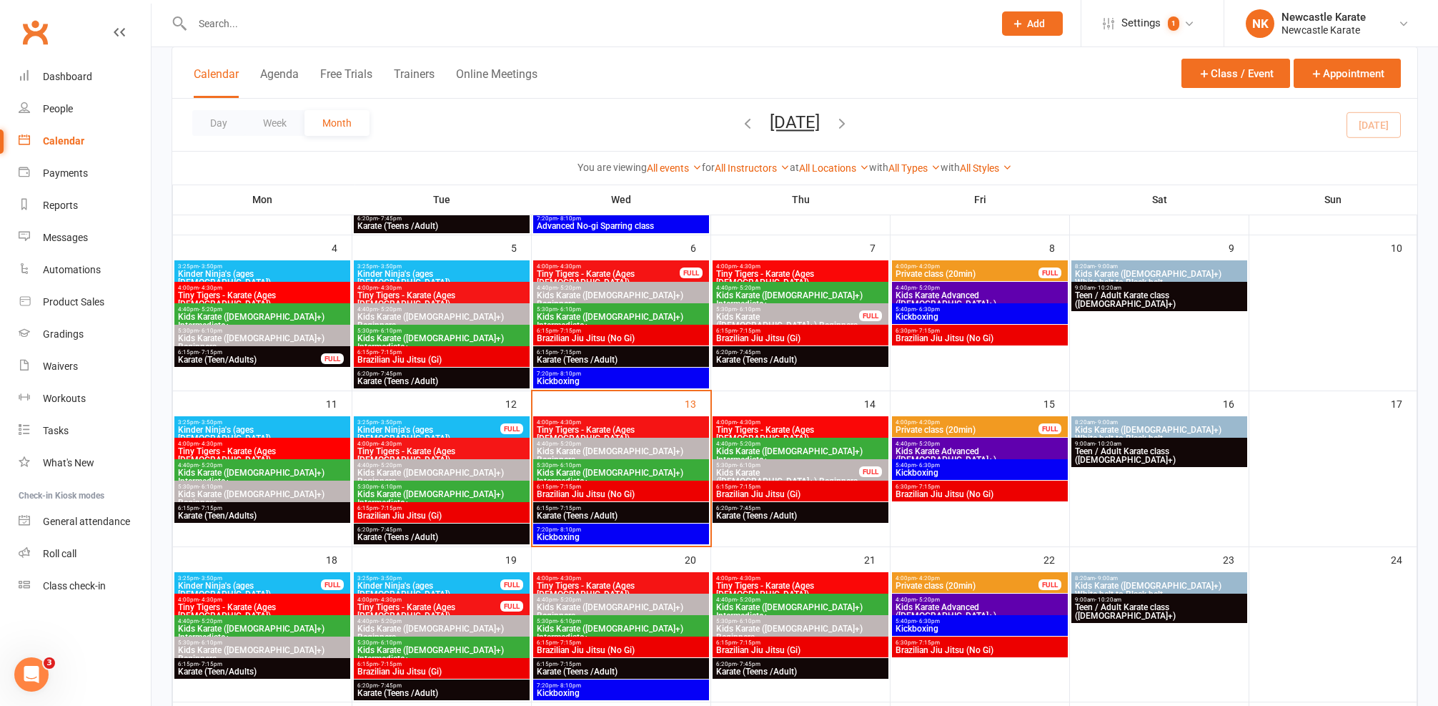
click at [758, 512] on span "Karate (Teens /Adult)" at bounding box center [801, 515] width 170 height 9
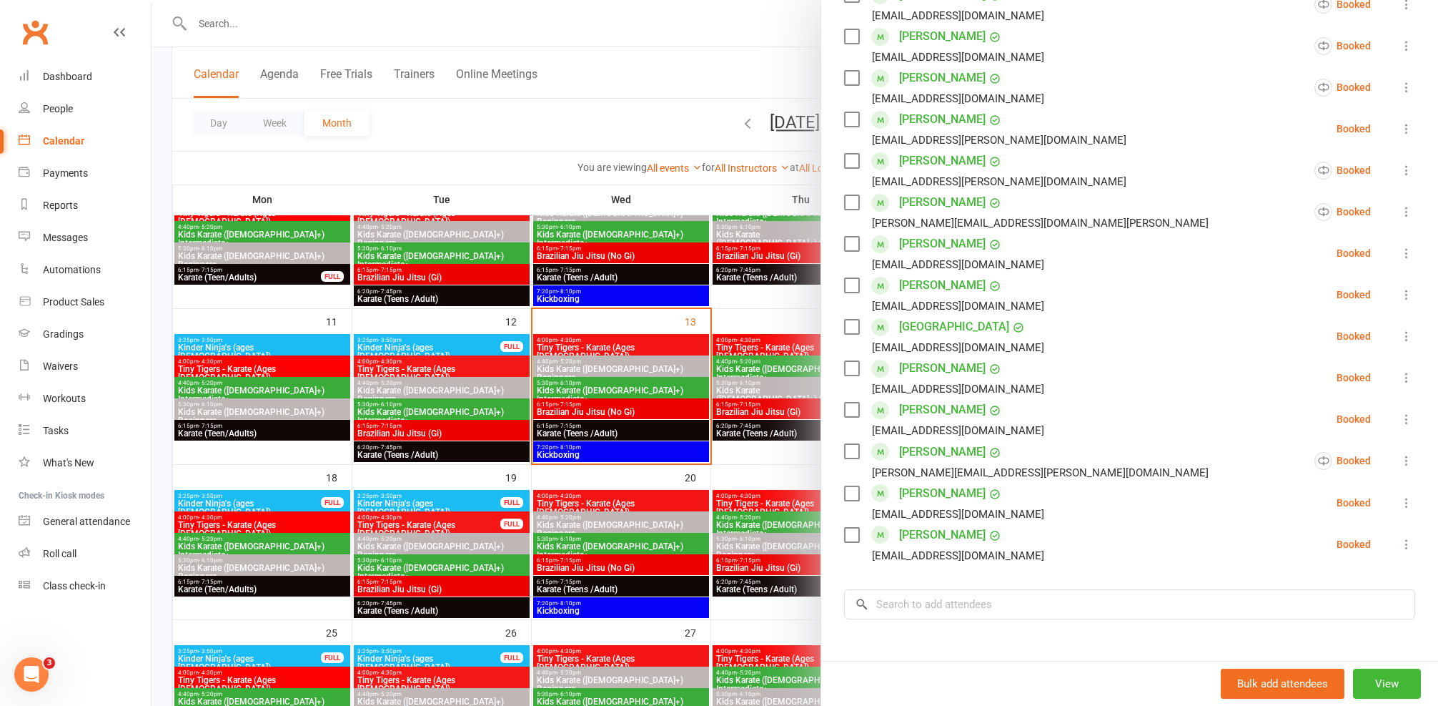
scroll to position [148, 0]
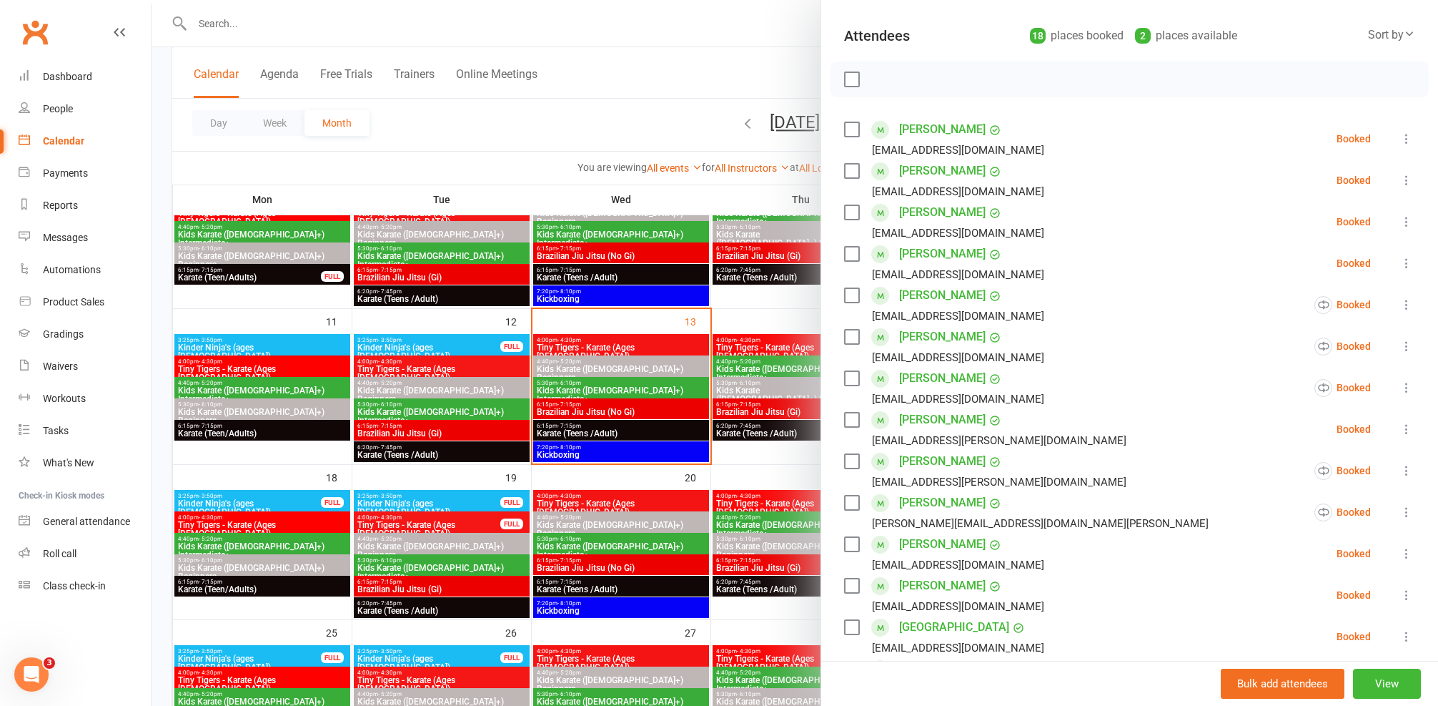
click at [903, 172] on link "[PERSON_NAME]" at bounding box center [942, 170] width 86 height 23
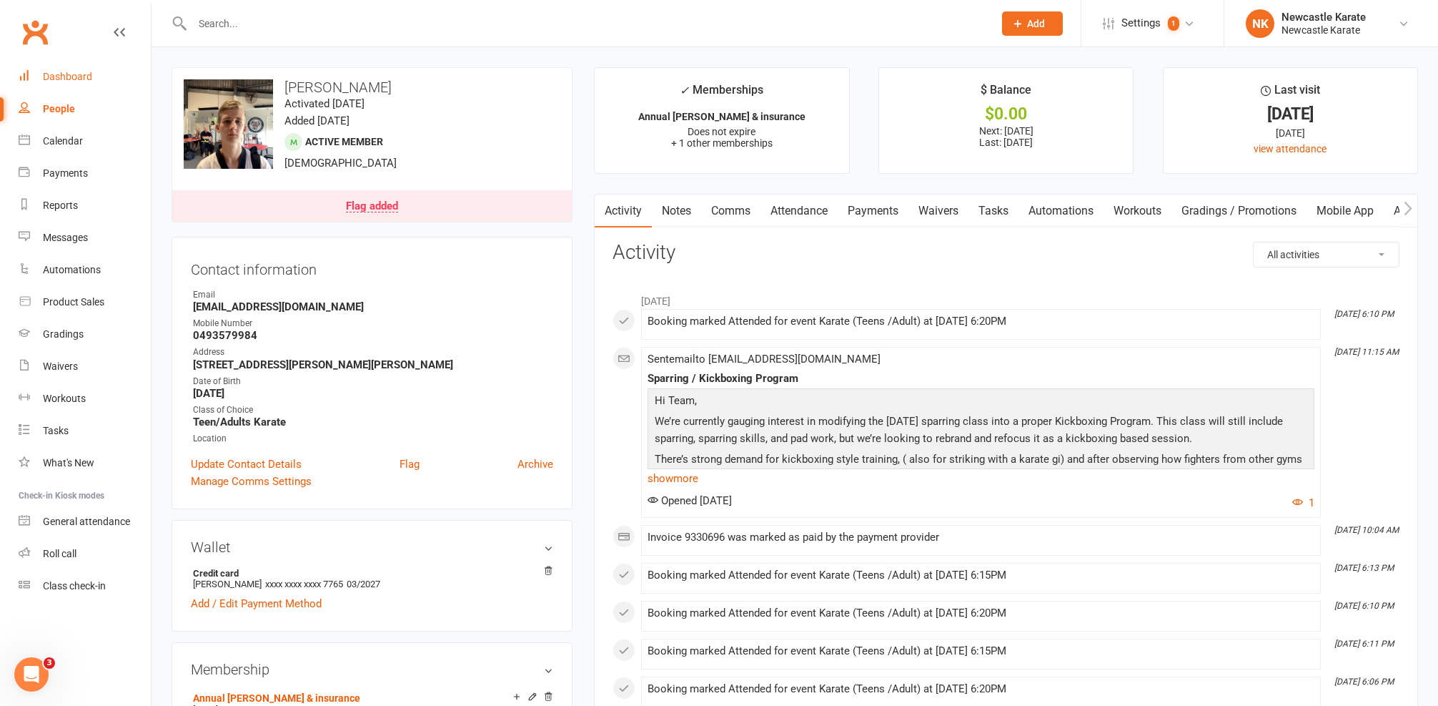
click at [110, 74] on link "Dashboard" at bounding box center [85, 77] width 132 height 32
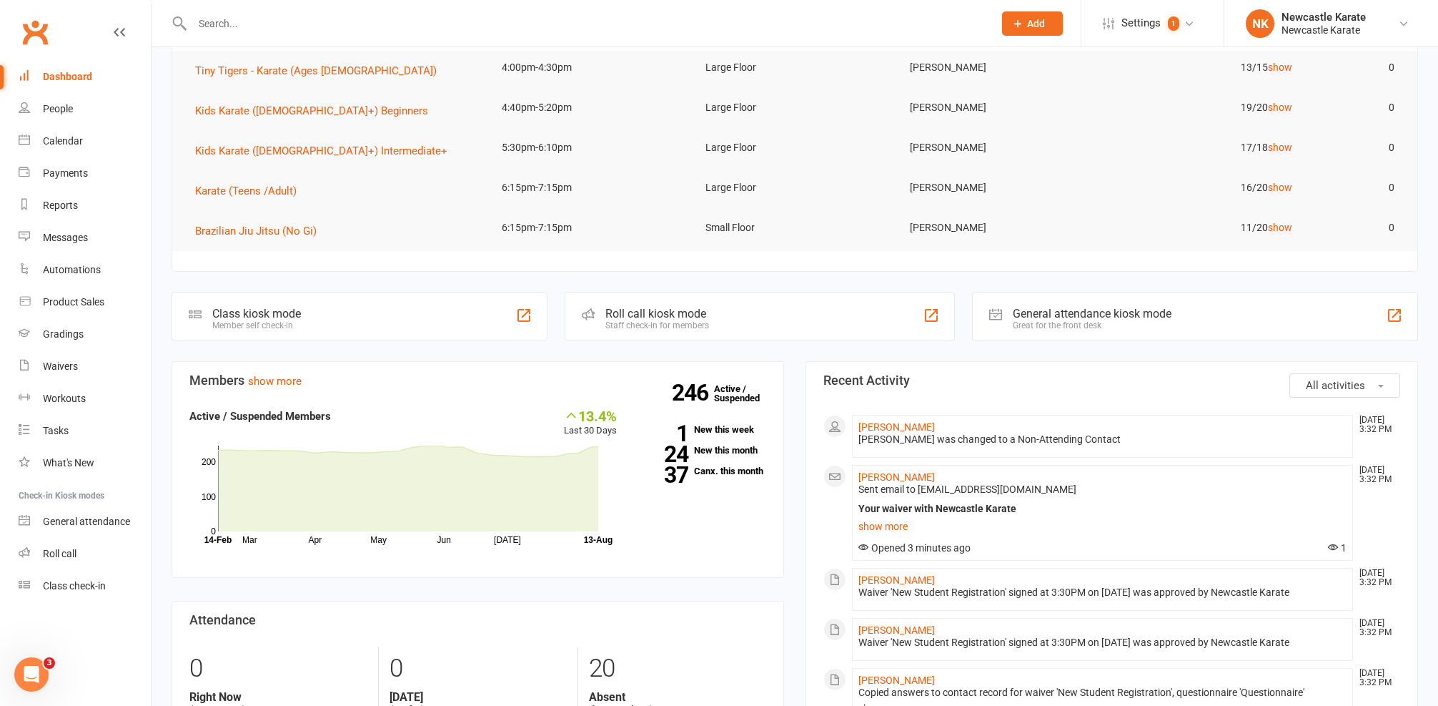
scroll to position [201, 0]
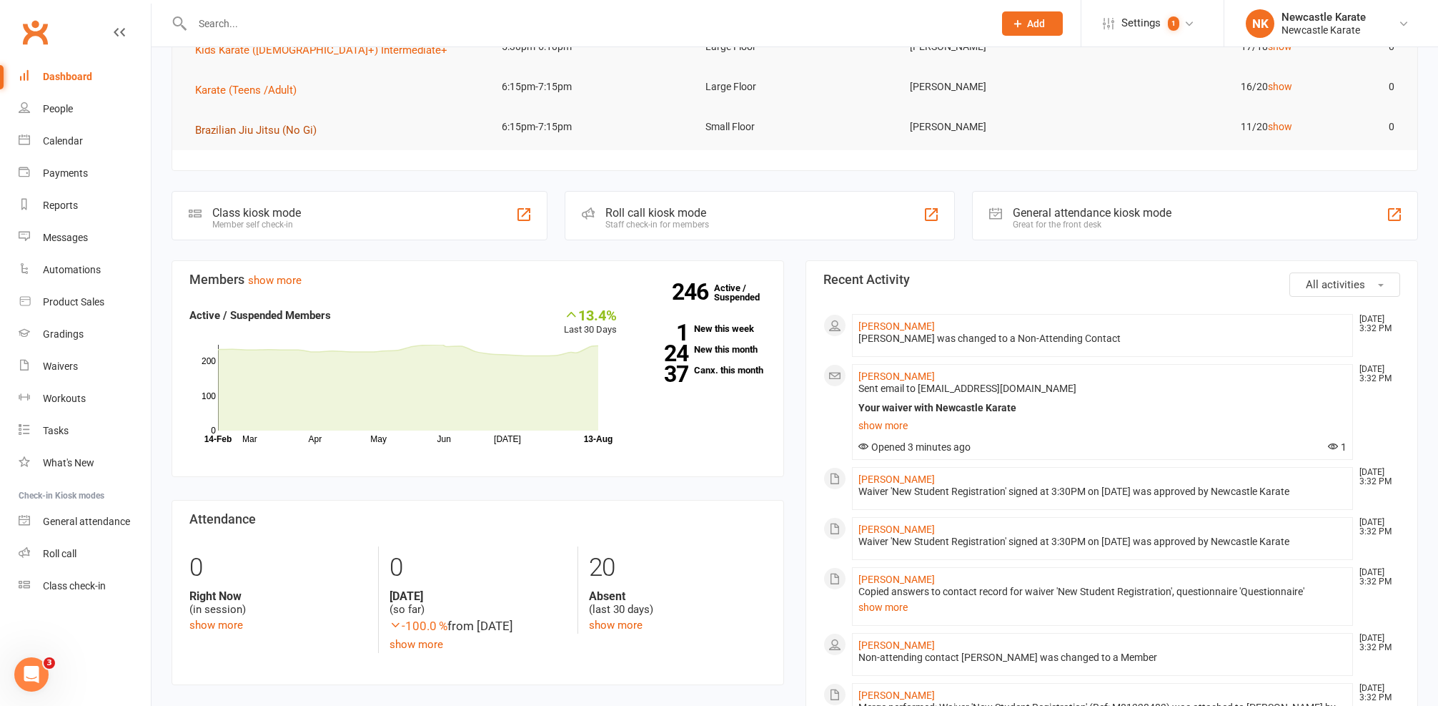
click at [242, 124] on span "Brazilian Jiu Jitsu (No Gi)" at bounding box center [256, 130] width 122 height 13
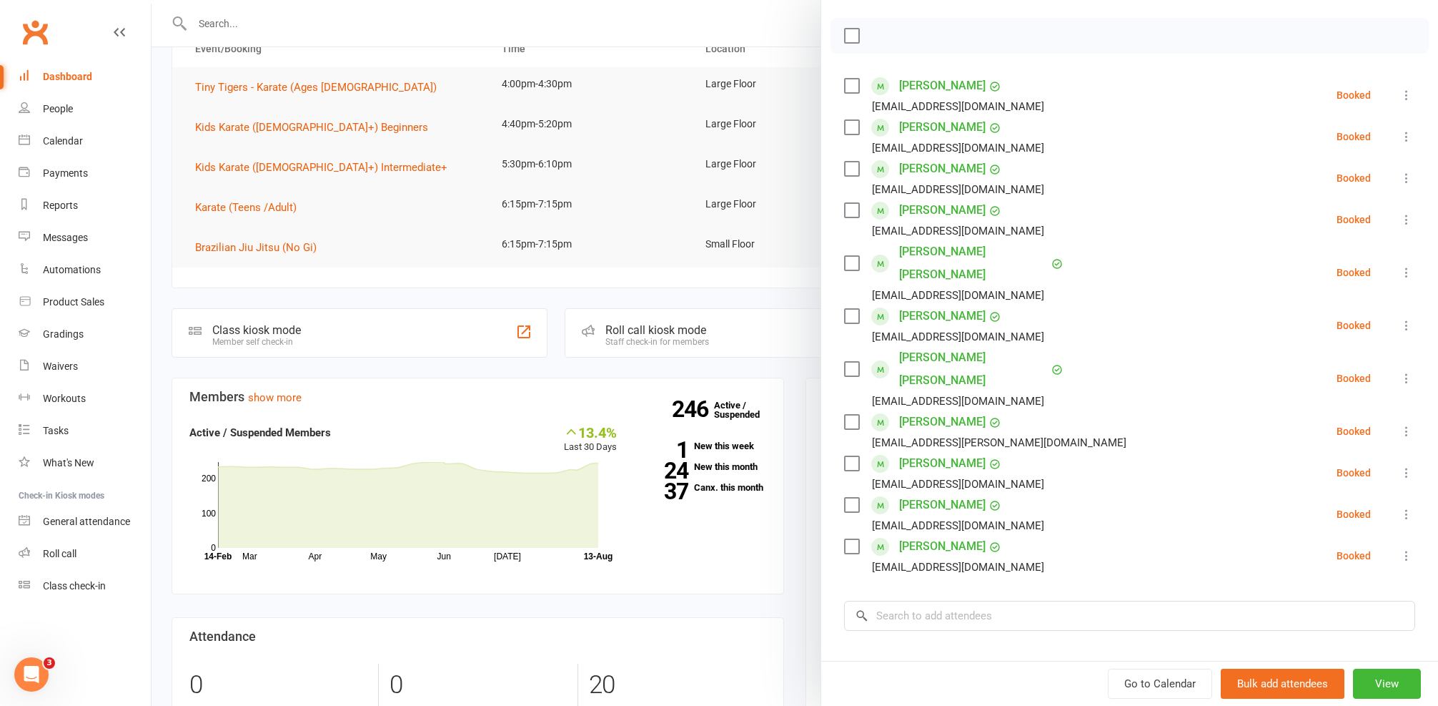
scroll to position [194, 0]
click at [554, 234] on div at bounding box center [795, 353] width 1287 height 706
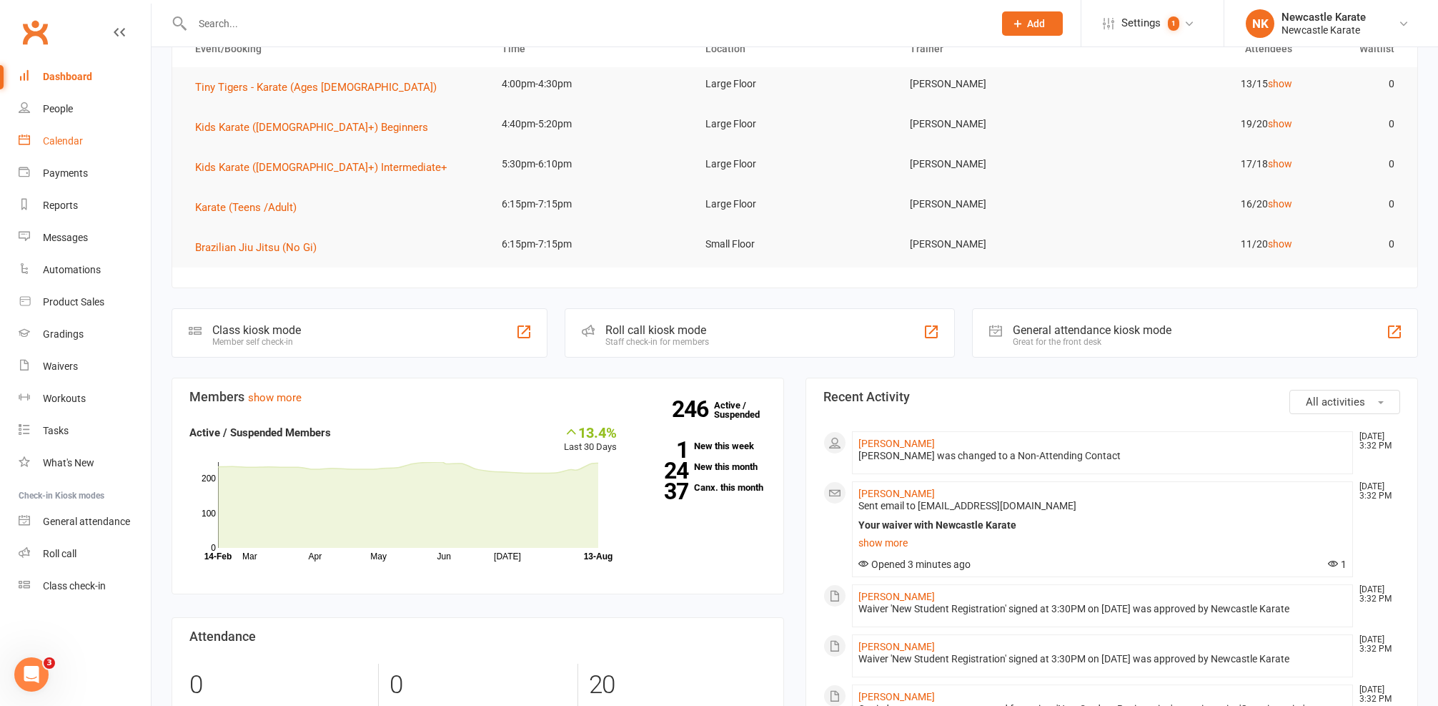
click at [78, 139] on div "Calendar" at bounding box center [63, 140] width 40 height 11
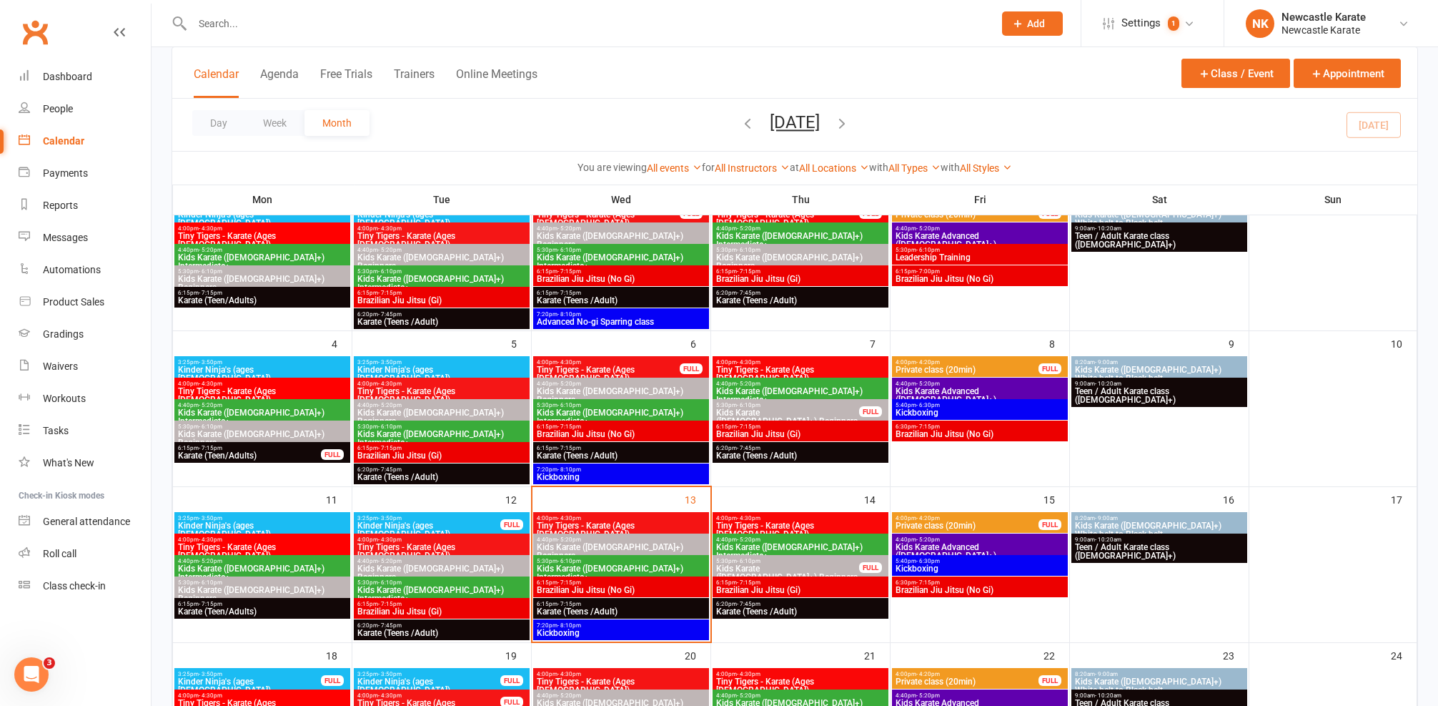
scroll to position [243, 0]
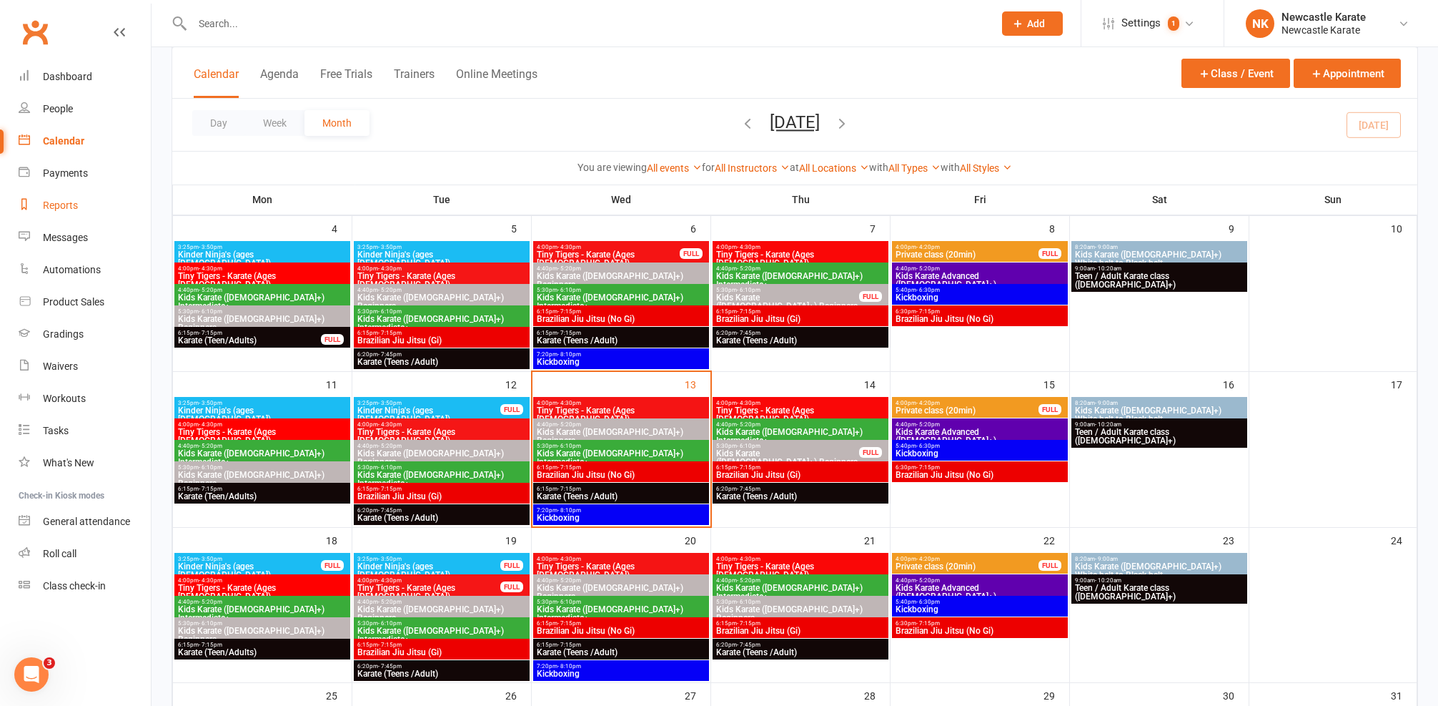
click at [33, 204] on link "Reports" at bounding box center [85, 205] width 132 height 32
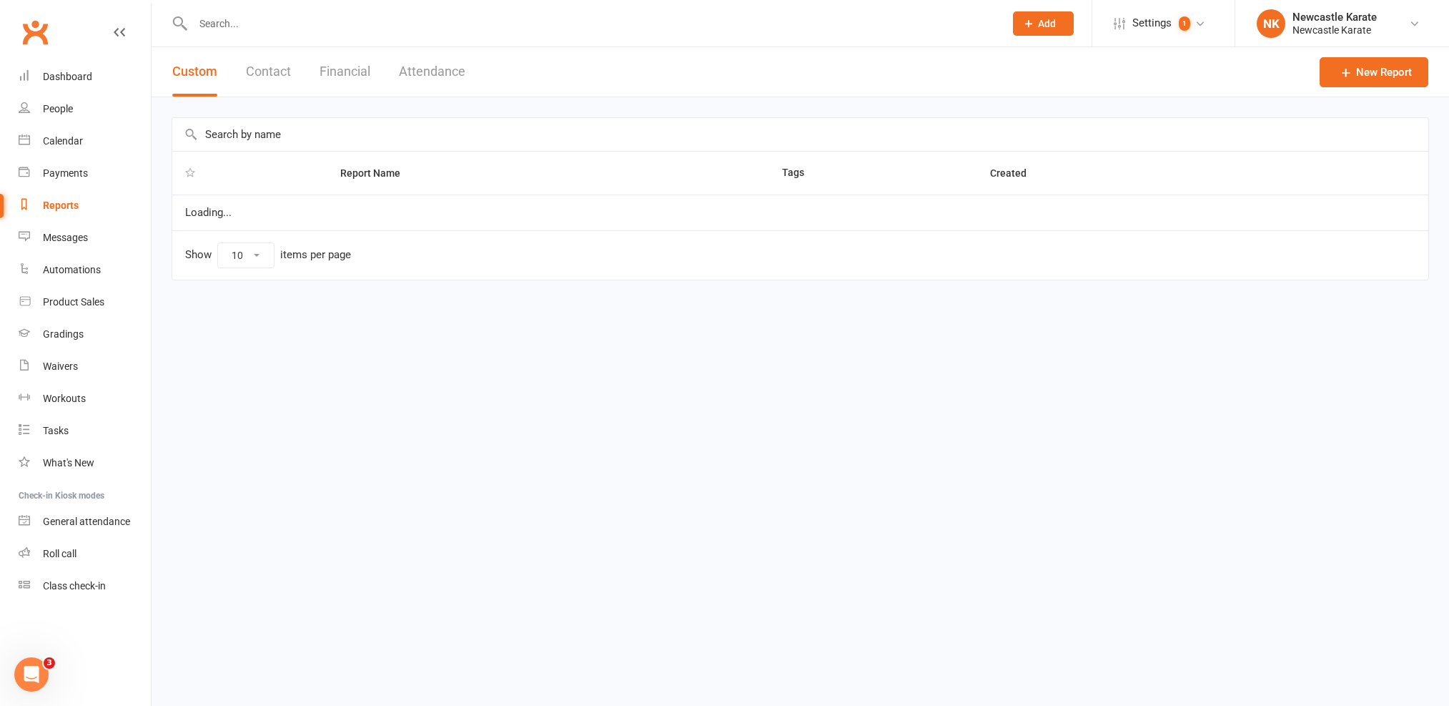
select select "25"
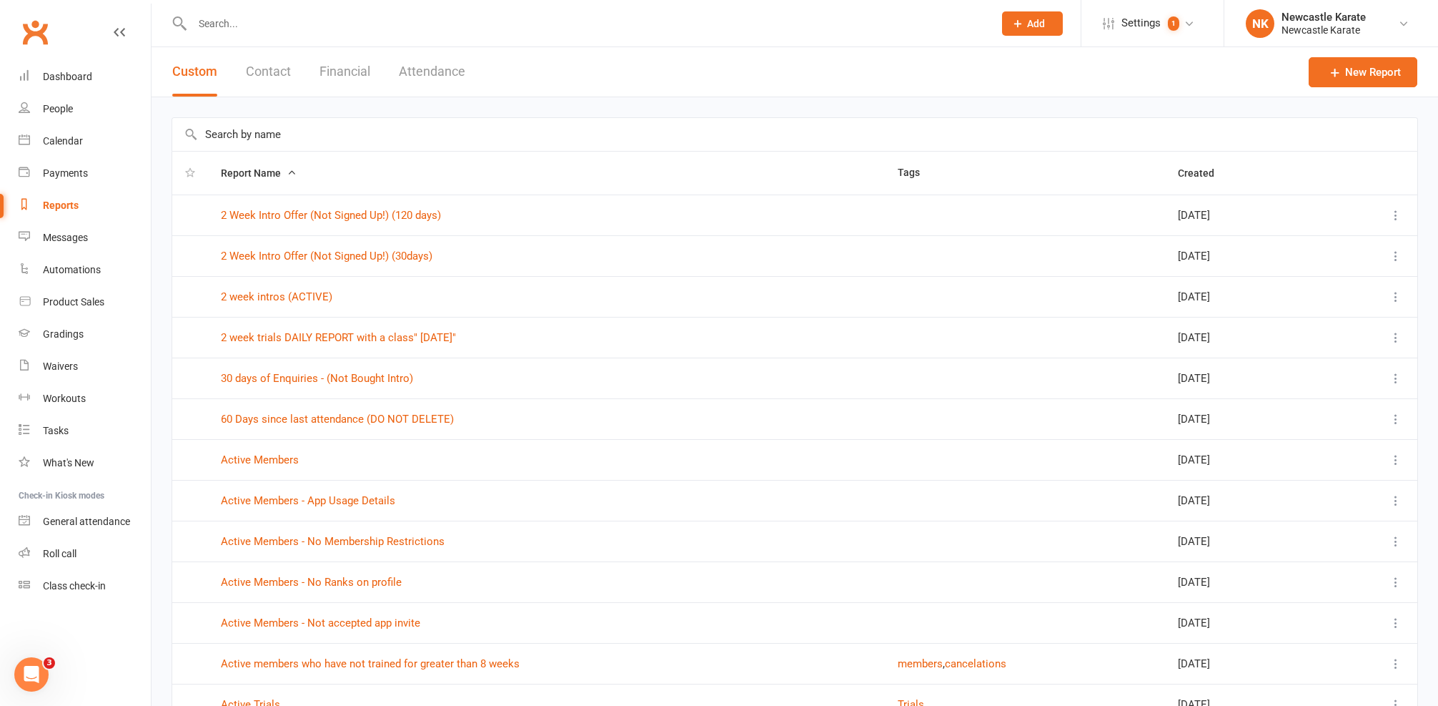
click at [291, 143] on input "text" at bounding box center [794, 134] width 1245 height 33
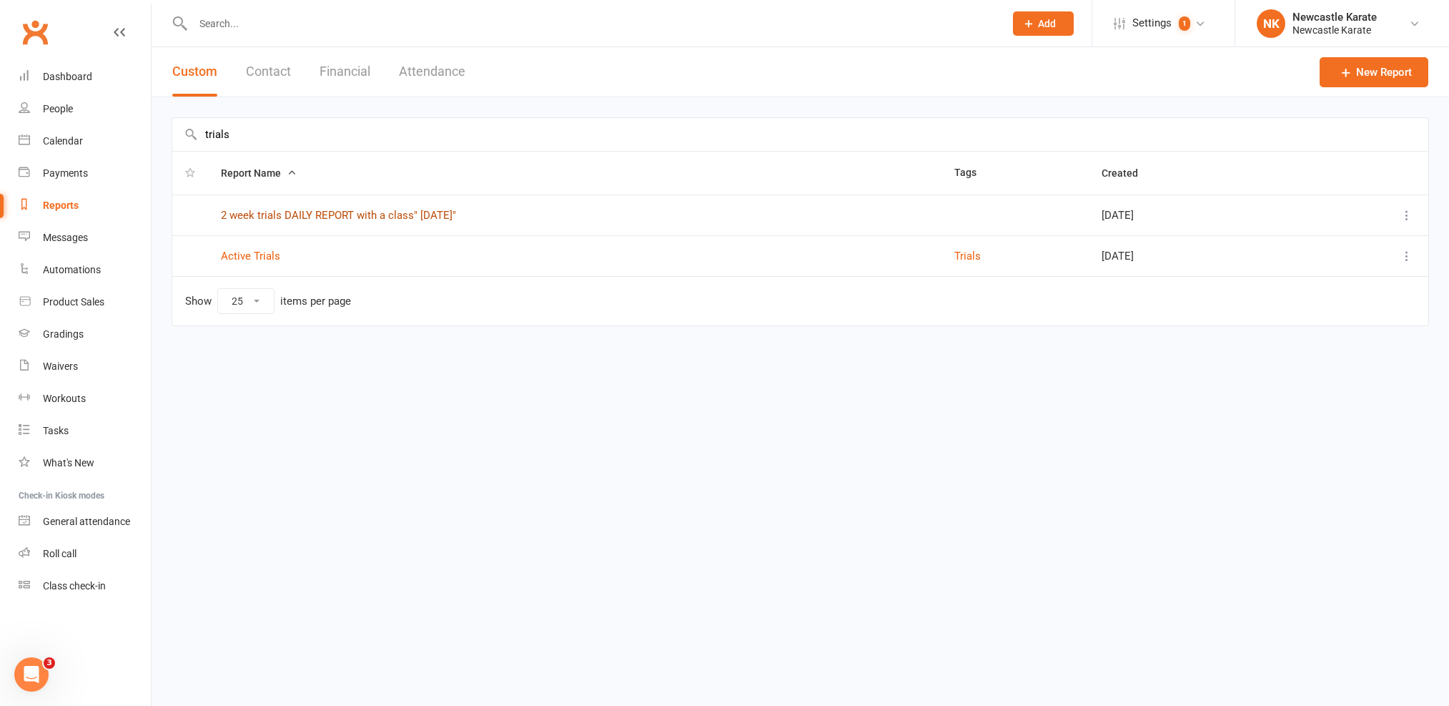
type input "trials"
click at [293, 216] on link "2 week trials DAILY REPORT with a class" [DATE]"" at bounding box center [338, 215] width 235 height 13
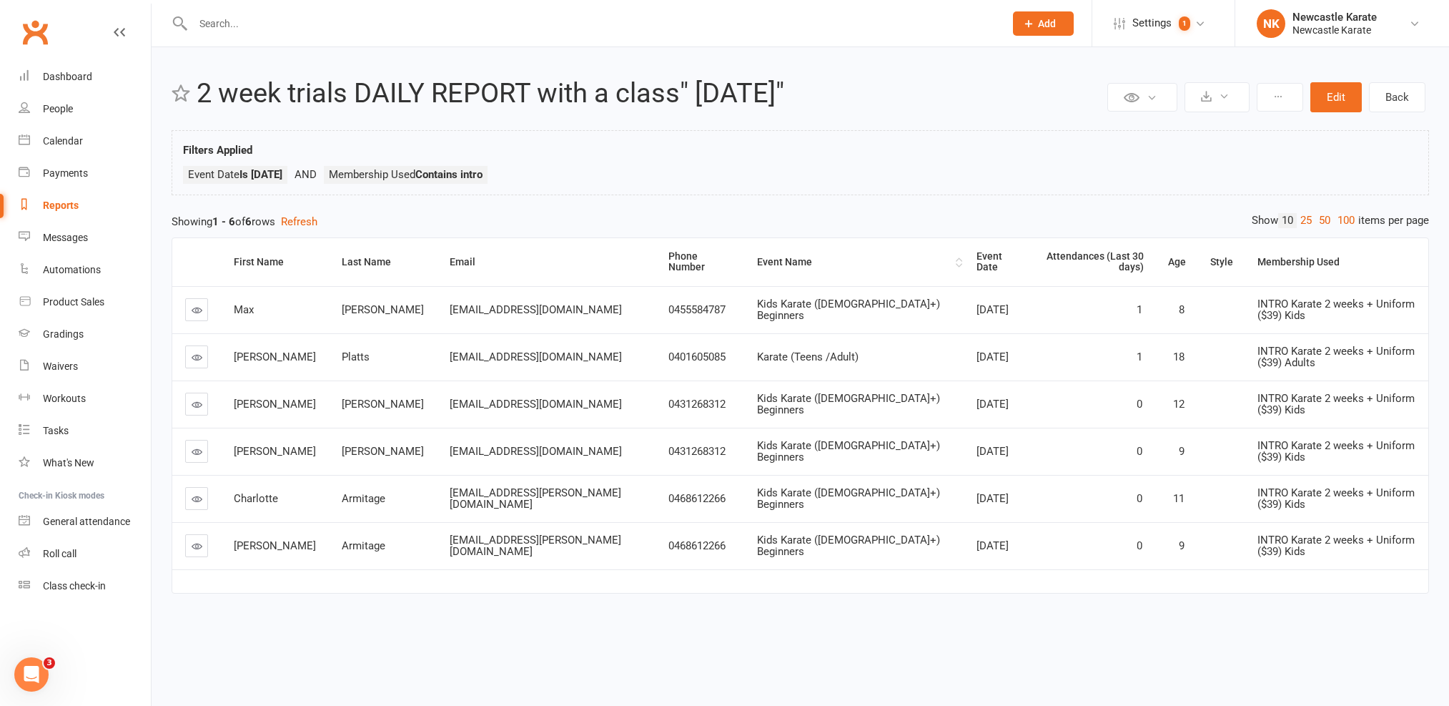
click at [748, 267] on th "Event Name" at bounding box center [853, 262] width 219 height 48
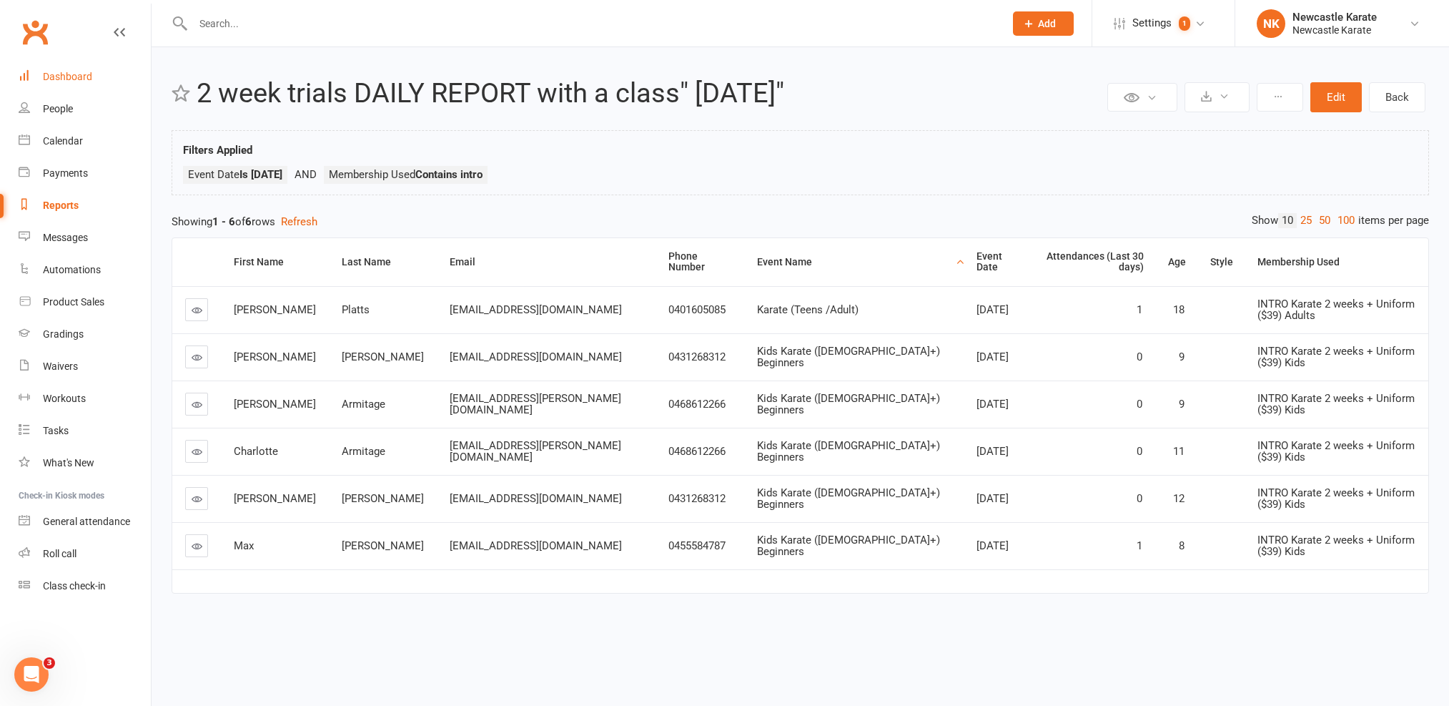
click at [56, 79] on div "Dashboard" at bounding box center [67, 76] width 49 height 11
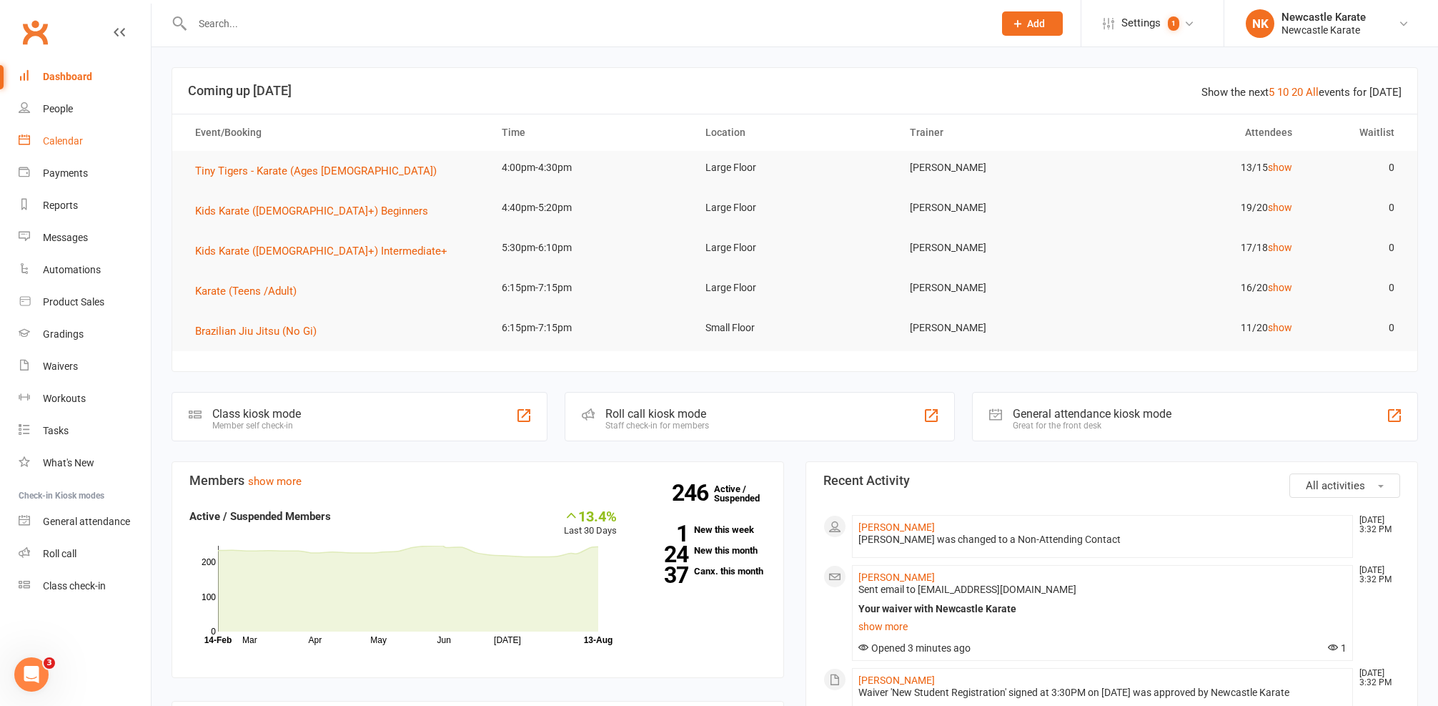
click at [24, 147] on link "Calendar" at bounding box center [85, 141] width 132 height 32
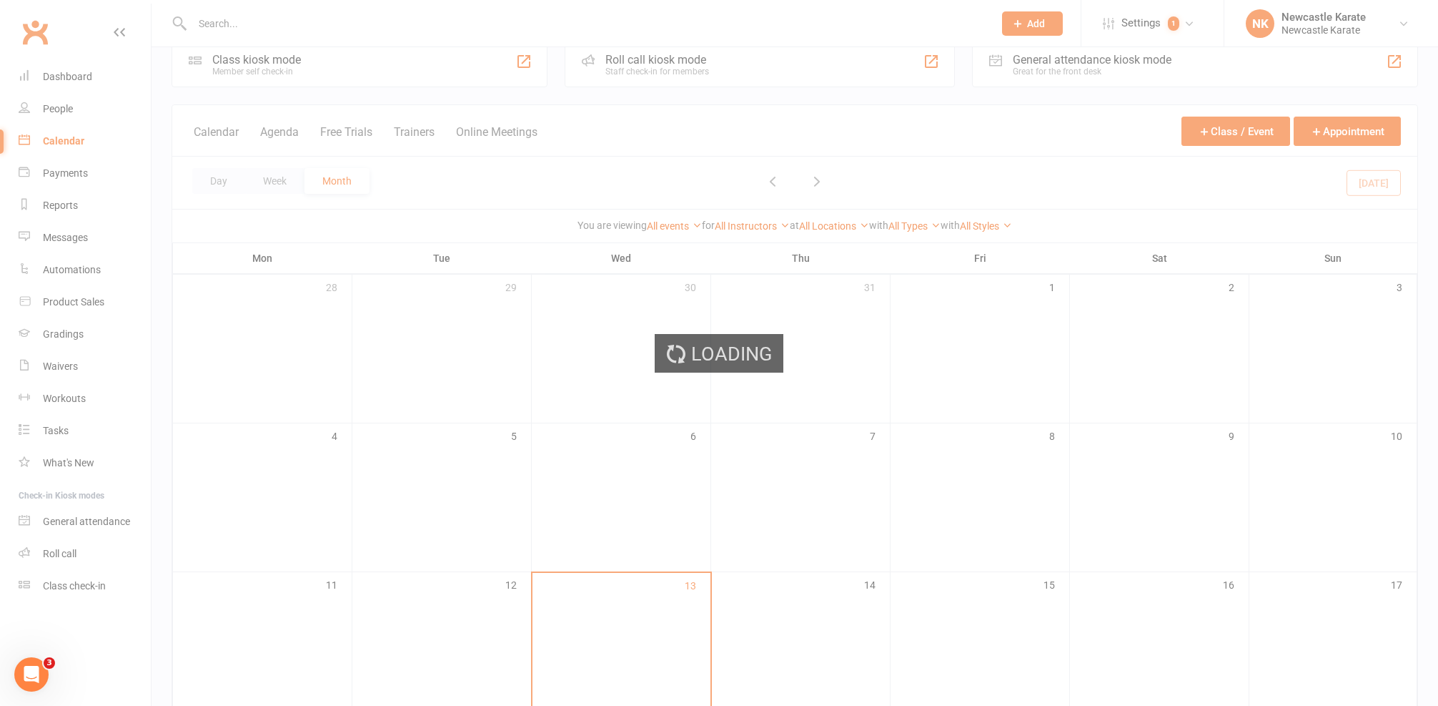
scroll to position [211, 0]
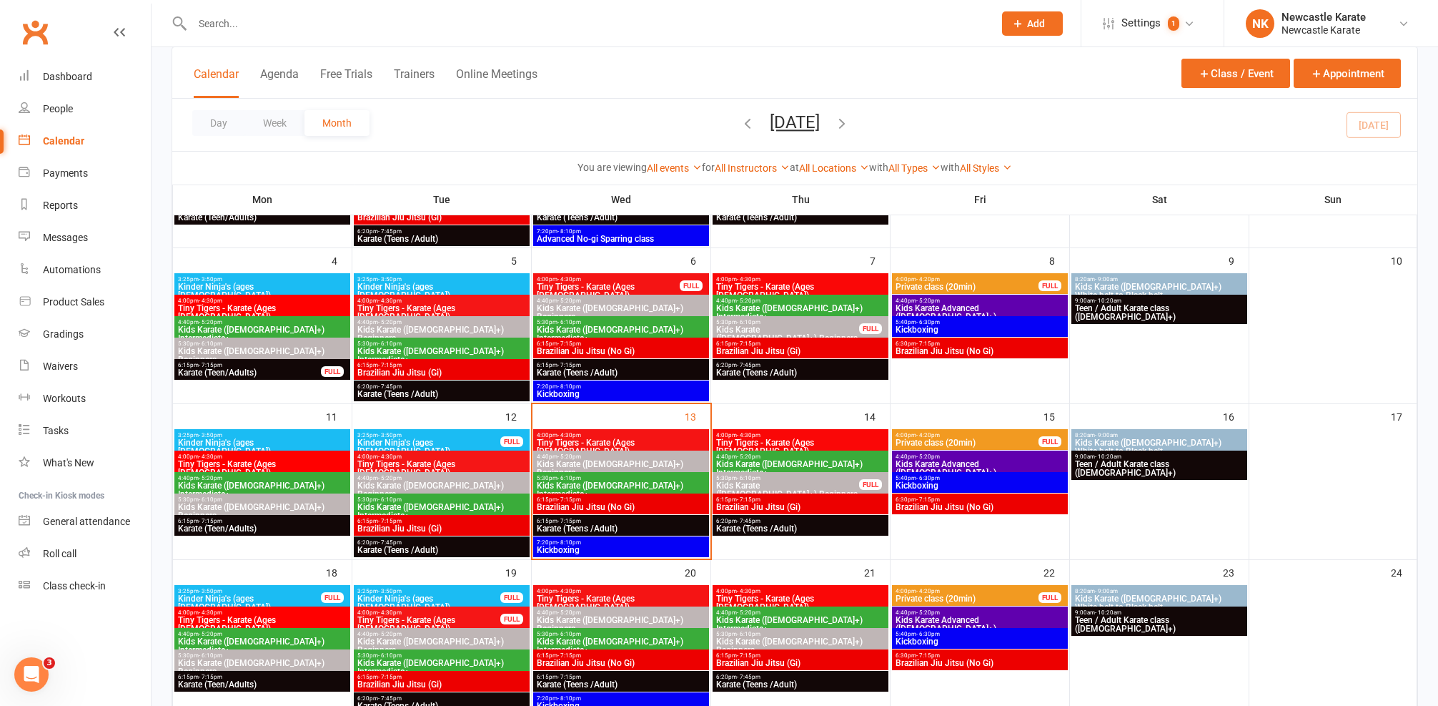
click at [786, 503] on span "Brazilian Jiu Jitsu (Gi)" at bounding box center [801, 507] width 170 height 9
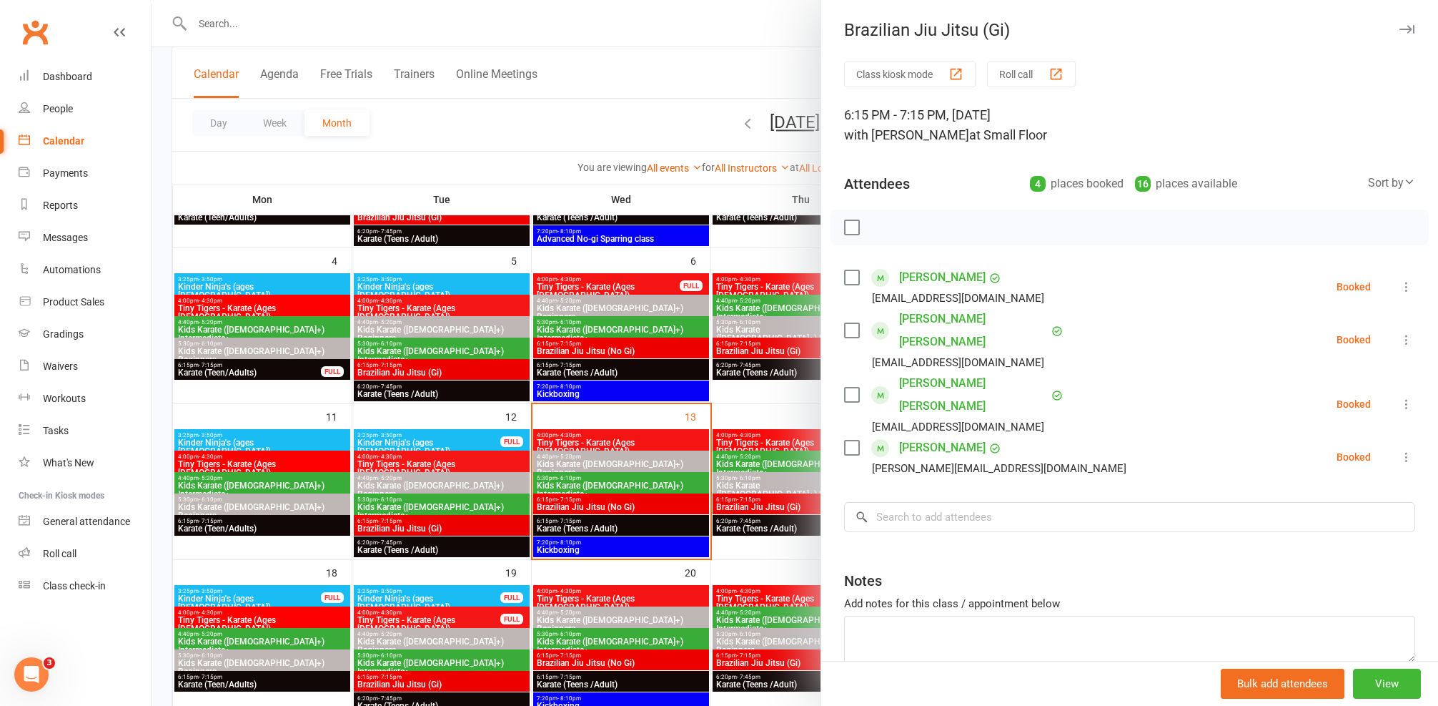
click at [701, 474] on div at bounding box center [795, 353] width 1287 height 706
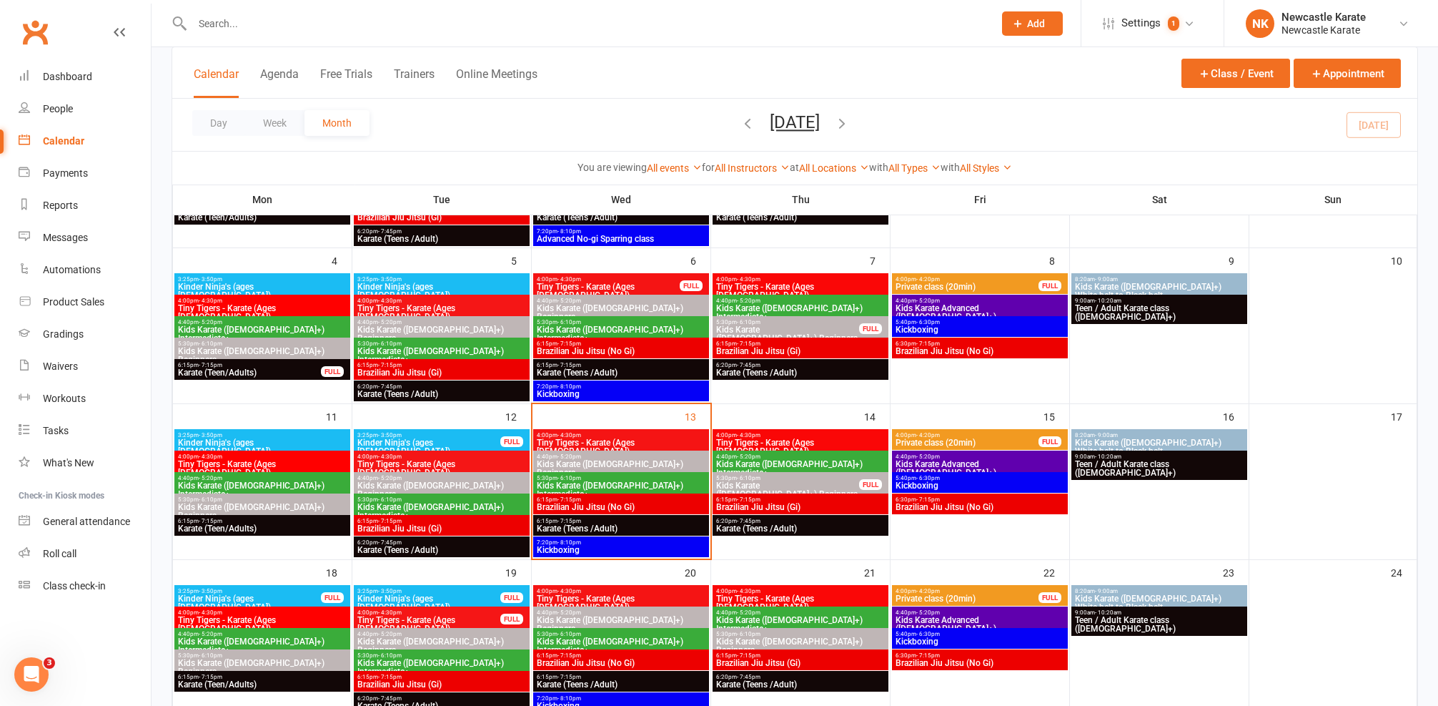
click at [973, 505] on span "Brazilian Jiu Jitsu (No Gi)" at bounding box center [980, 507] width 170 height 9
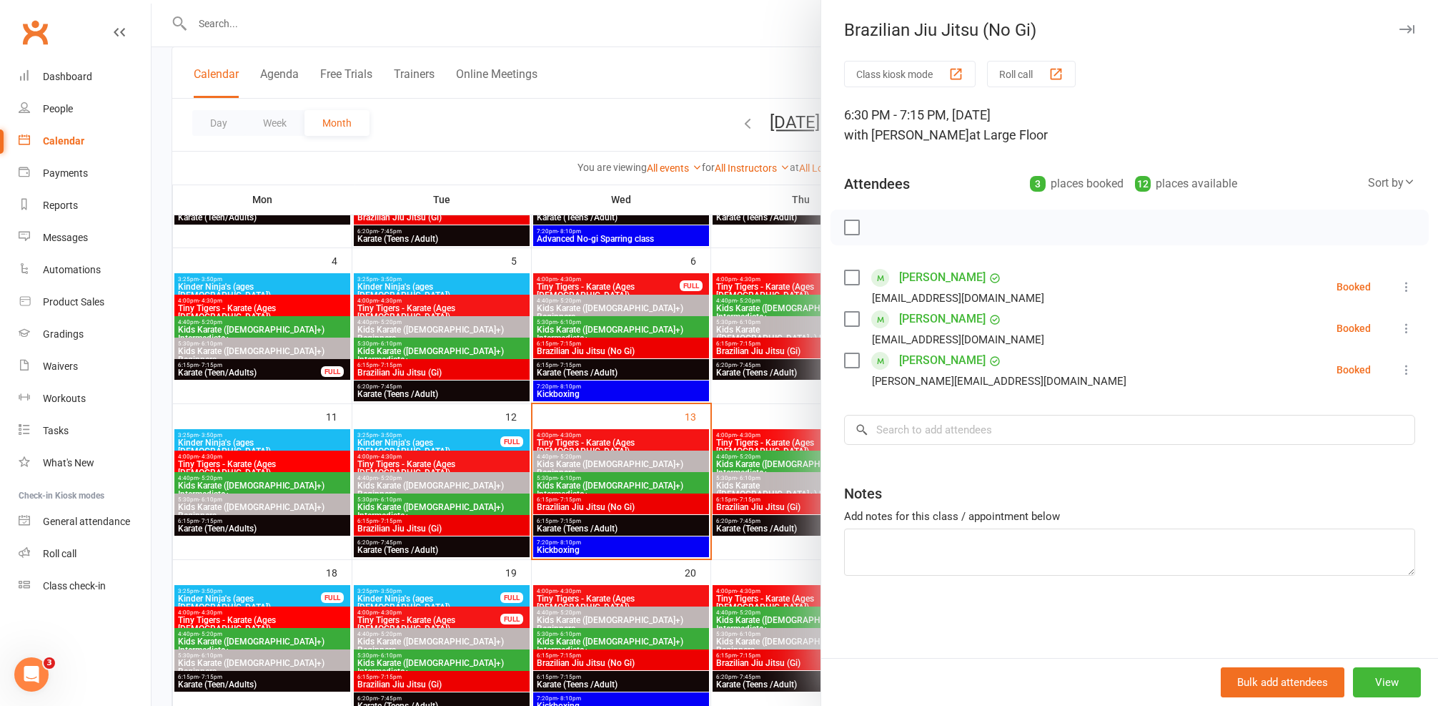
click at [746, 493] on div at bounding box center [795, 353] width 1287 height 706
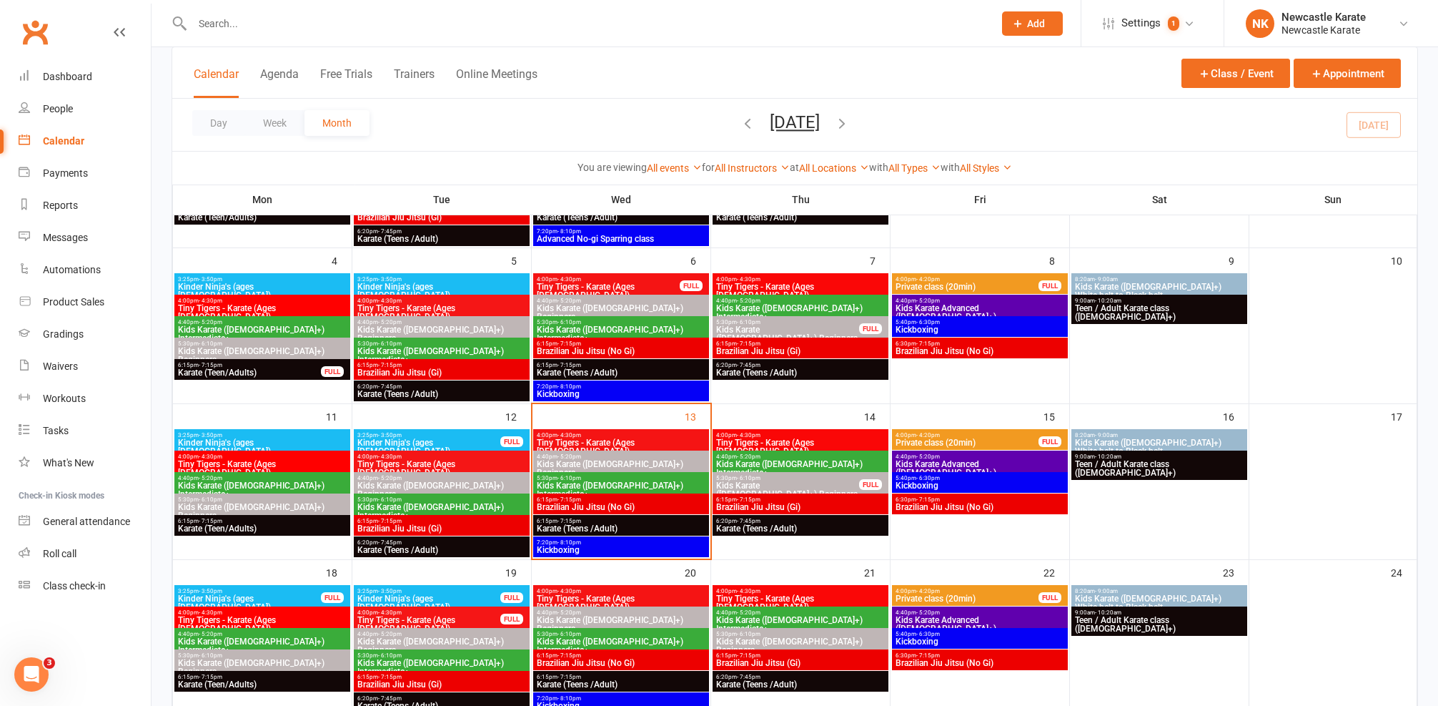
click at [951, 477] on span "5:40pm - 6:30pm" at bounding box center [980, 478] width 170 height 6
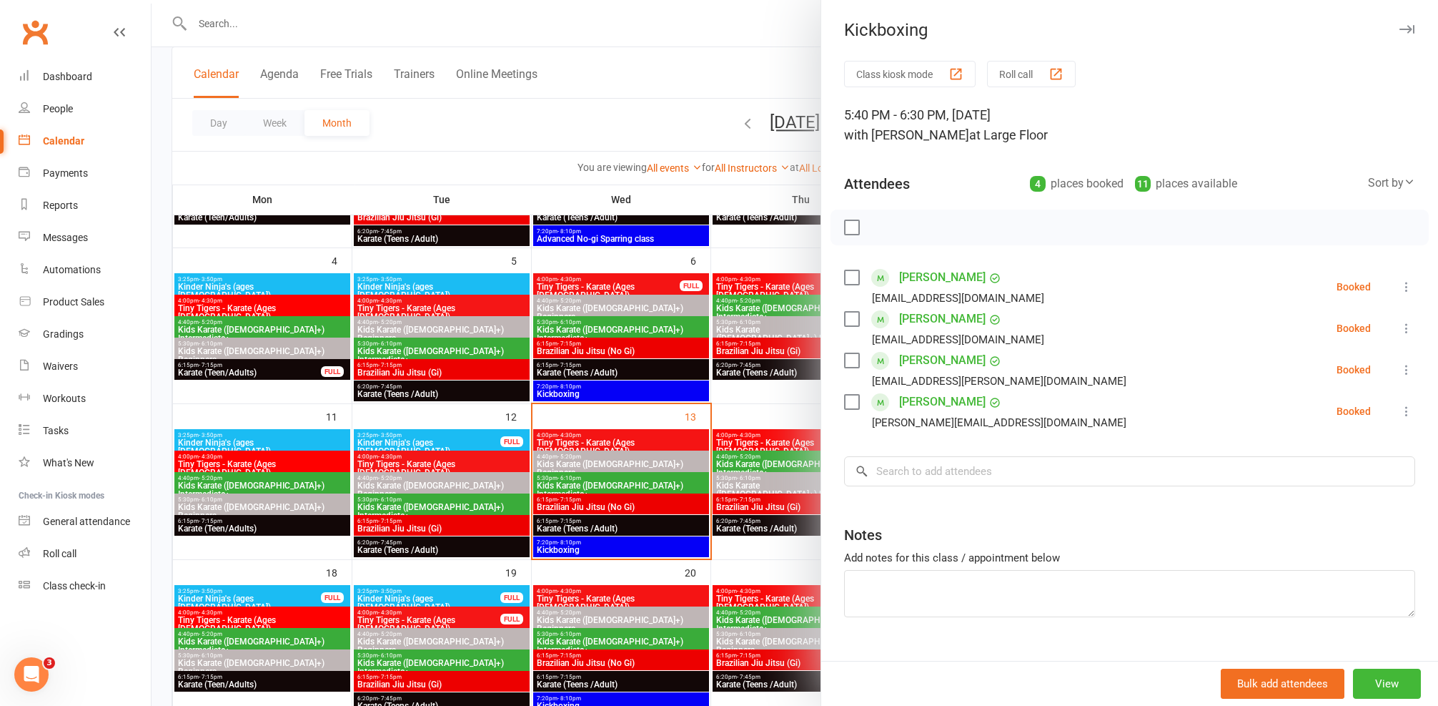
click at [746, 478] on div at bounding box center [795, 353] width 1287 height 706
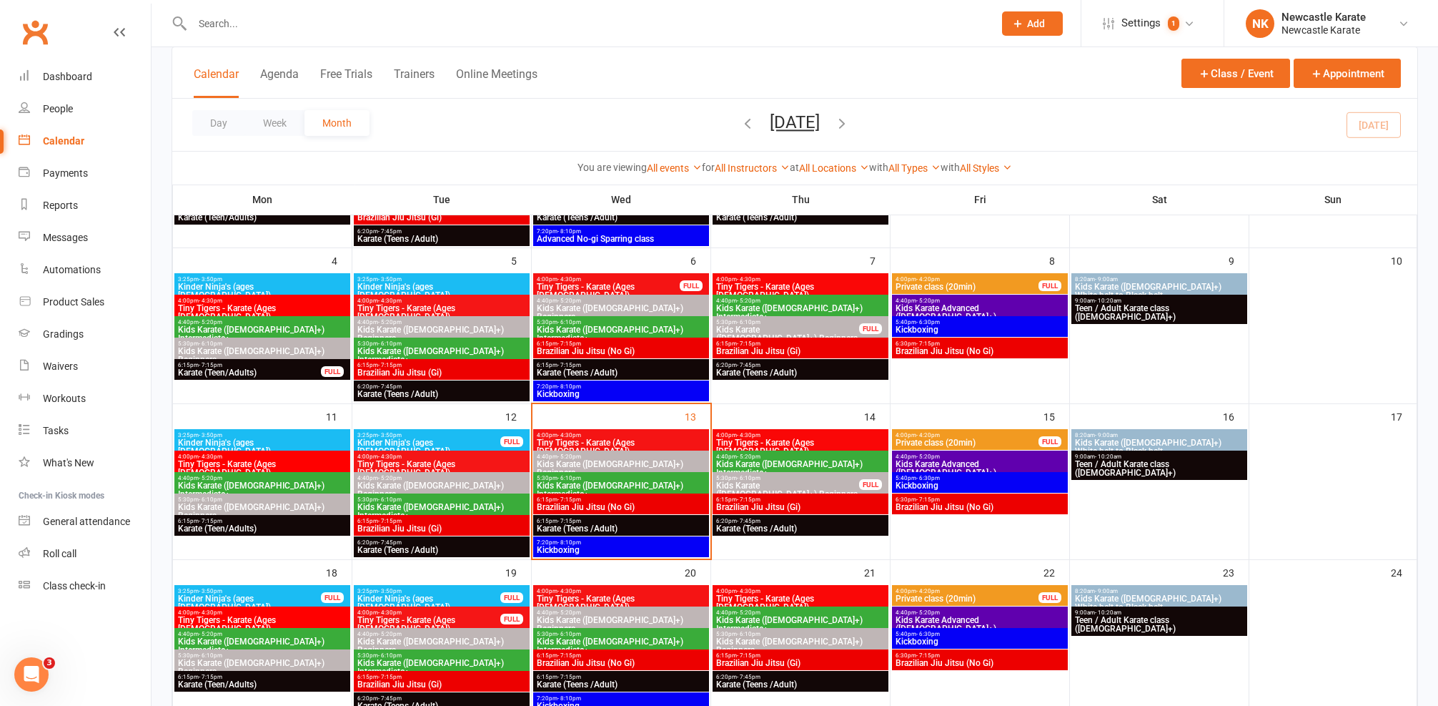
click at [958, 460] on span "Kids Karate Advanced ([DEMOGRAPHIC_DATA]+)" at bounding box center [980, 468] width 170 height 17
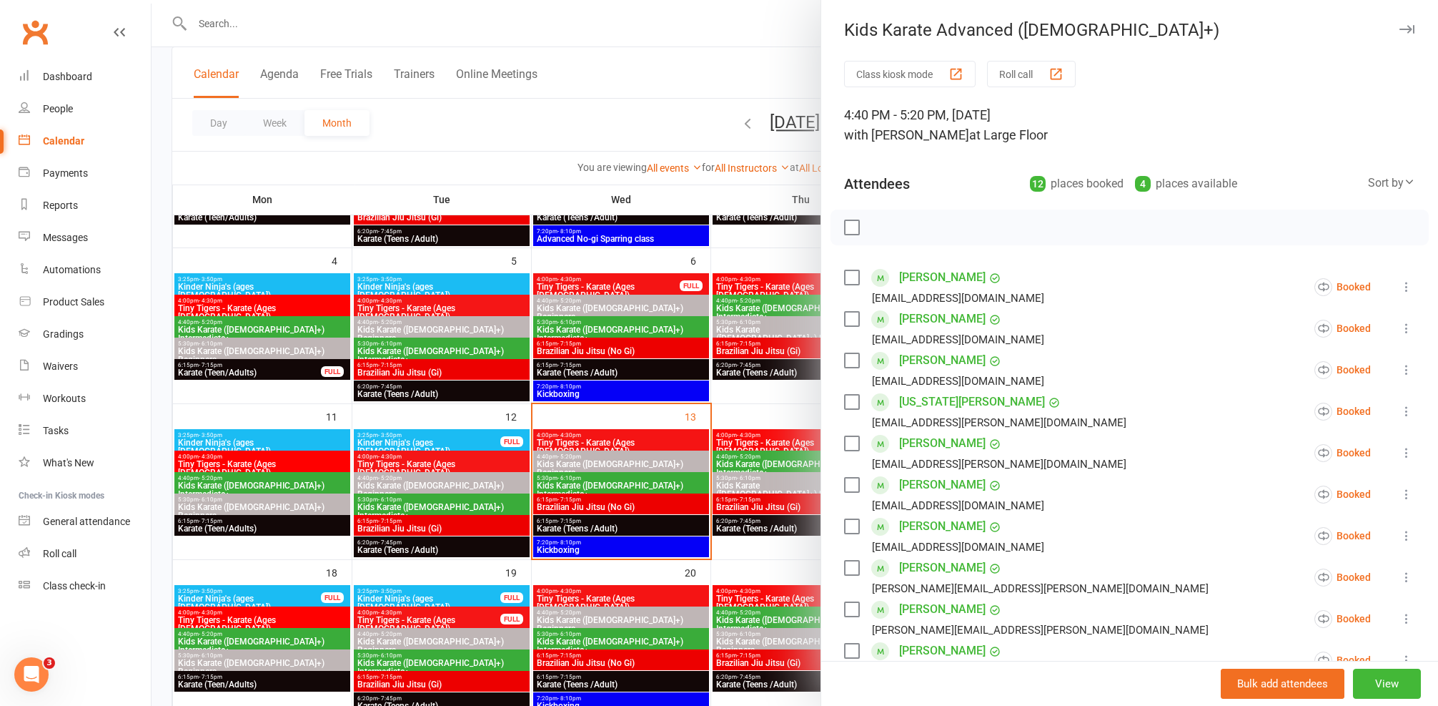
scroll to position [132, 0]
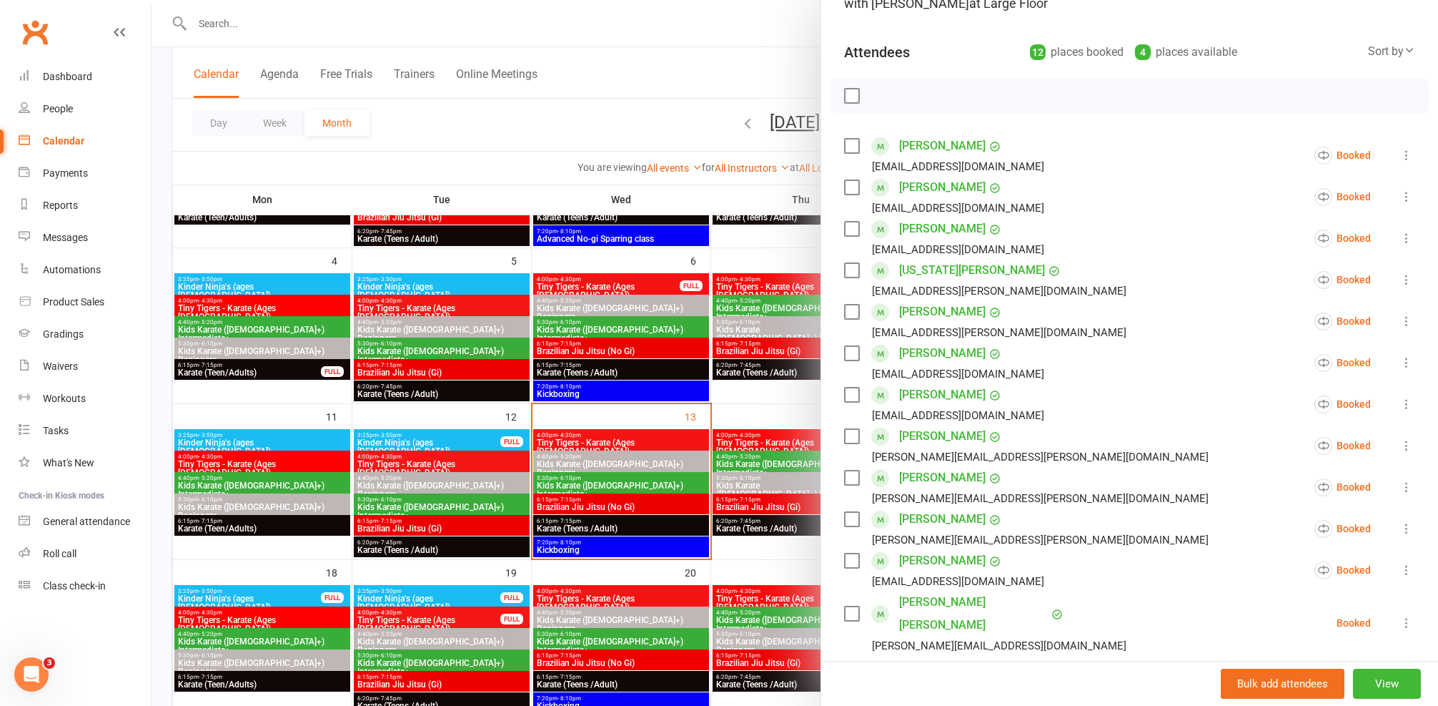
drag, startPoint x: 730, startPoint y: 512, endPoint x: 974, endPoint y: 532, distance: 244.6
click at [730, 512] on div at bounding box center [795, 353] width 1287 height 706
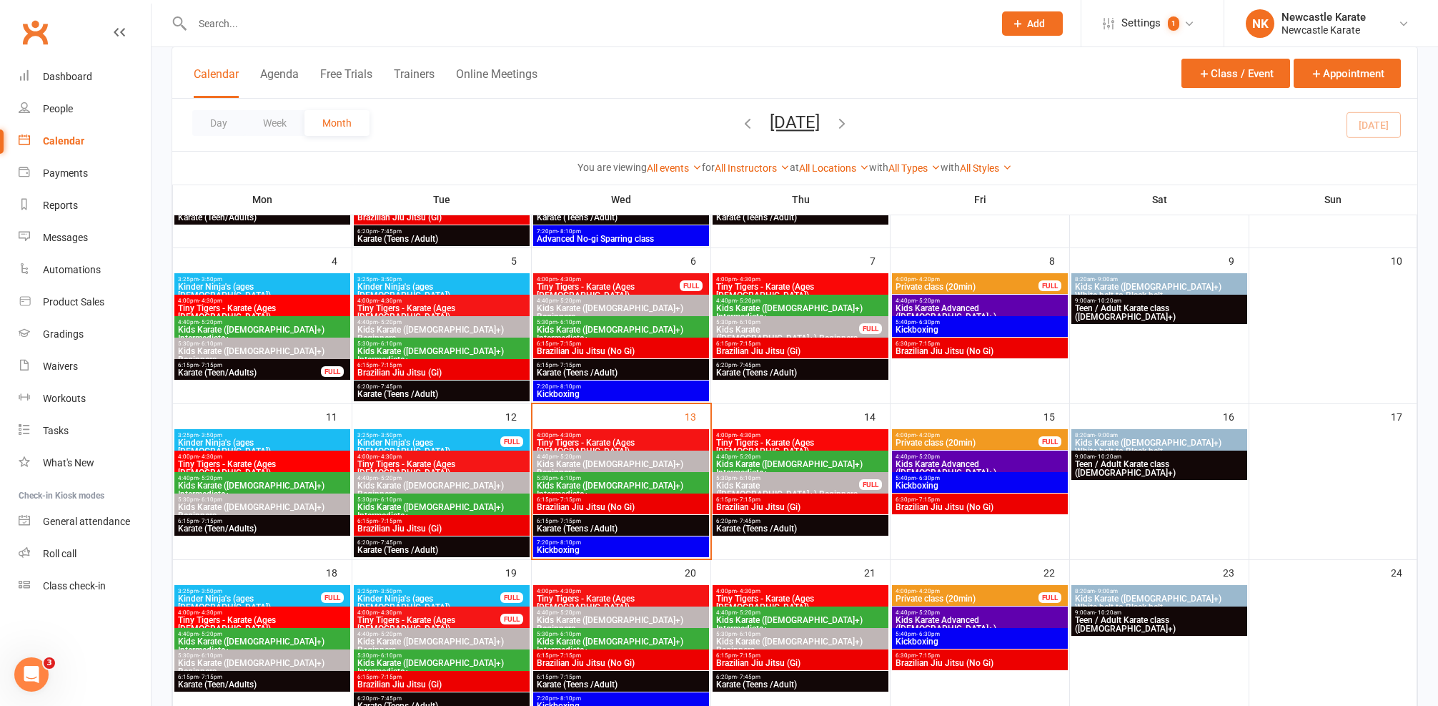
click at [998, 508] on span "Brazilian Jiu Jitsu (No Gi)" at bounding box center [980, 507] width 170 height 9
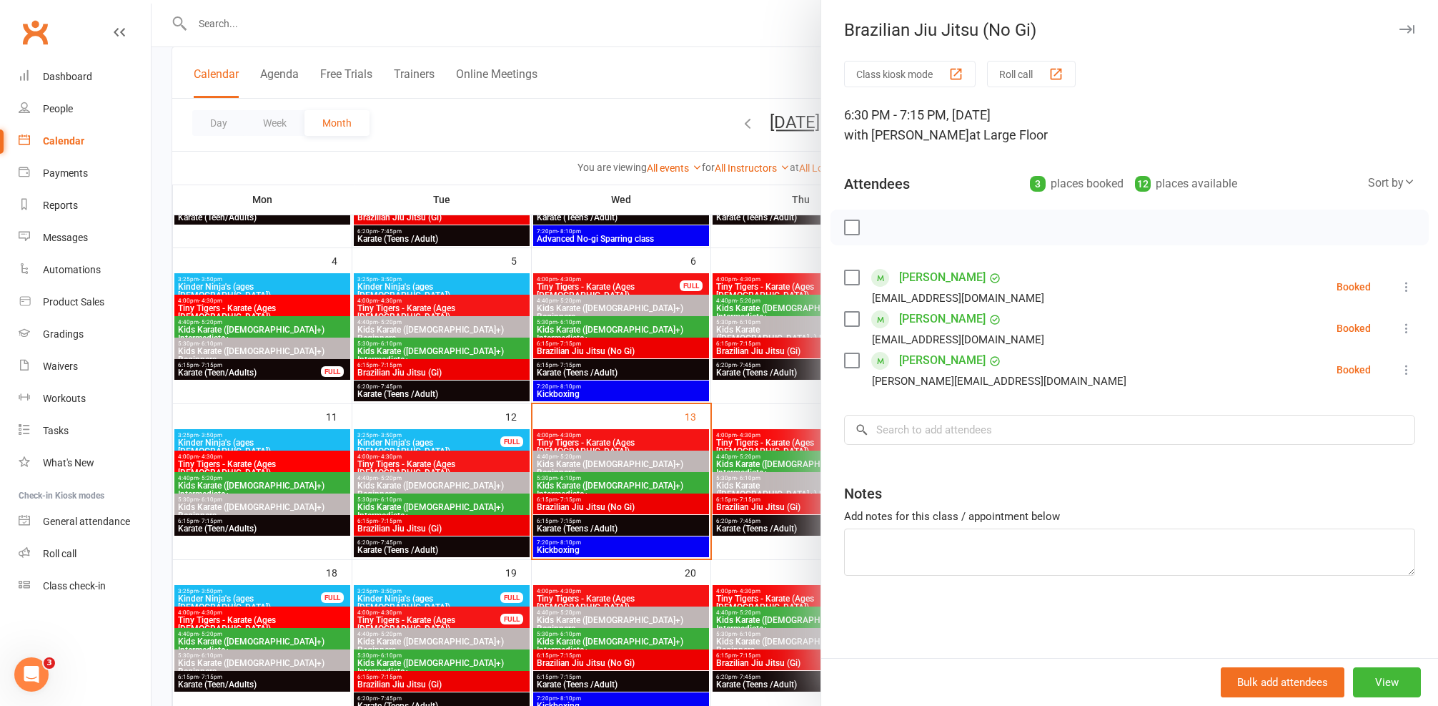
click at [753, 488] on div at bounding box center [795, 353] width 1287 height 706
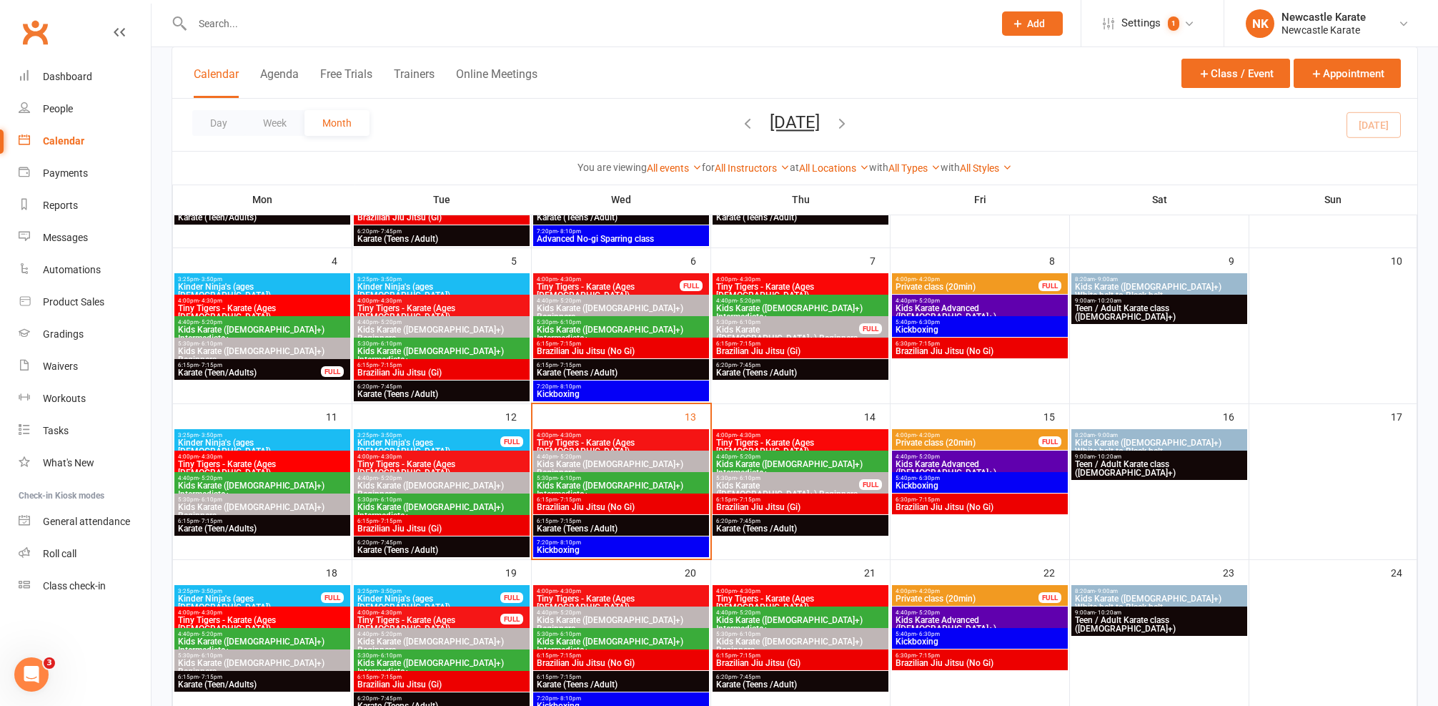
click at [931, 345] on span "- 7:15pm" at bounding box center [928, 343] width 24 height 6
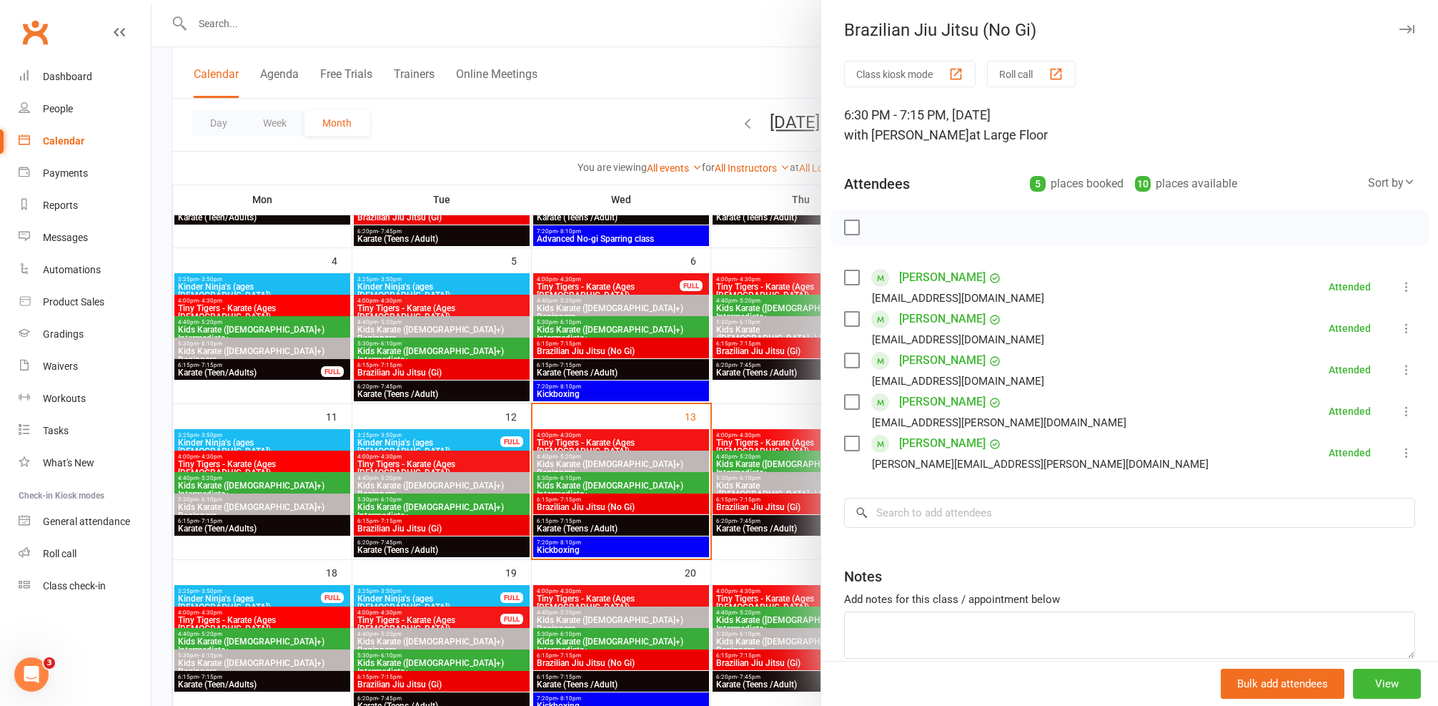
click at [921, 321] on link "[PERSON_NAME]" at bounding box center [942, 318] width 86 height 23
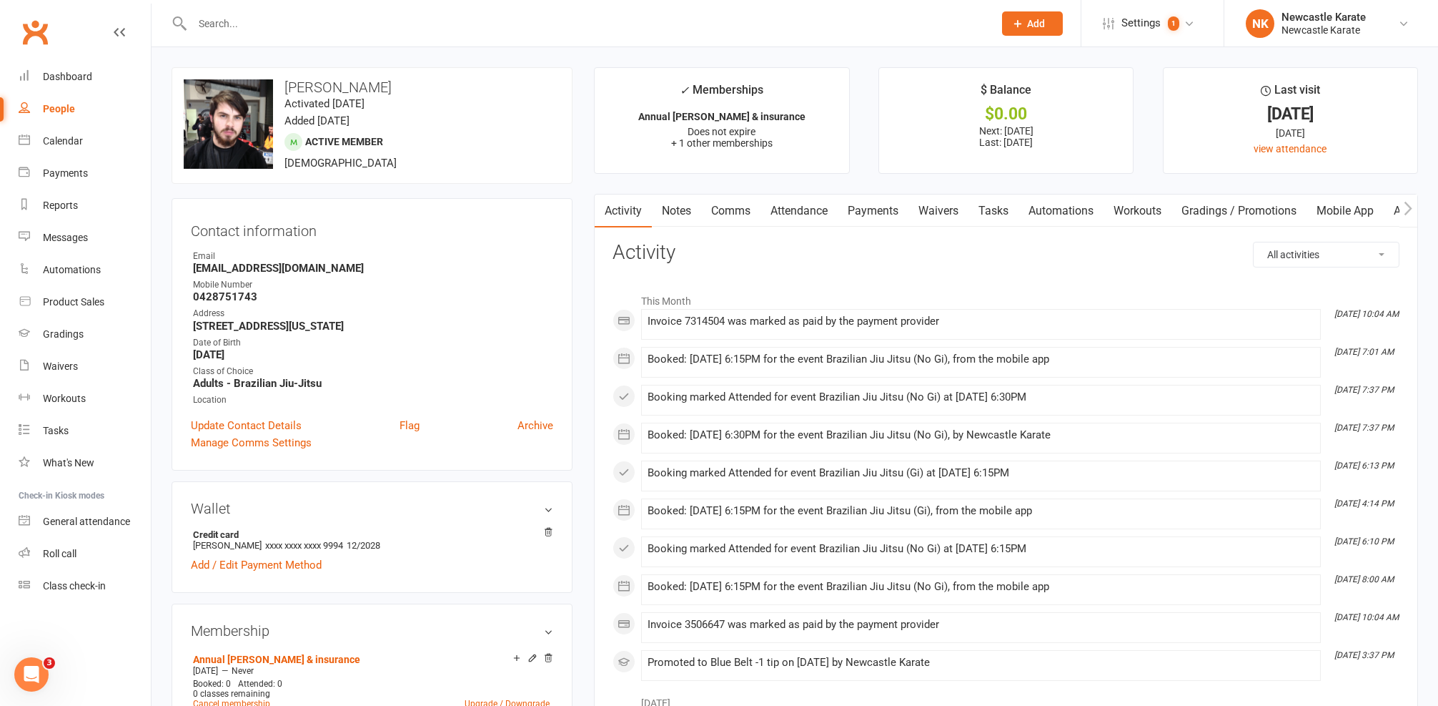
click at [826, 199] on link "Attendance" at bounding box center [799, 210] width 77 height 33
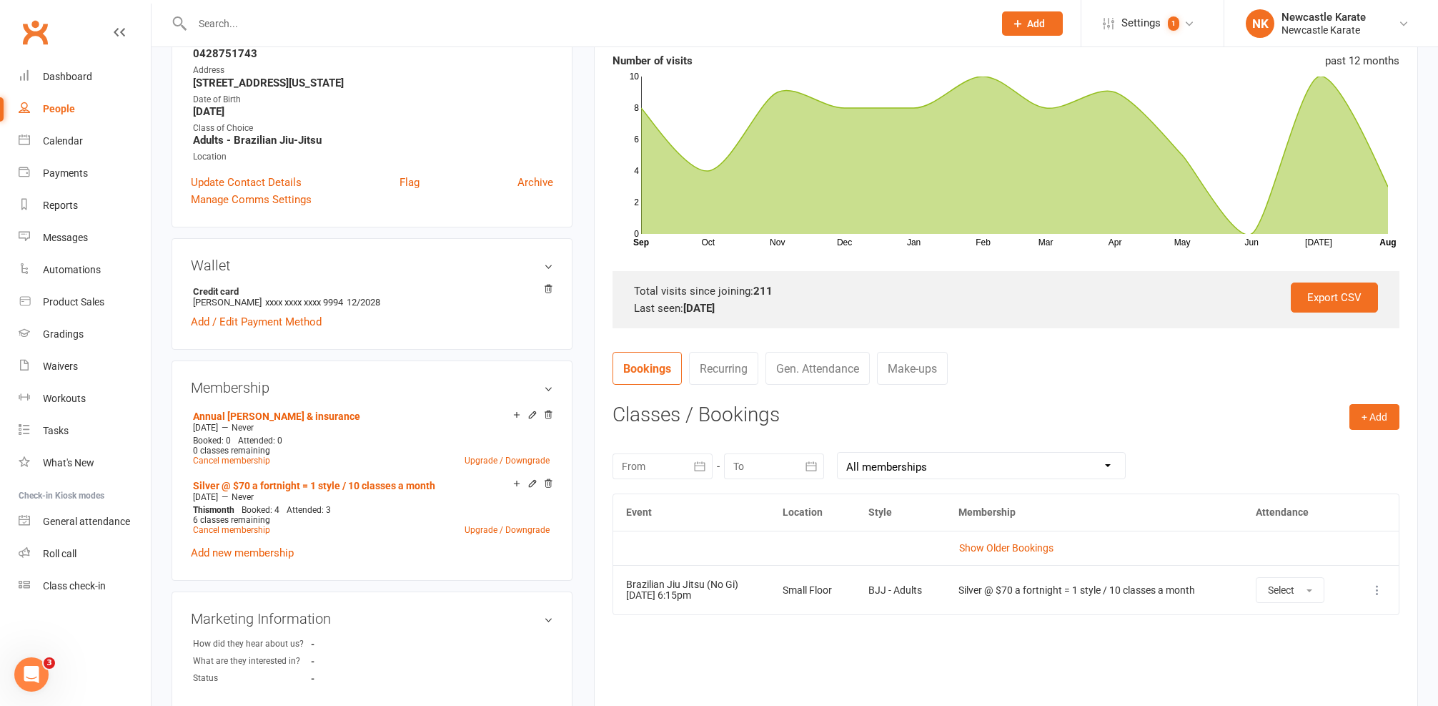
scroll to position [246, 0]
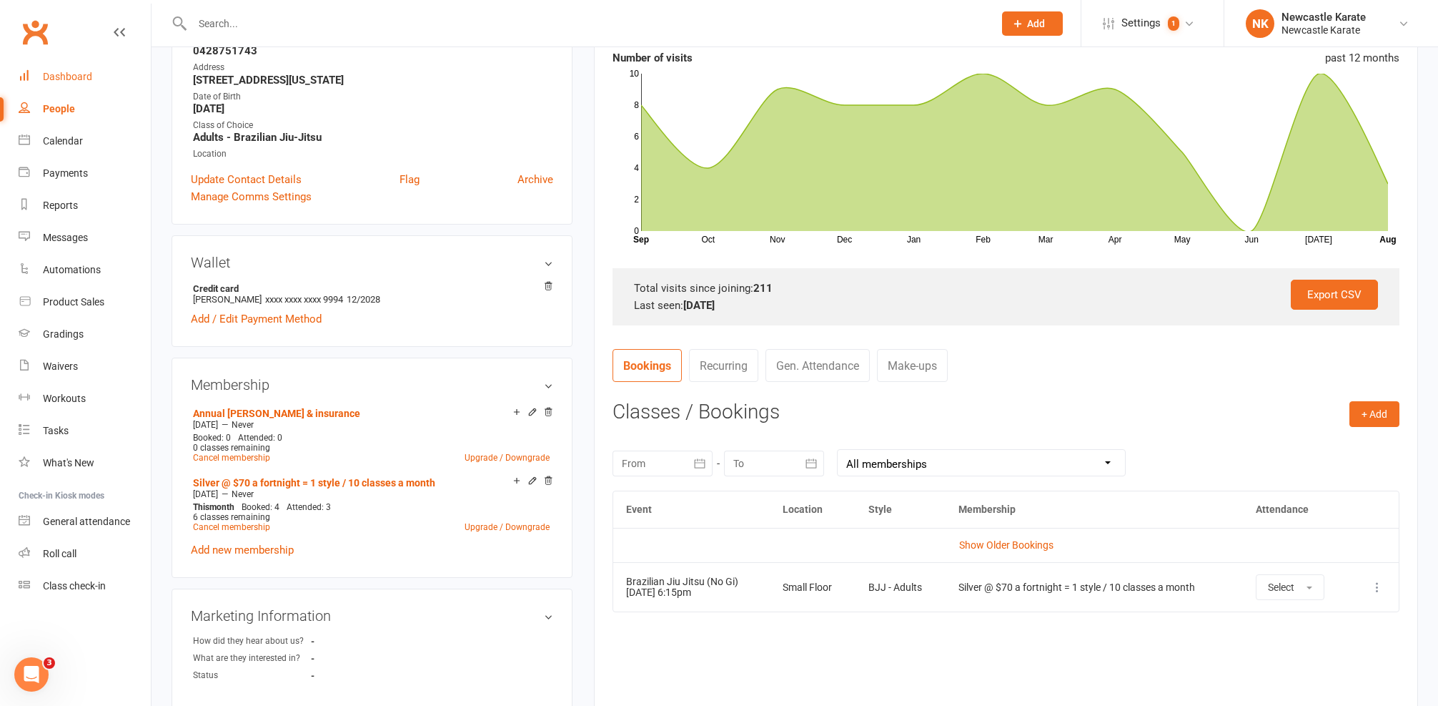
click at [94, 75] on link "Dashboard" at bounding box center [85, 77] width 132 height 32
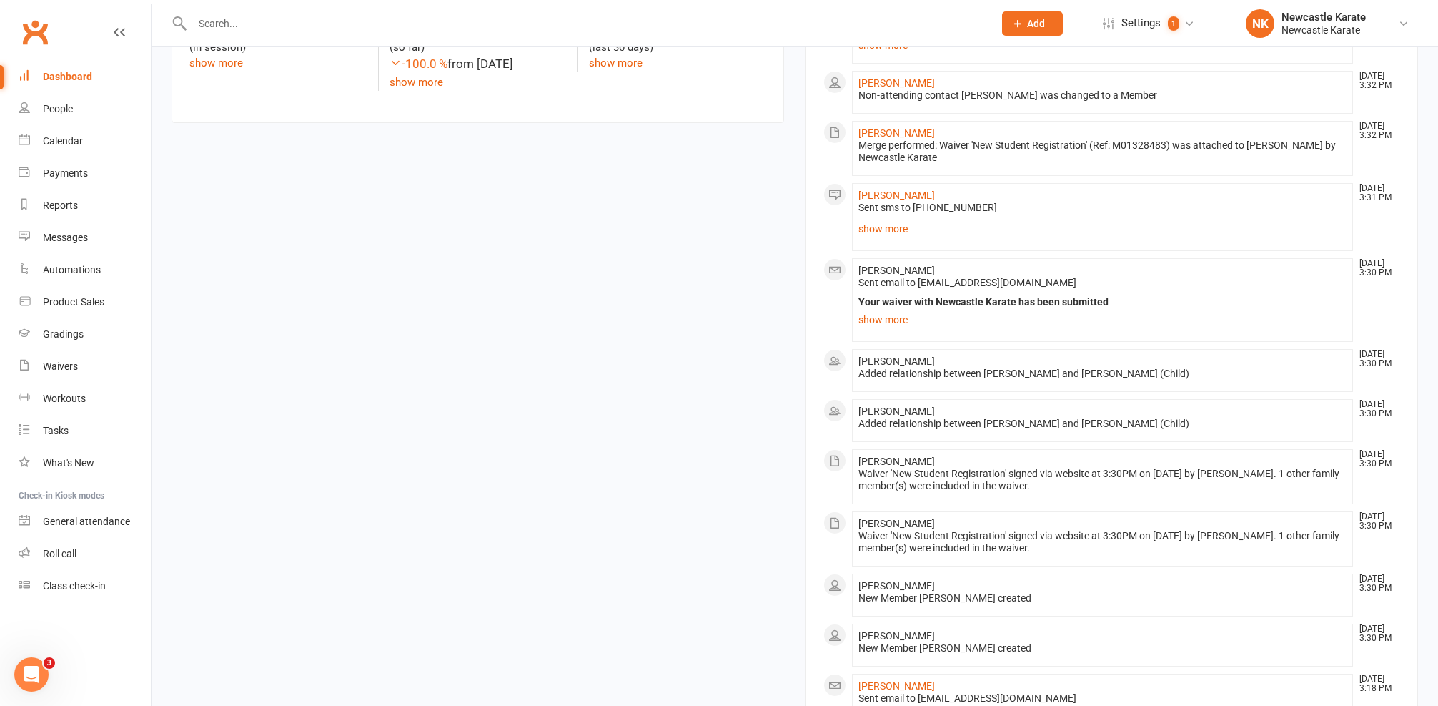
scroll to position [1155, 0]
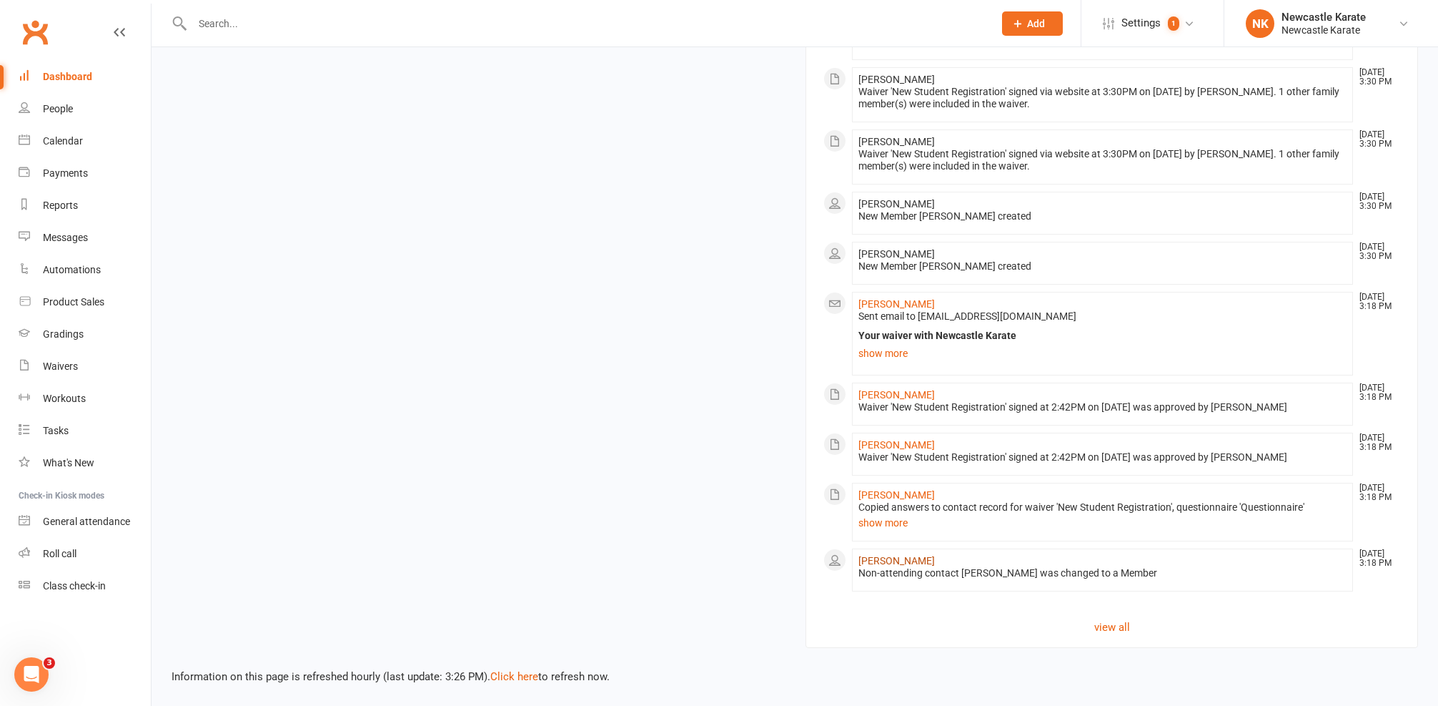
click at [919, 555] on link "[PERSON_NAME]" at bounding box center [897, 560] width 76 height 11
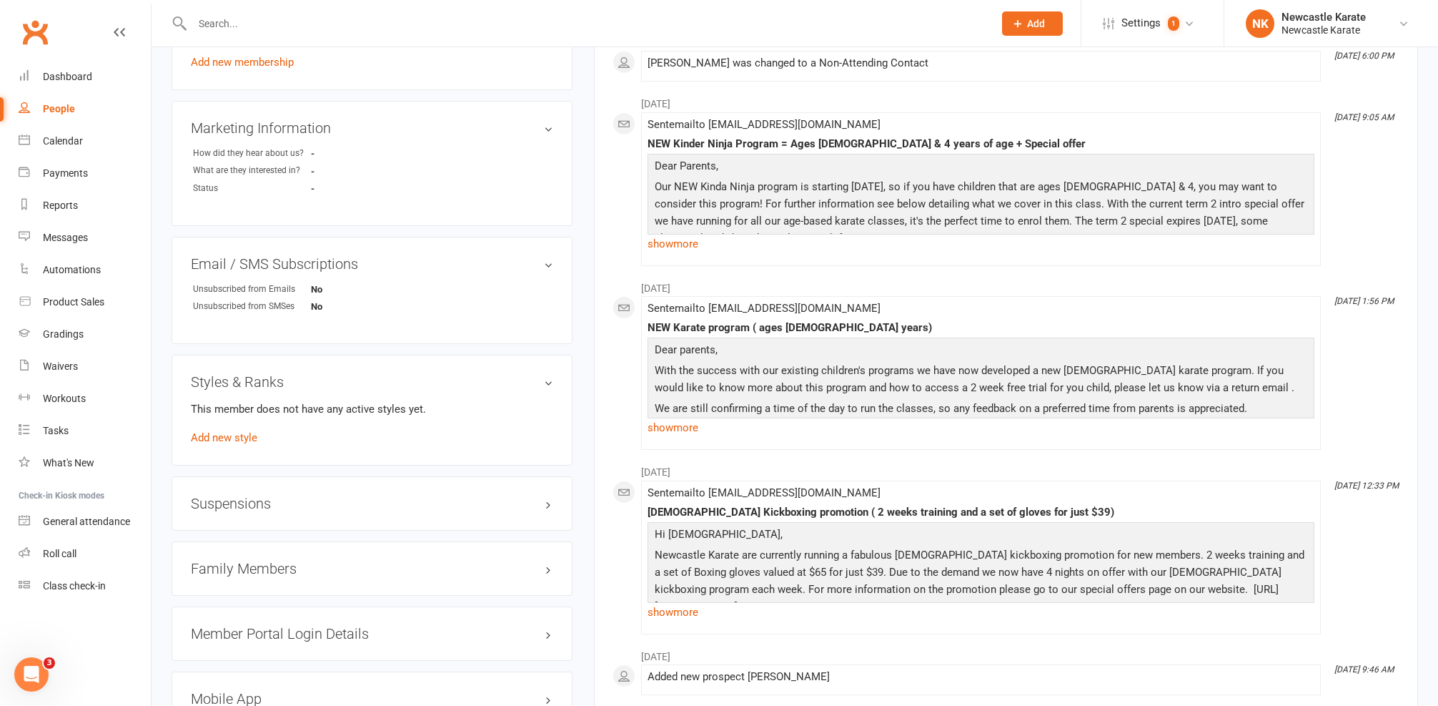
scroll to position [810, 0]
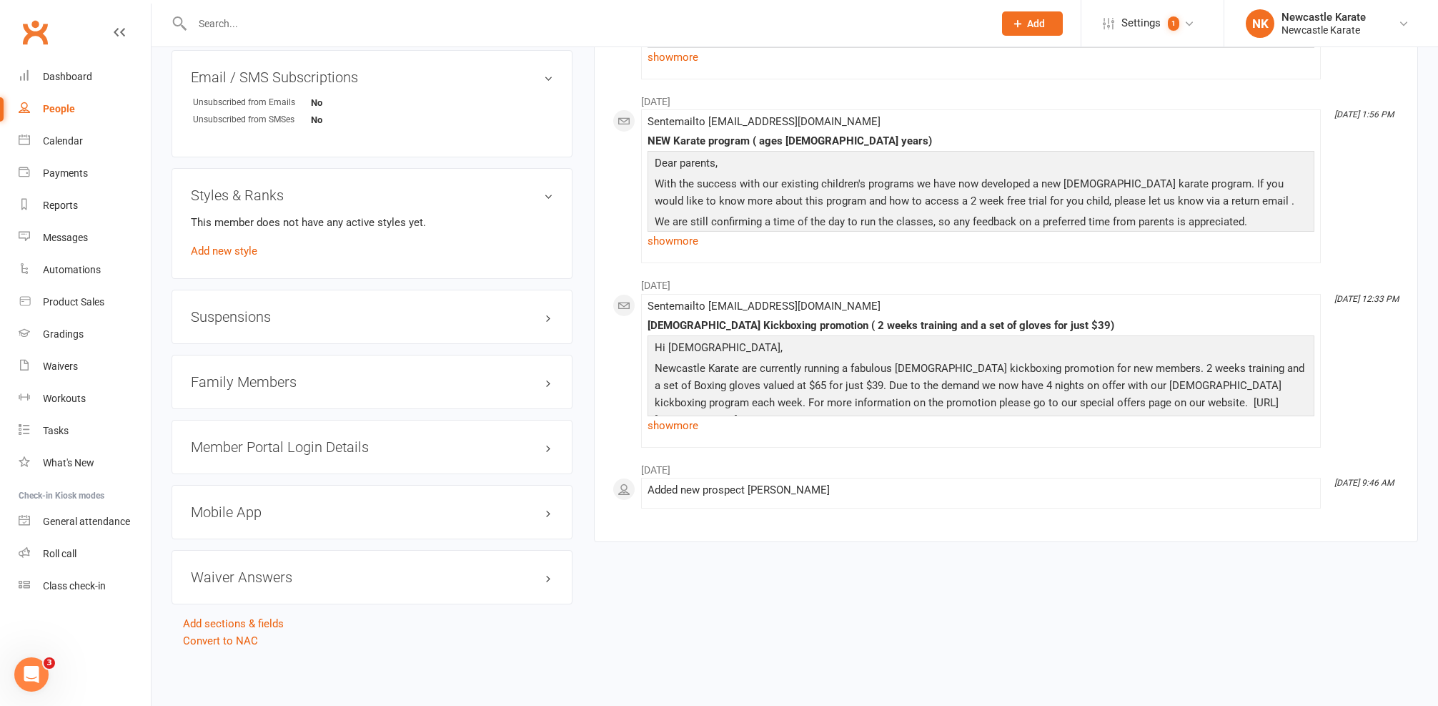
click at [262, 381] on div "Family Members" at bounding box center [372, 382] width 401 height 54
click at [274, 374] on h3 "Family Members" at bounding box center [372, 382] width 362 height 16
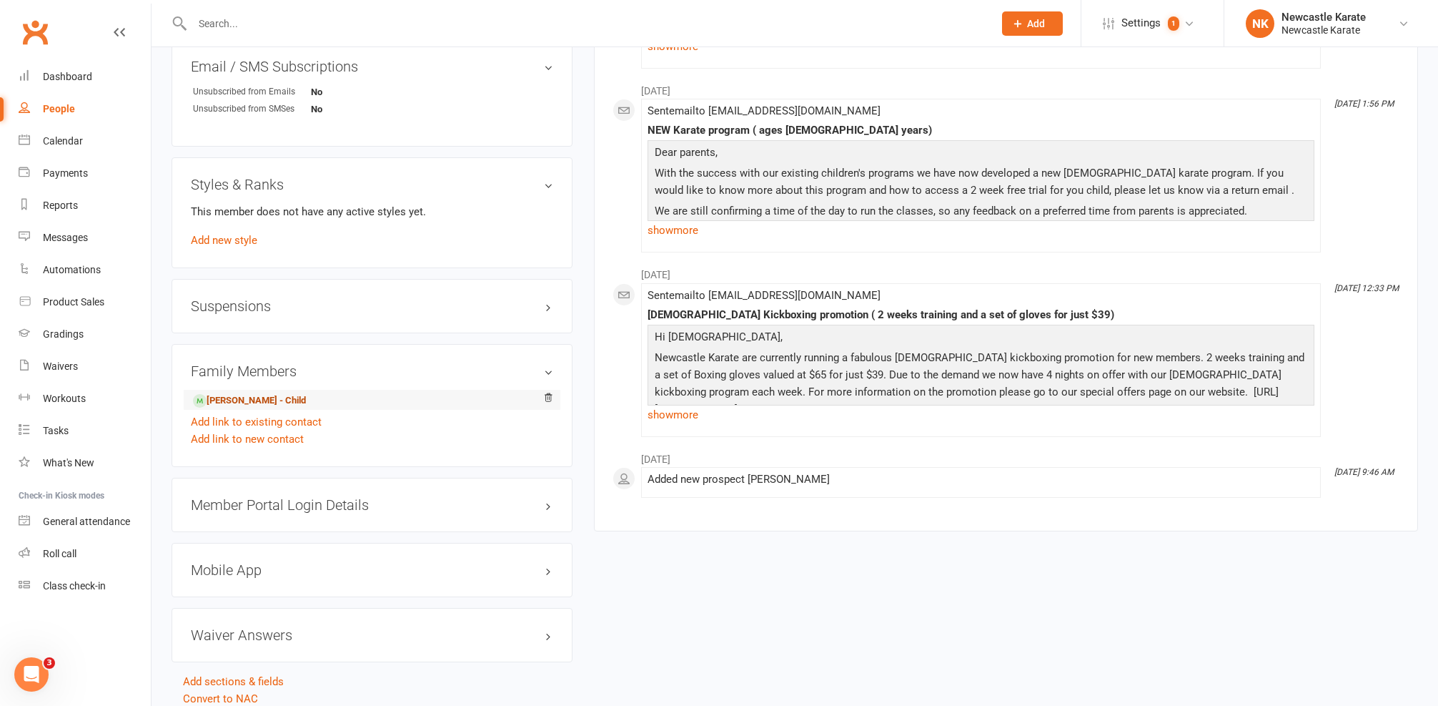
click at [248, 402] on link "[PERSON_NAME] - Child" at bounding box center [249, 400] width 113 height 15
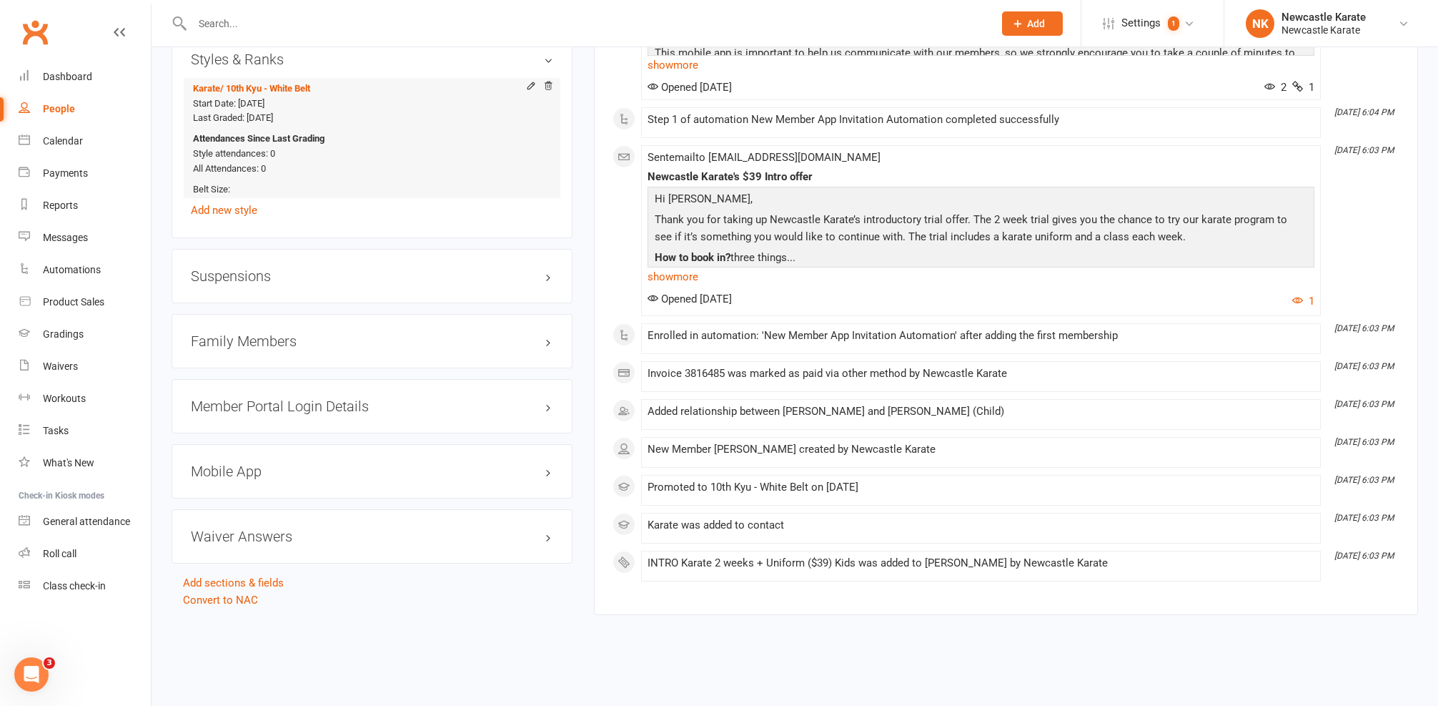
scroll to position [1030, 0]
click at [77, 78] on div "Dashboard" at bounding box center [67, 76] width 49 height 11
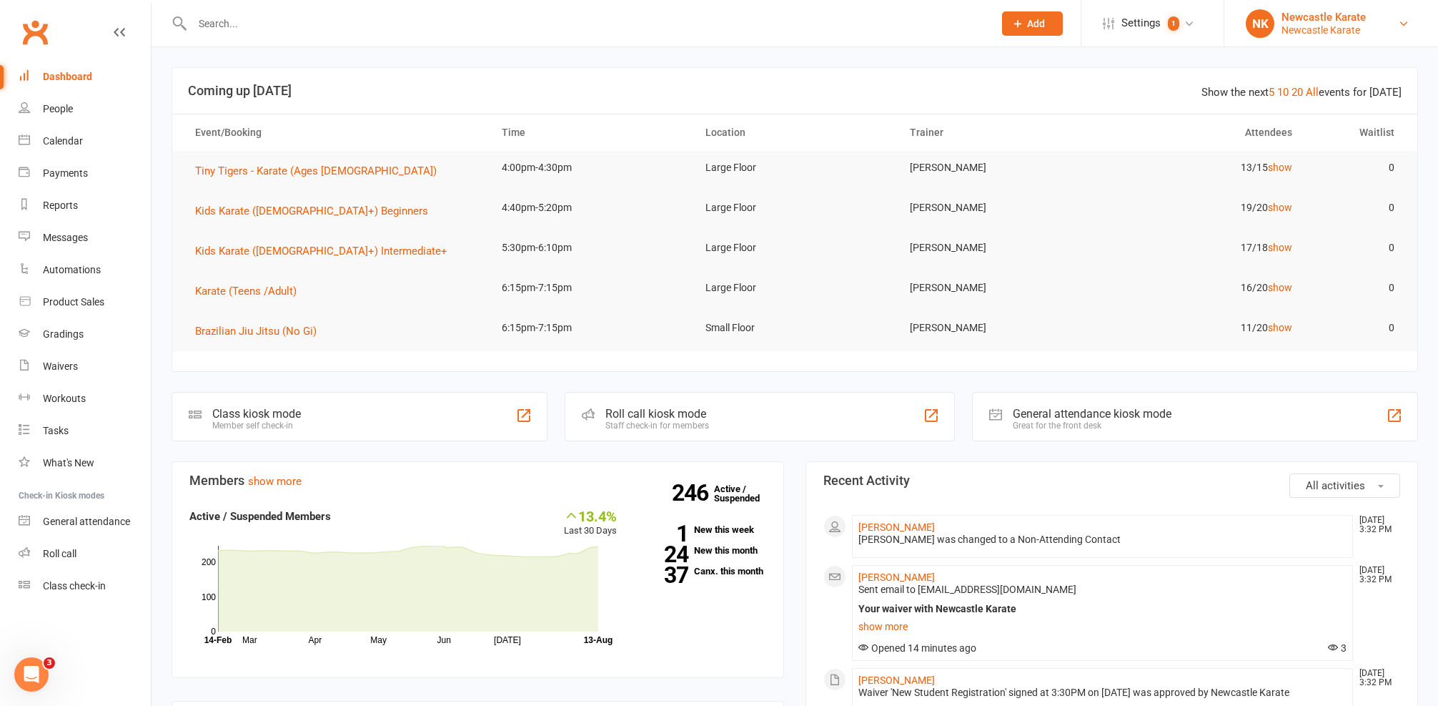
click at [1251, 13] on div "NK" at bounding box center [1260, 23] width 29 height 29
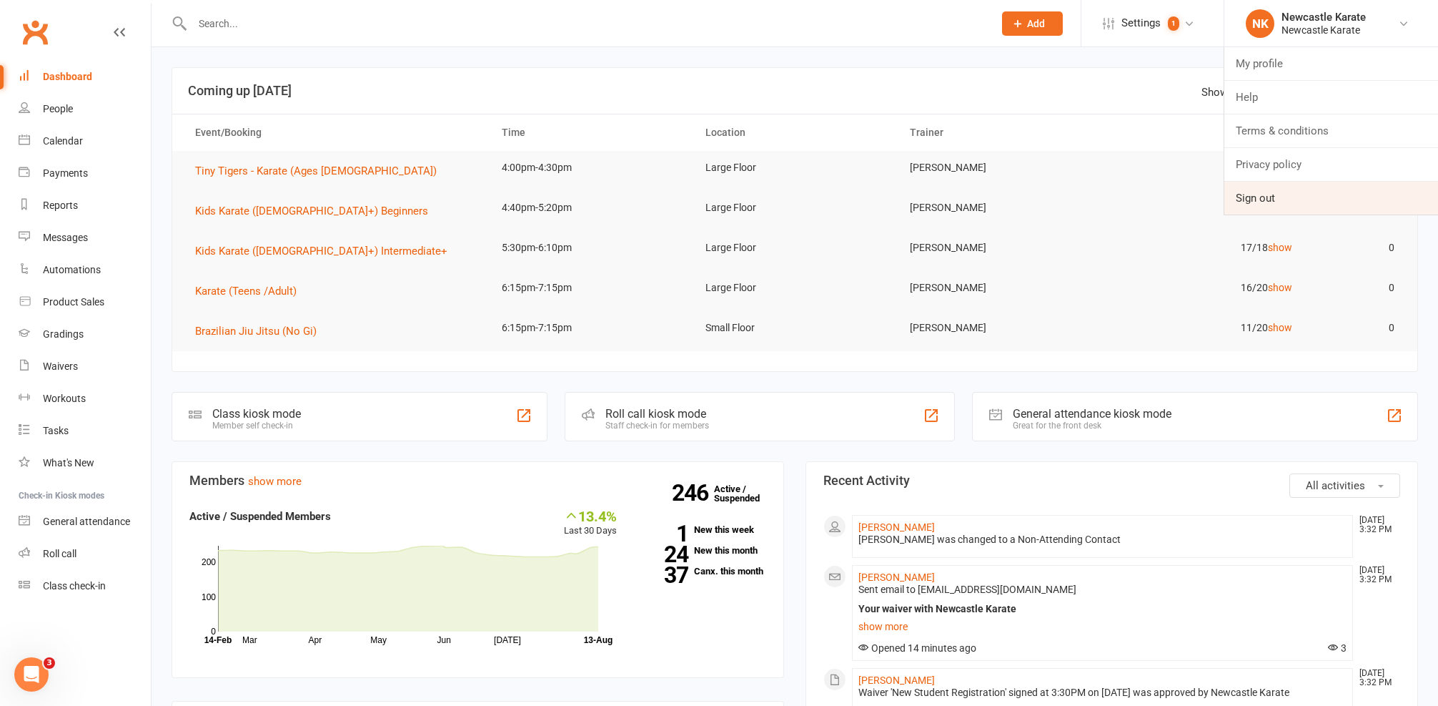
click at [1284, 195] on link "Sign out" at bounding box center [1332, 198] width 214 height 33
